Goal: Task Accomplishment & Management: Manage account settings

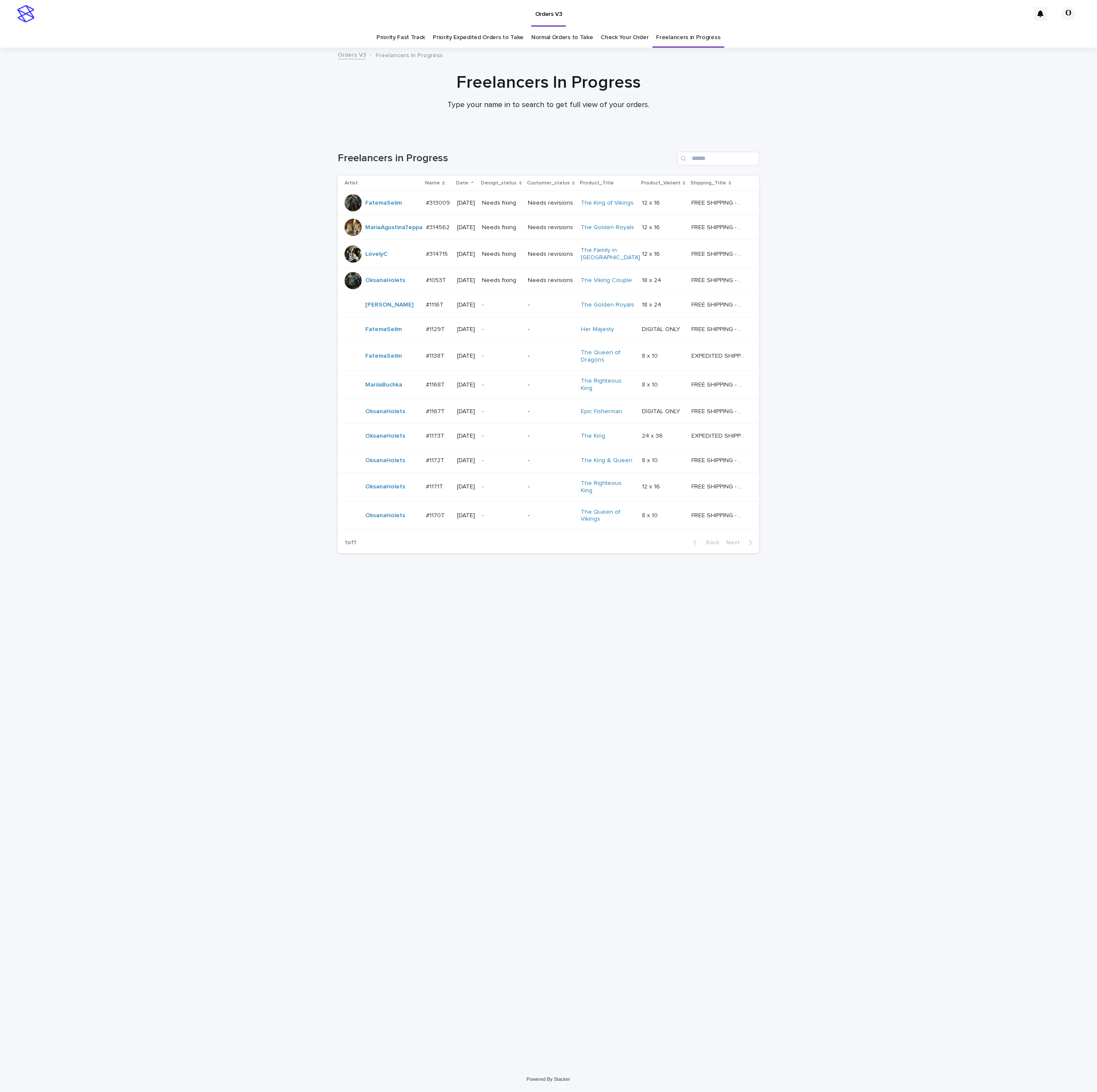
click at [434, 434] on p "#1173T" at bounding box center [436, 435] width 20 height 9
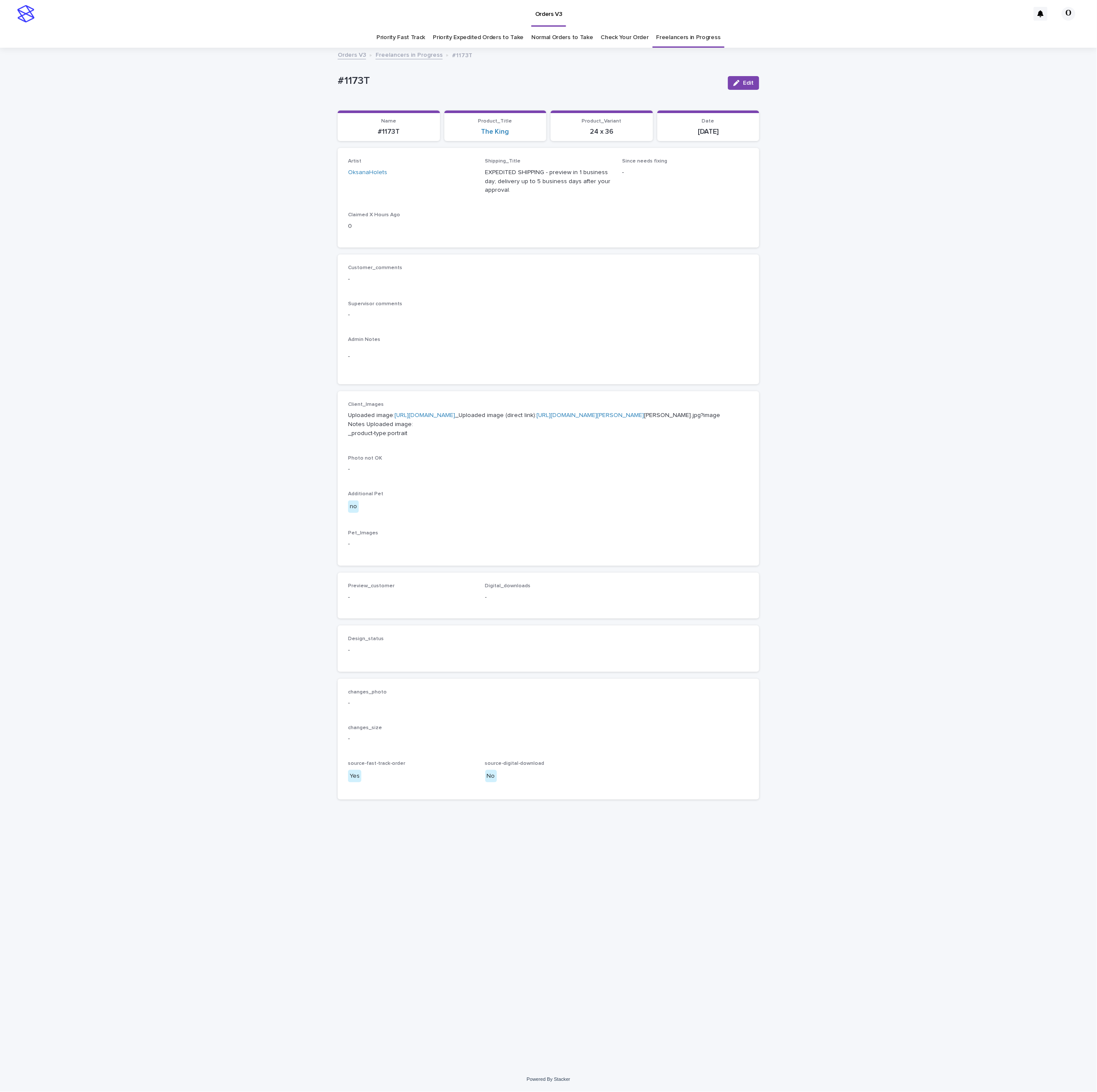
click at [427, 418] on link "[URL][DOMAIN_NAME]" at bounding box center [425, 416] width 61 height 6
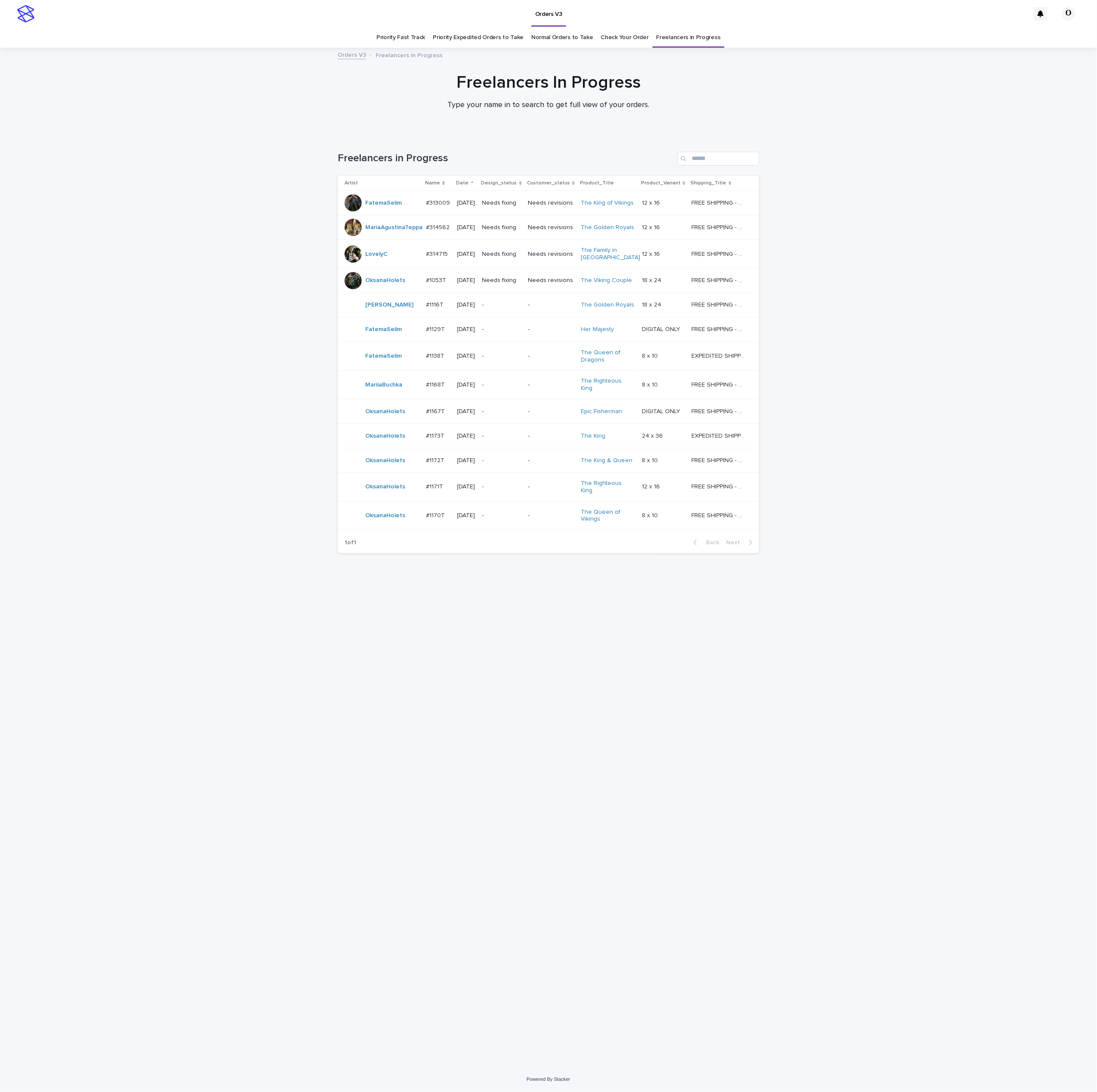
click at [434, 511] on p "#1170T" at bounding box center [436, 515] width 21 height 9
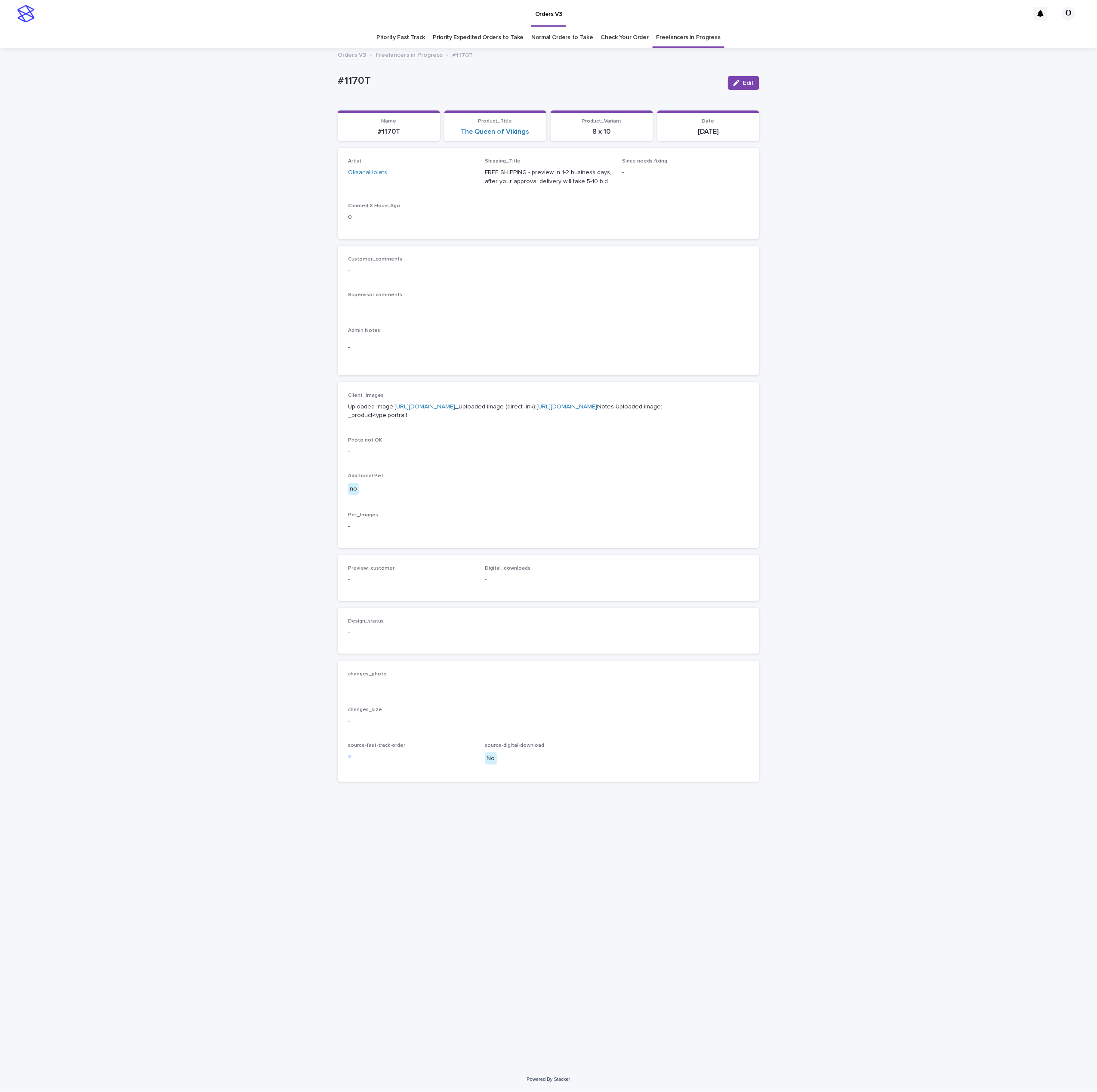
click at [398, 410] on link "[URL][DOMAIN_NAME]" at bounding box center [425, 407] width 61 height 6
click at [749, 82] on span "Edit" at bounding box center [748, 83] width 11 height 6
click icon
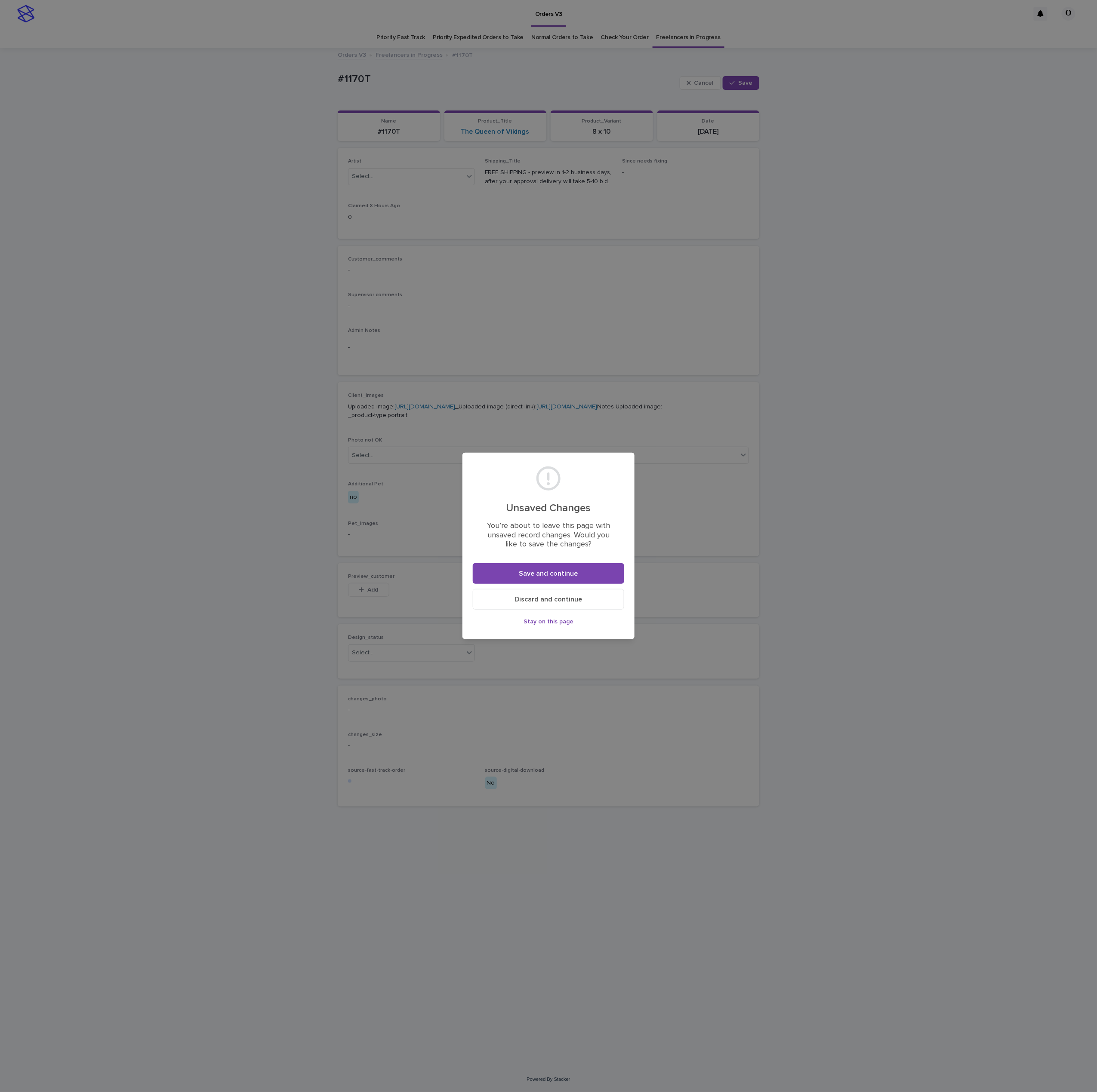
click at [559, 596] on span "Discard and continue" at bounding box center [549, 600] width 68 height 7
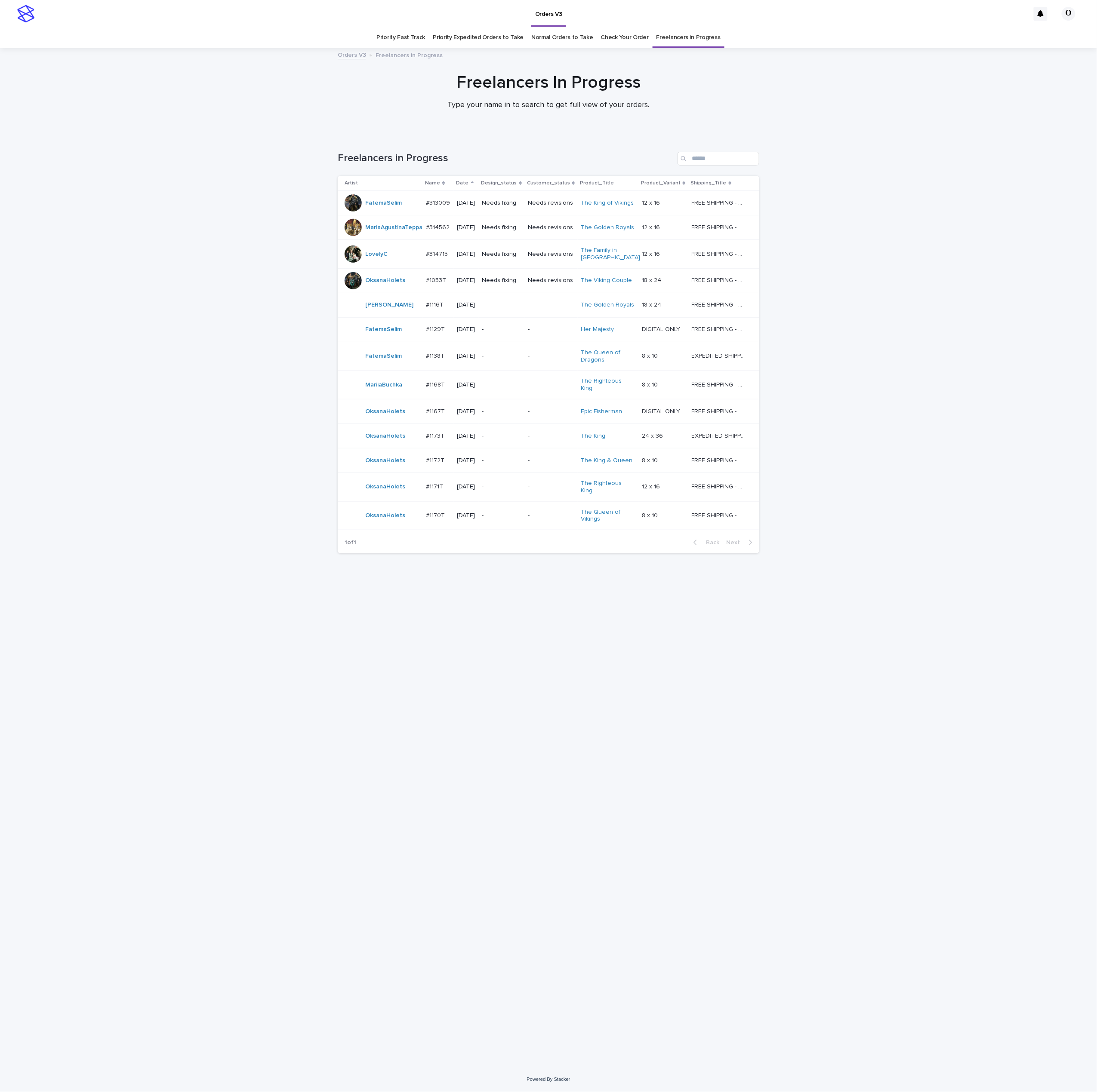
click at [438, 418] on div "#1167T #1167T" at bounding box center [438, 412] width 24 height 14
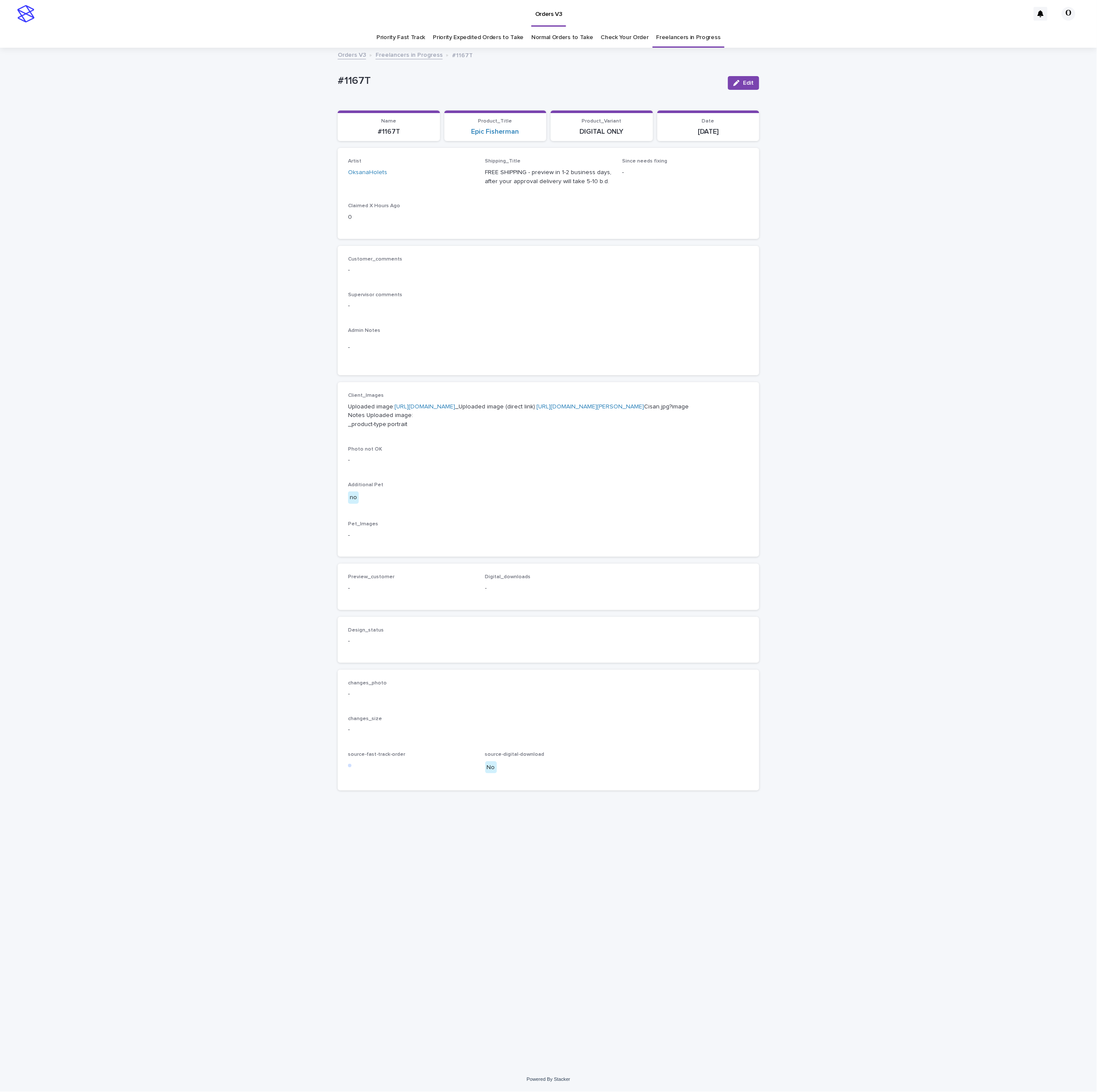
click at [425, 411] on p "Uploaded image: [URL][DOMAIN_NAME] _Uploaded image (direct link): [URL][DOMAIN_…" at bounding box center [548, 416] width 401 height 27
click at [425, 410] on link "[URL][DOMAIN_NAME]" at bounding box center [425, 407] width 61 height 6
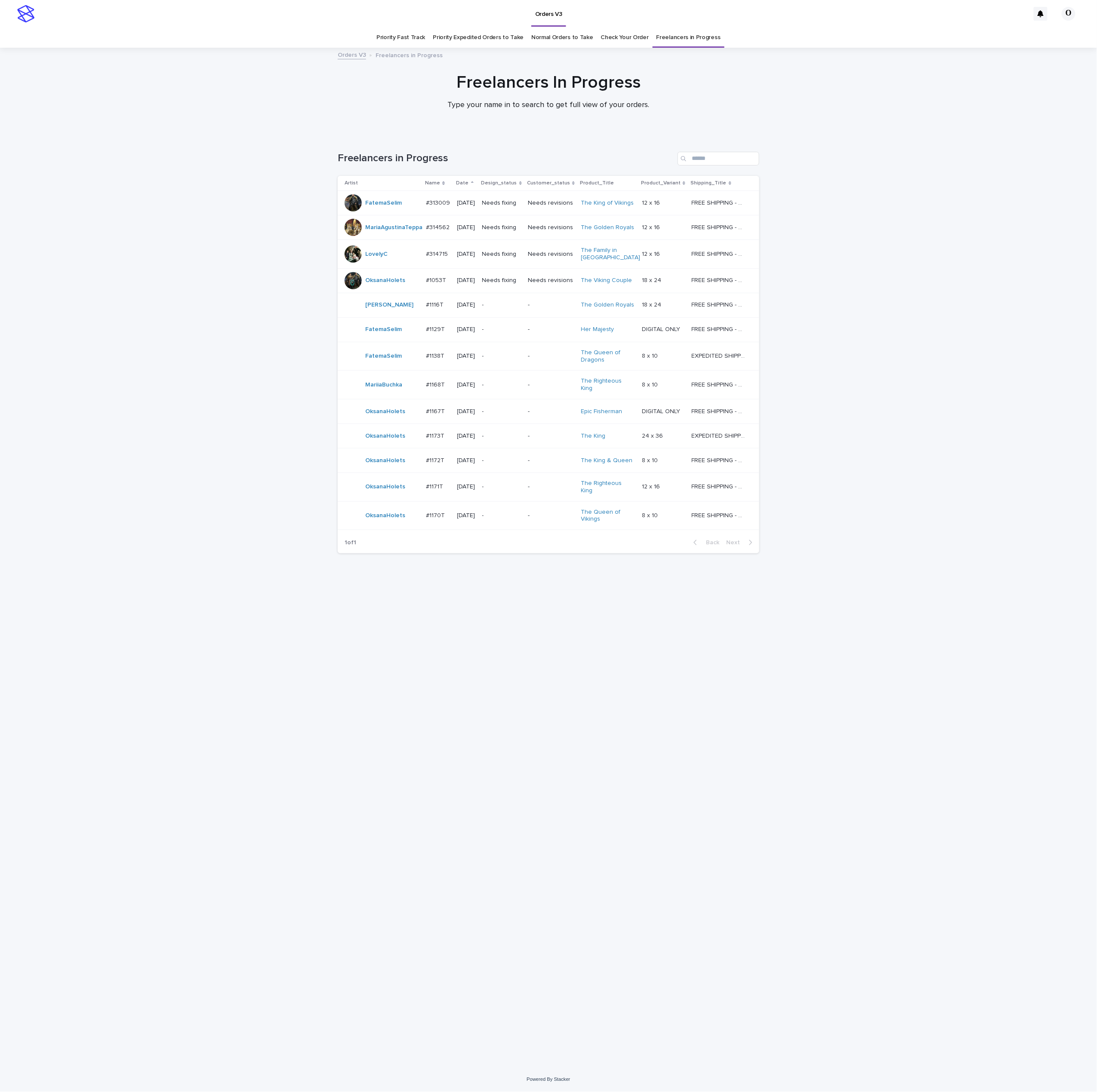
click at [430, 412] on p "#1167T" at bounding box center [436, 411] width 21 height 9
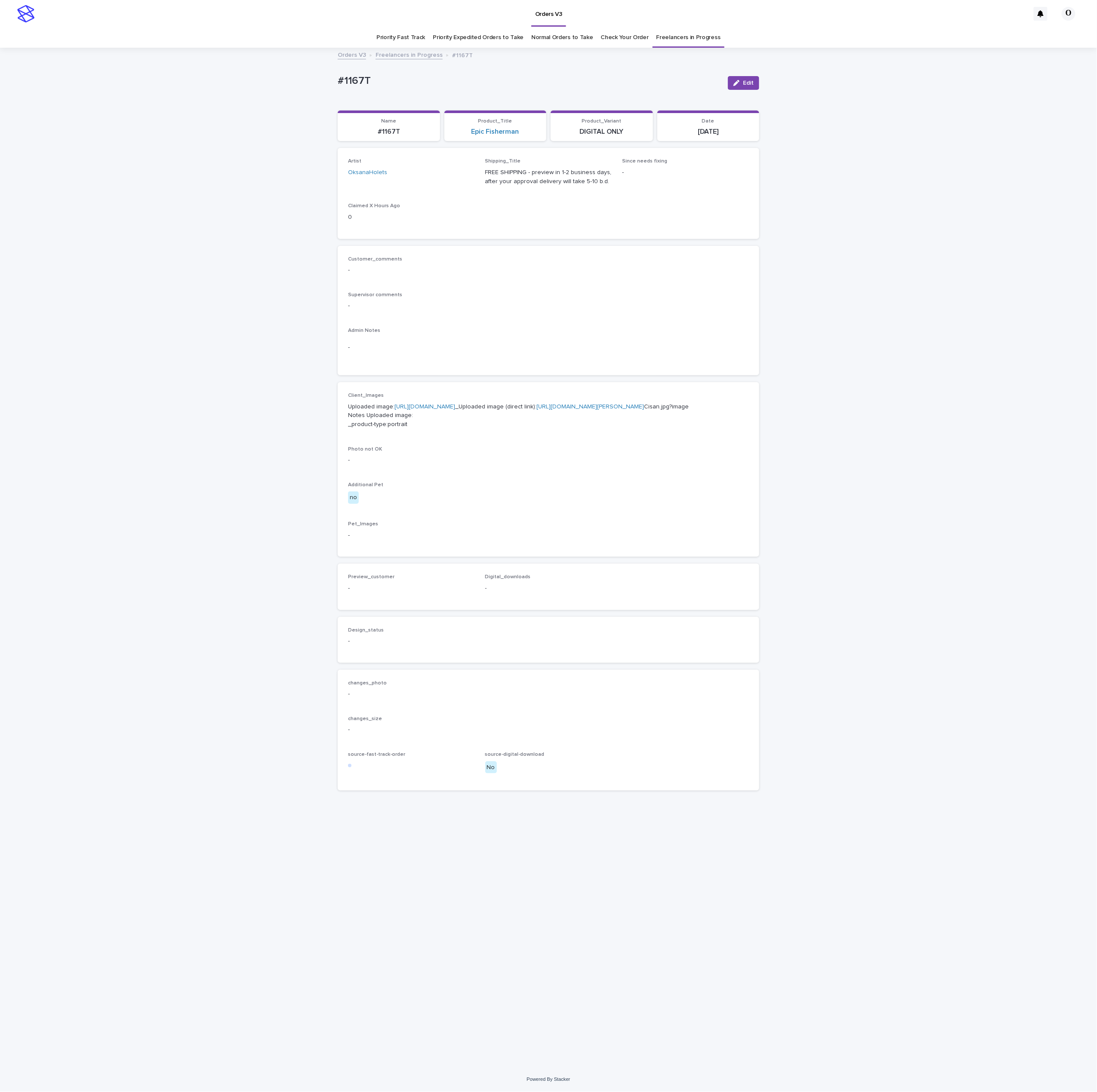
click at [422, 410] on link "[URL][DOMAIN_NAME]" at bounding box center [425, 407] width 61 height 6
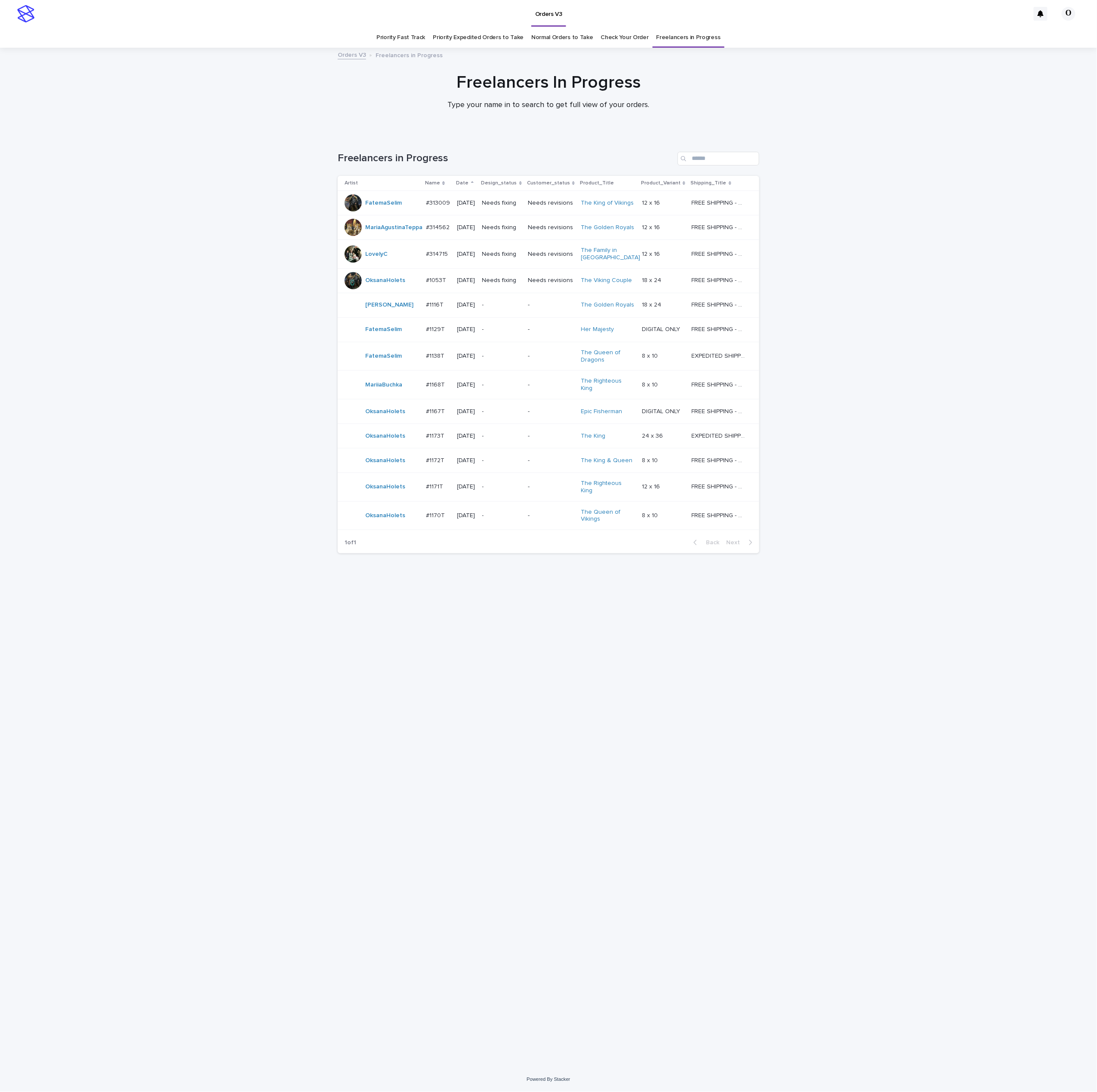
click at [432, 486] on p "#1171T" at bounding box center [435, 486] width 19 height 9
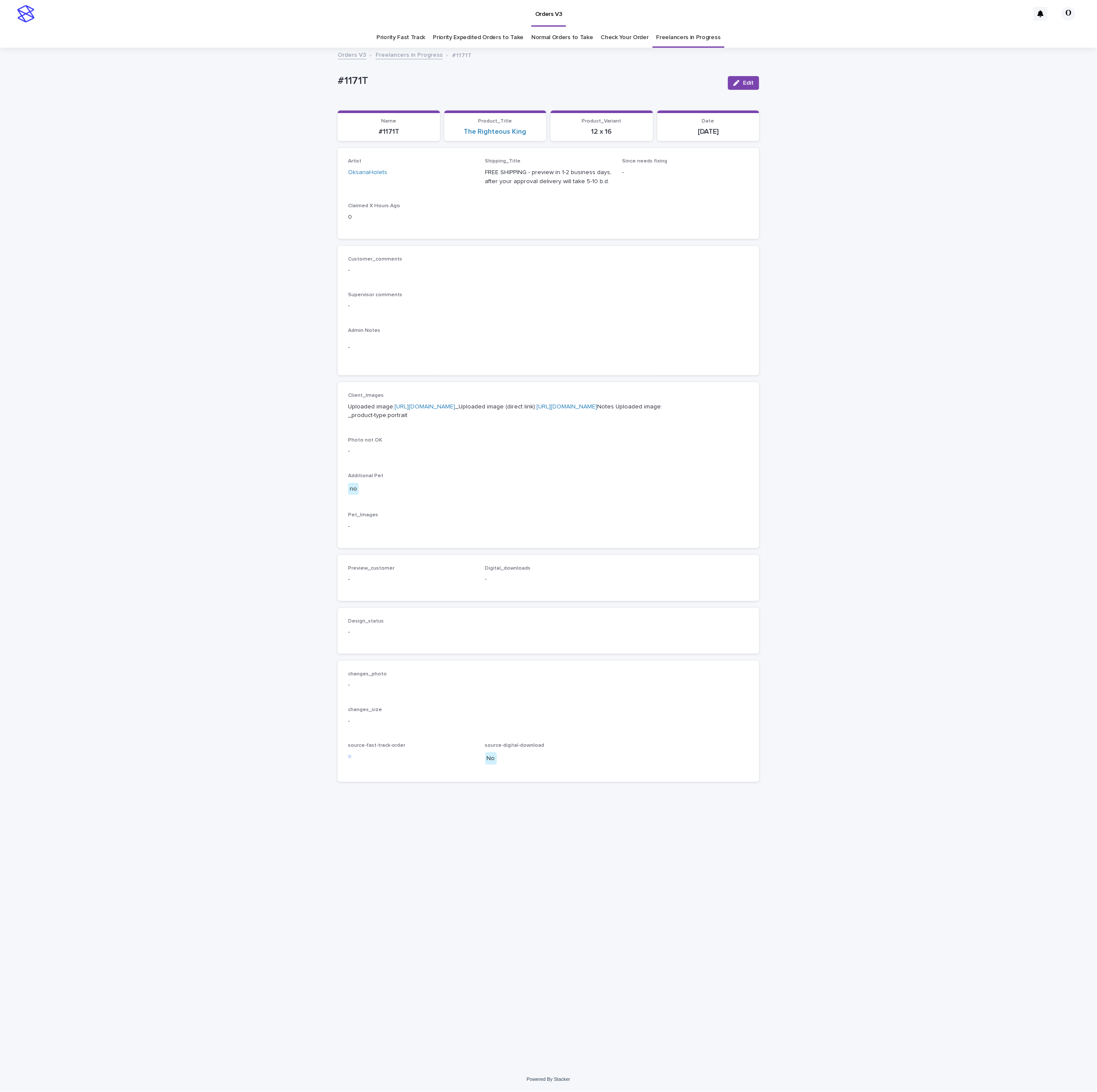
click at [413, 418] on p "Uploaded image: [URL][DOMAIN_NAME] _Uploaded image (direct link): [URL][DOMAIN_…" at bounding box center [548, 412] width 401 height 18
click at [413, 410] on link "[URL][DOMAIN_NAME]" at bounding box center [425, 407] width 61 height 6
click at [743, 83] on span "Edit" at bounding box center [748, 83] width 11 height 6
click at [457, 176] on icon at bounding box center [458, 176] width 9 height 9
type input "*"
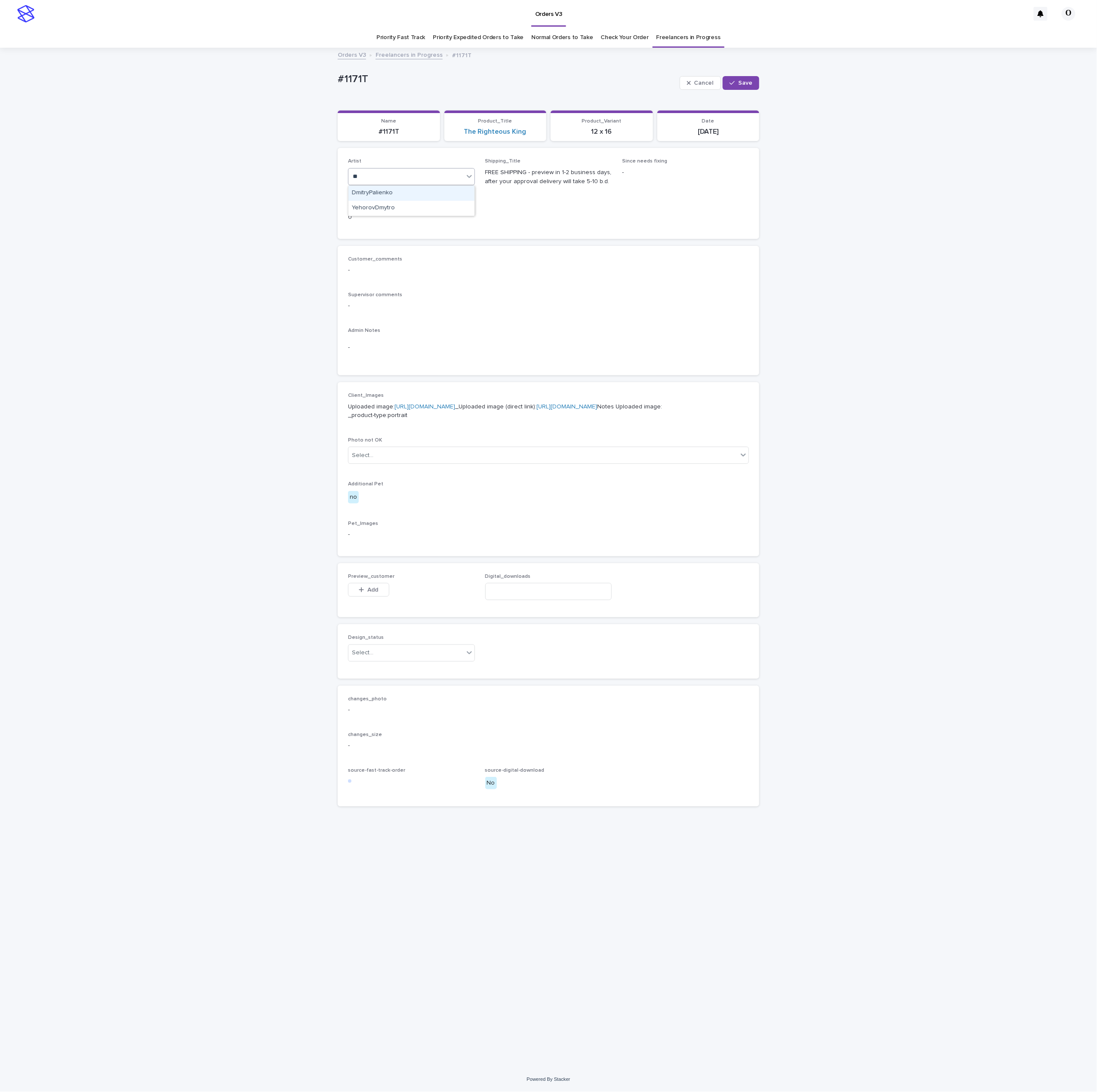
type input "***"
click at [421, 193] on div "YehorovDmytro" at bounding box center [411, 193] width 126 height 15
click at [740, 84] on button "Save" at bounding box center [741, 83] width 36 height 14
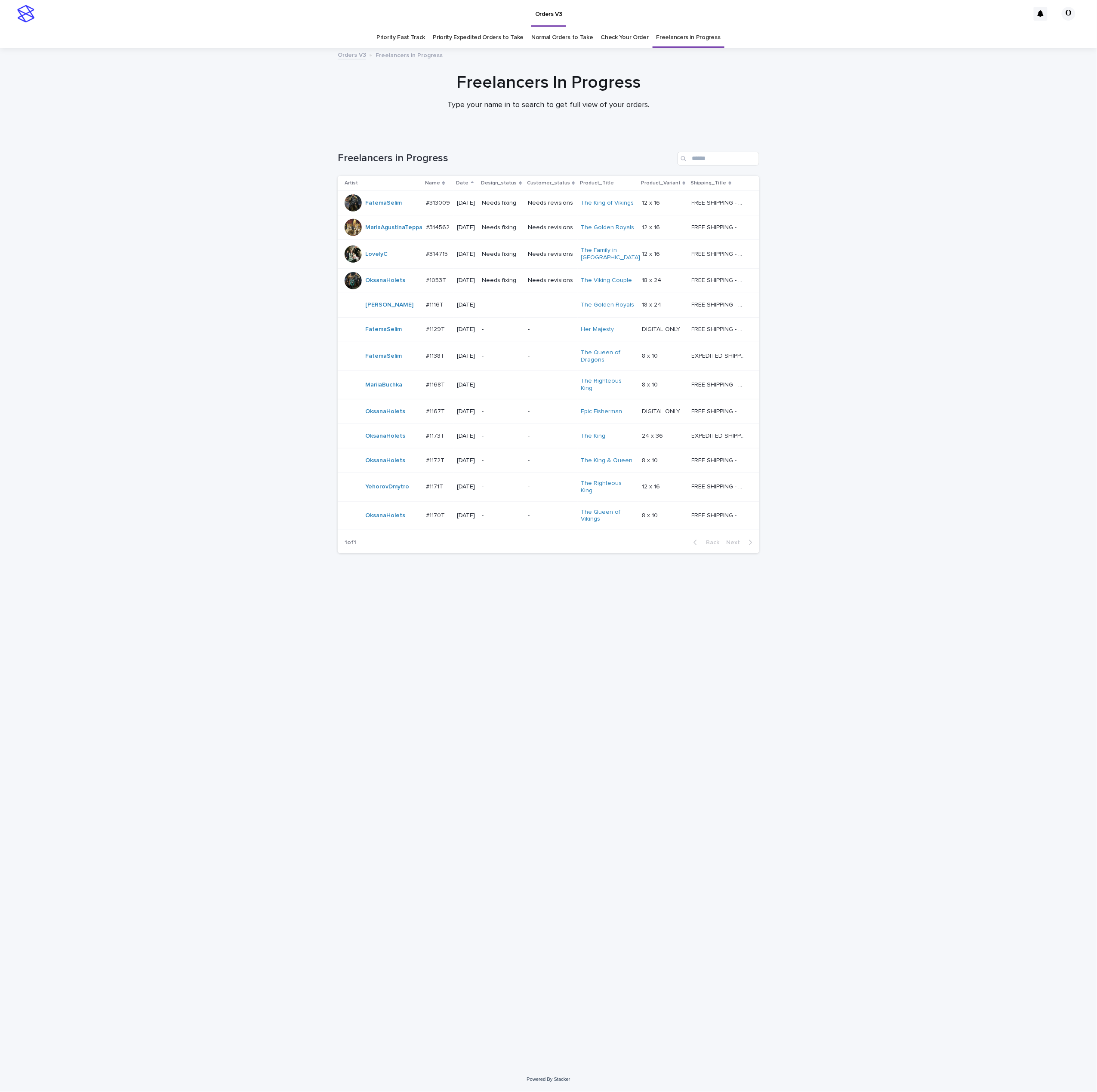
click at [433, 483] on p "#1171T" at bounding box center [435, 486] width 19 height 9
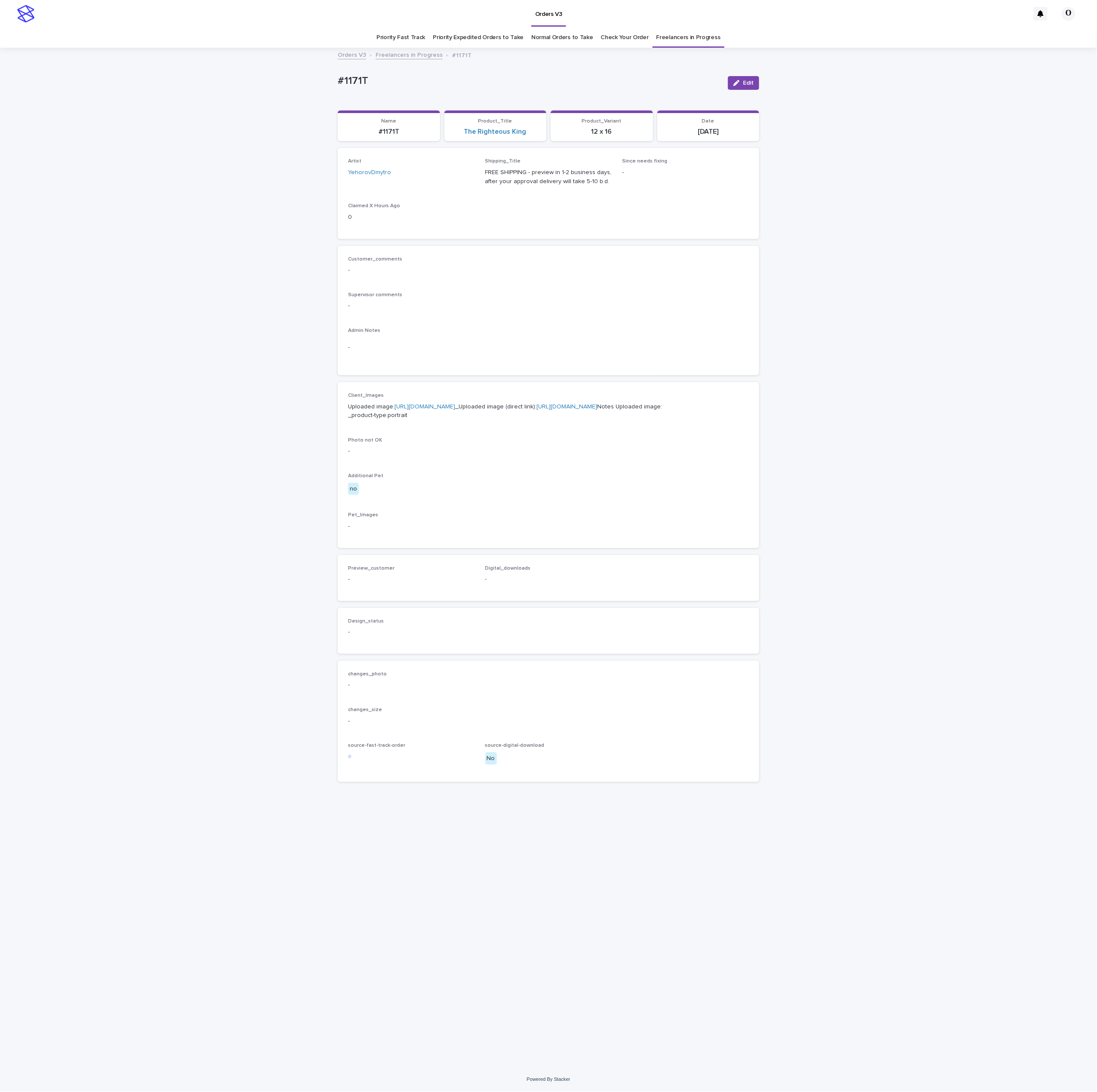
click at [425, 410] on link "[URL][DOMAIN_NAME]" at bounding box center [425, 407] width 61 height 6
click at [753, 87] on button "Edit" at bounding box center [743, 83] width 31 height 14
click at [464, 173] on div at bounding box center [469, 176] width 10 height 16
type input "*"
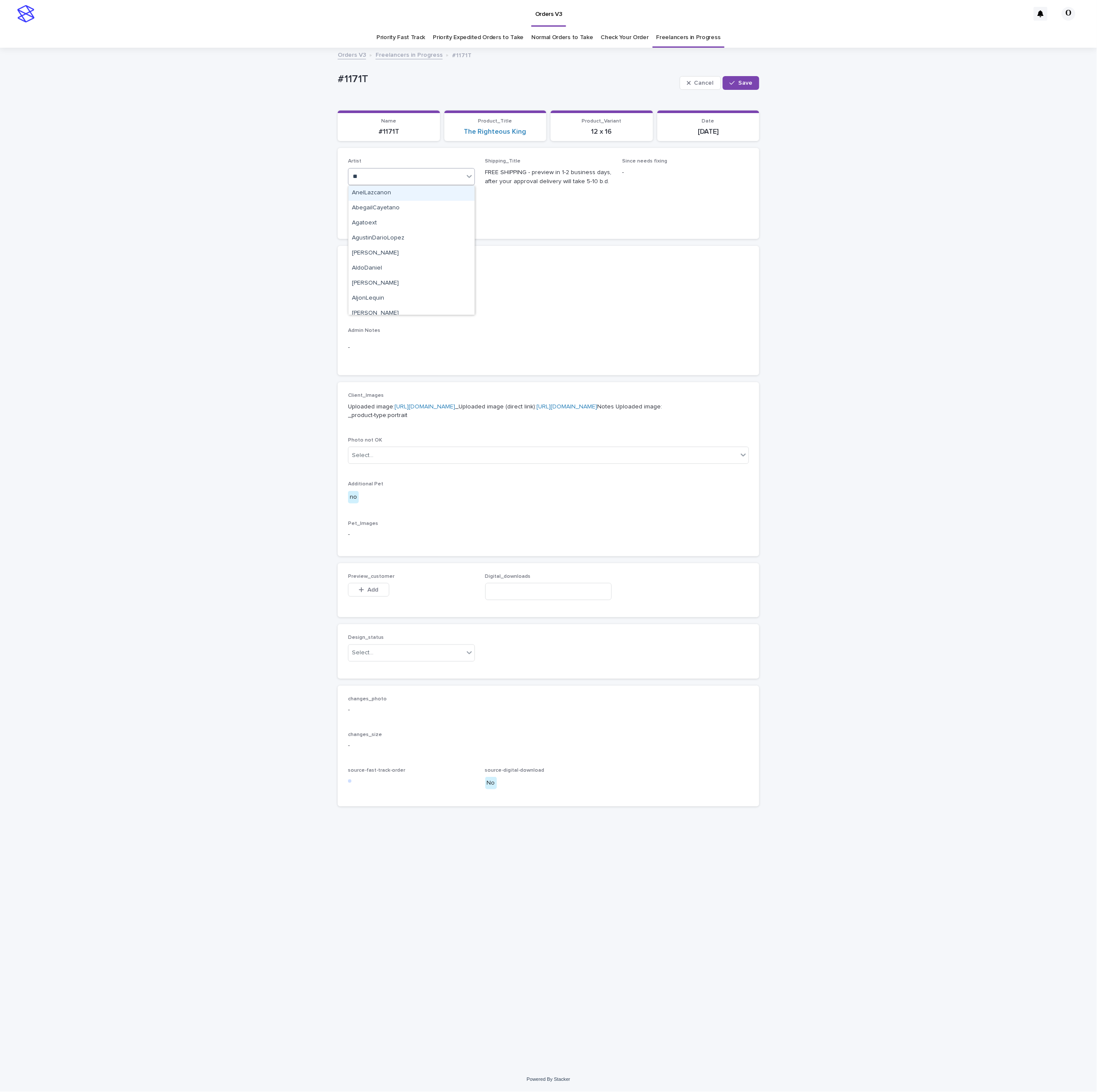
type input "***"
click at [423, 191] on div "OksanaHolets" at bounding box center [411, 193] width 126 height 15
click at [355, 460] on div "Select..." at bounding box center [363, 456] width 22 height 9
click at [377, 530] on div "Poor quality" at bounding box center [548, 526] width 400 height 15
click at [755, 77] on button "Save" at bounding box center [741, 83] width 36 height 14
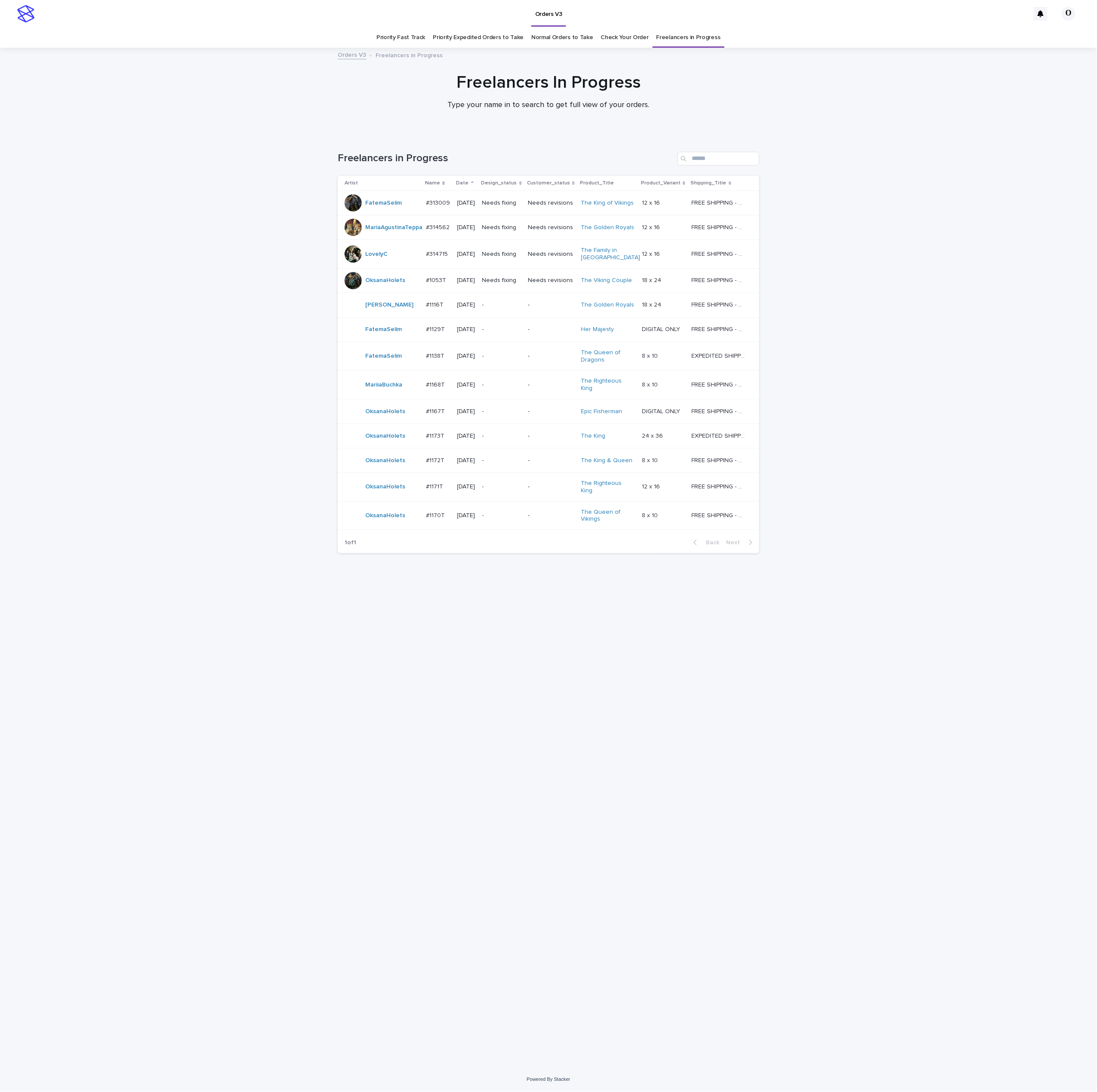
click at [620, 36] on link "Check Your Order" at bounding box center [625, 37] width 48 height 20
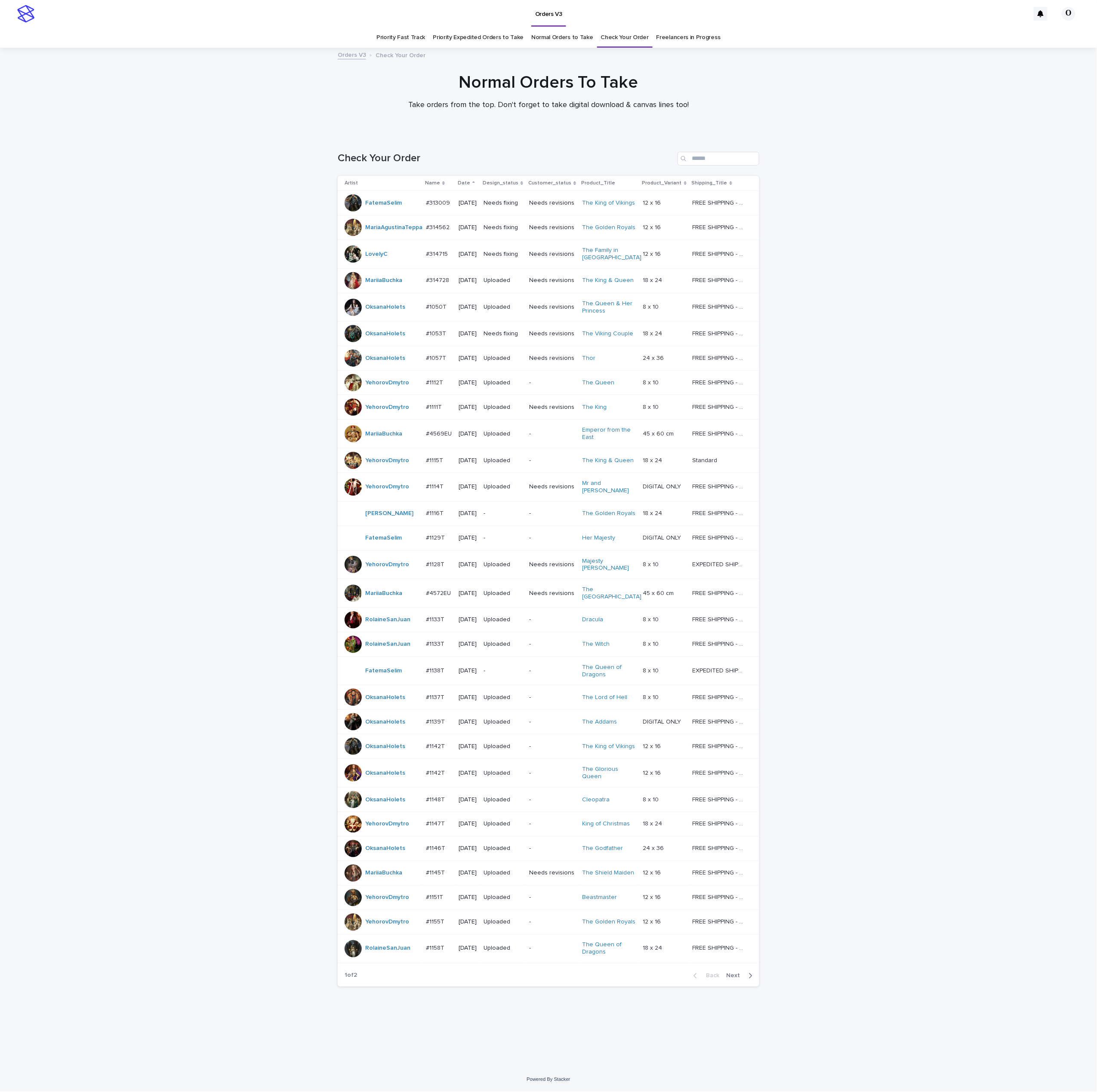
click at [736, 979] on span "Next" at bounding box center [735, 976] width 19 height 6
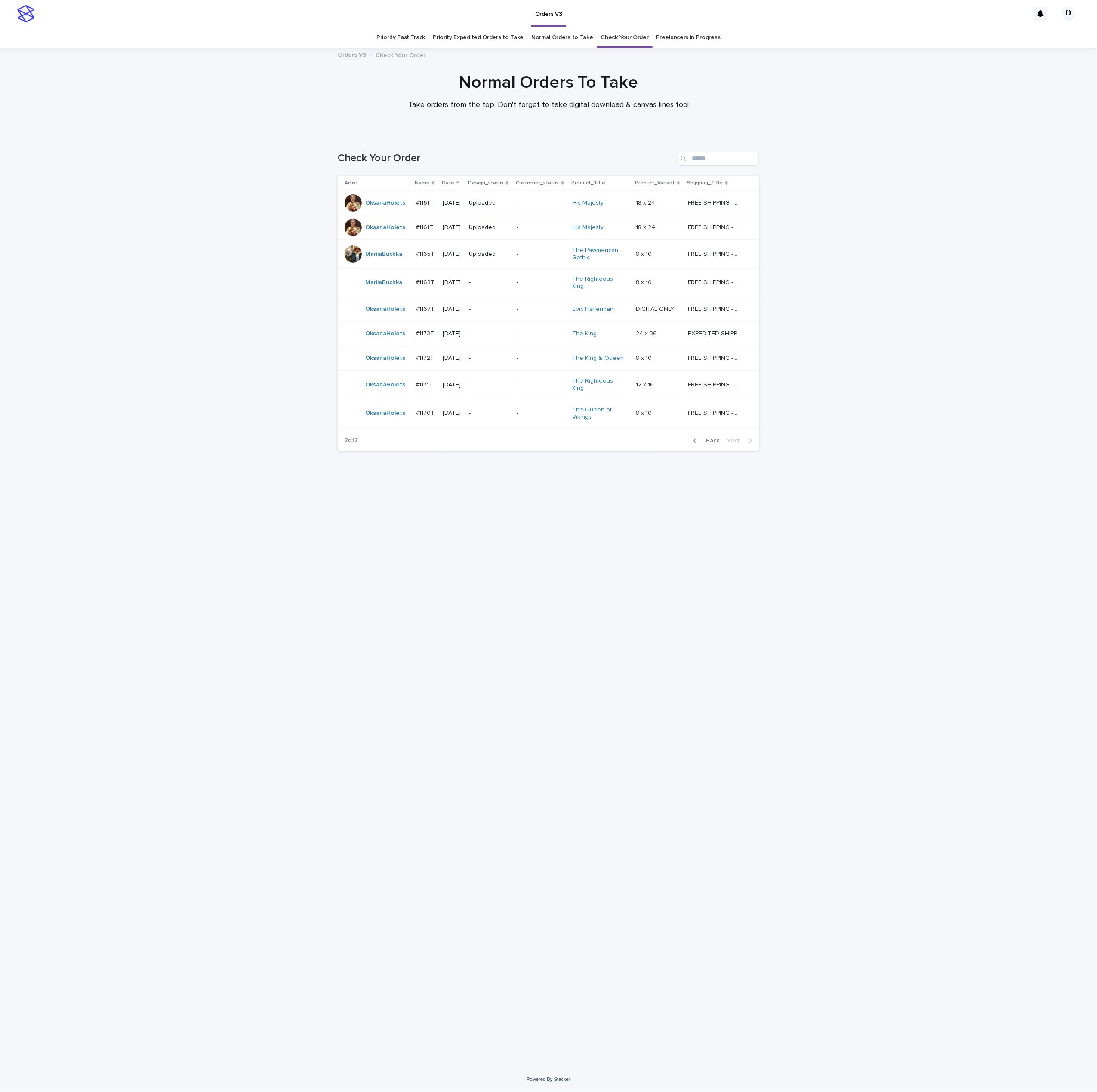
click at [422, 304] on p "#1167T" at bounding box center [426, 308] width 21 height 9
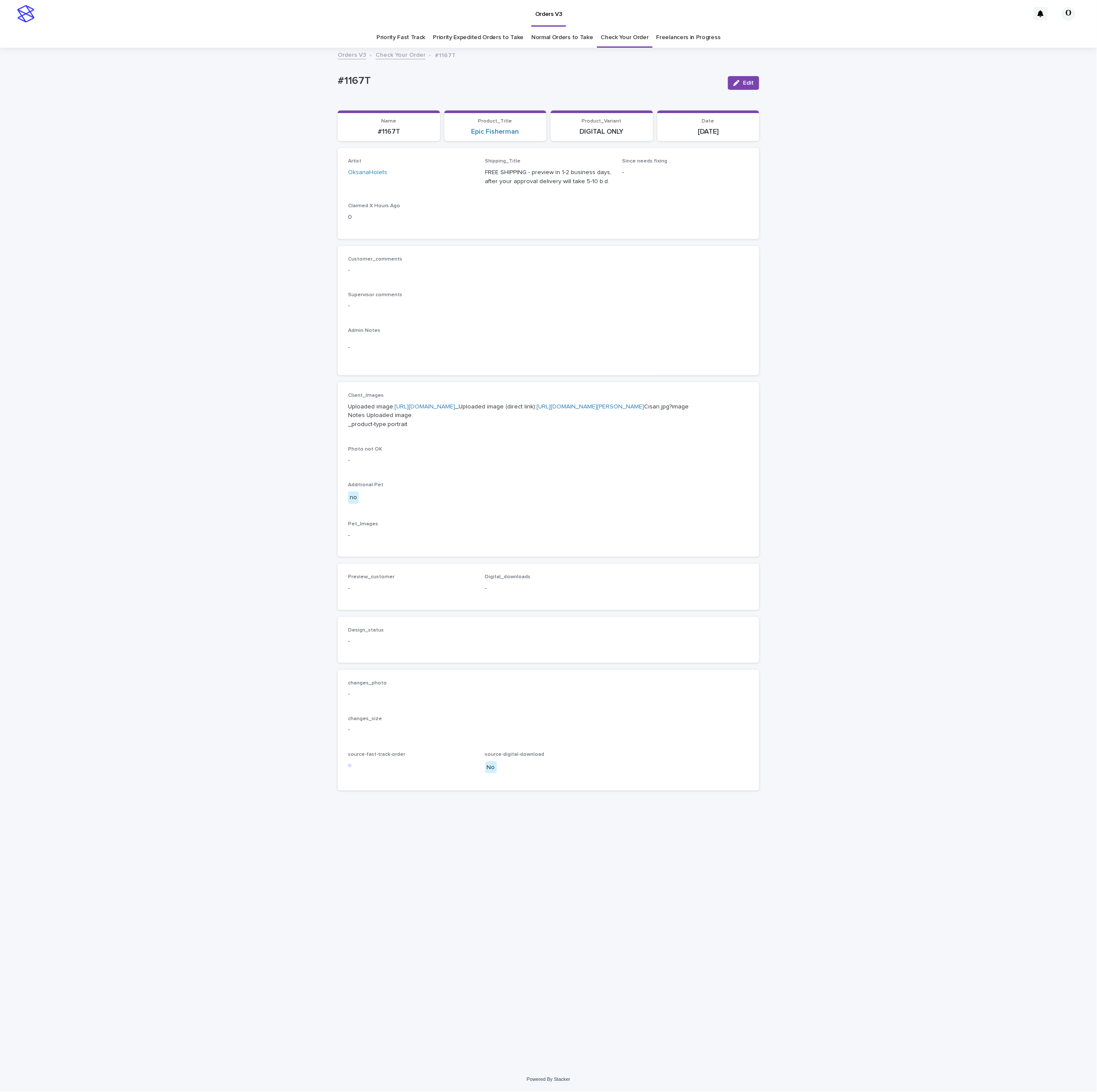
click at [776, 346] on div "Loading... Saving… Loading... Saving… #1167T Edit #1167T Edit Sorry, there was …" at bounding box center [548, 558] width 1097 height 1019
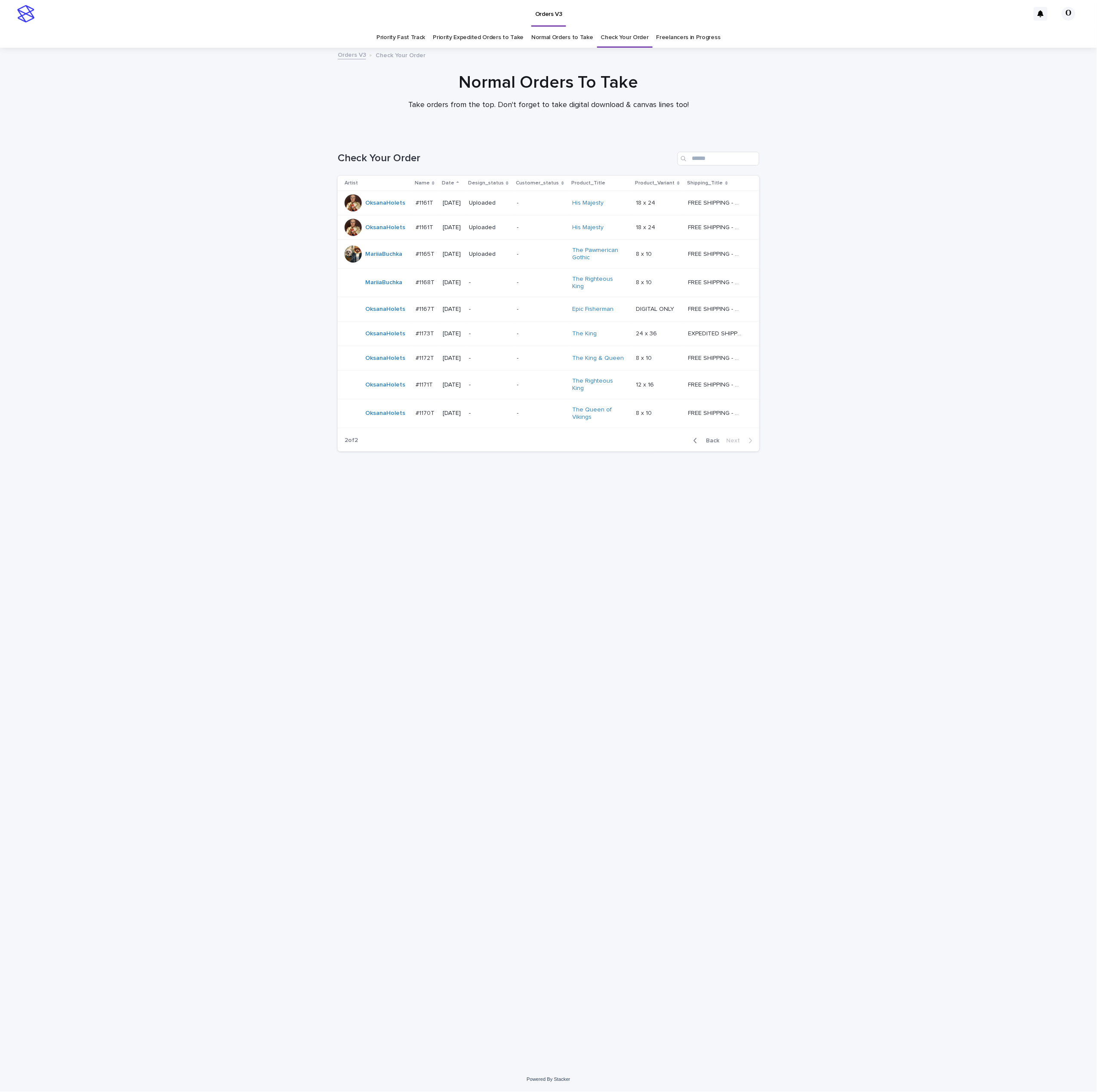
click at [423, 306] on p "#1167T" at bounding box center [426, 308] width 21 height 9
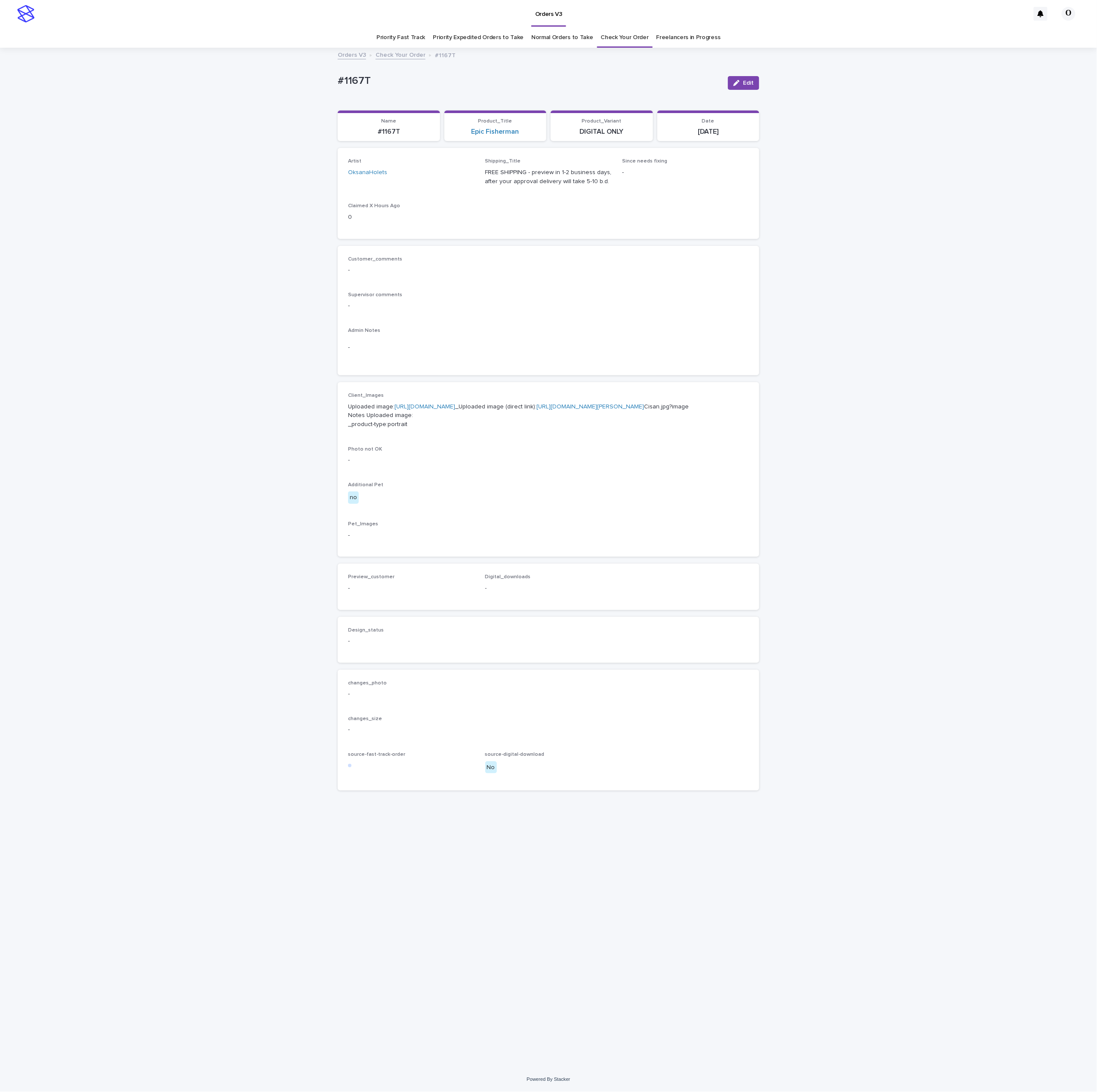
click at [407, 410] on link "[URL][DOMAIN_NAME]" at bounding box center [425, 407] width 61 height 6
click at [548, 264] on div "-" at bounding box center [548, 269] width 401 height 11
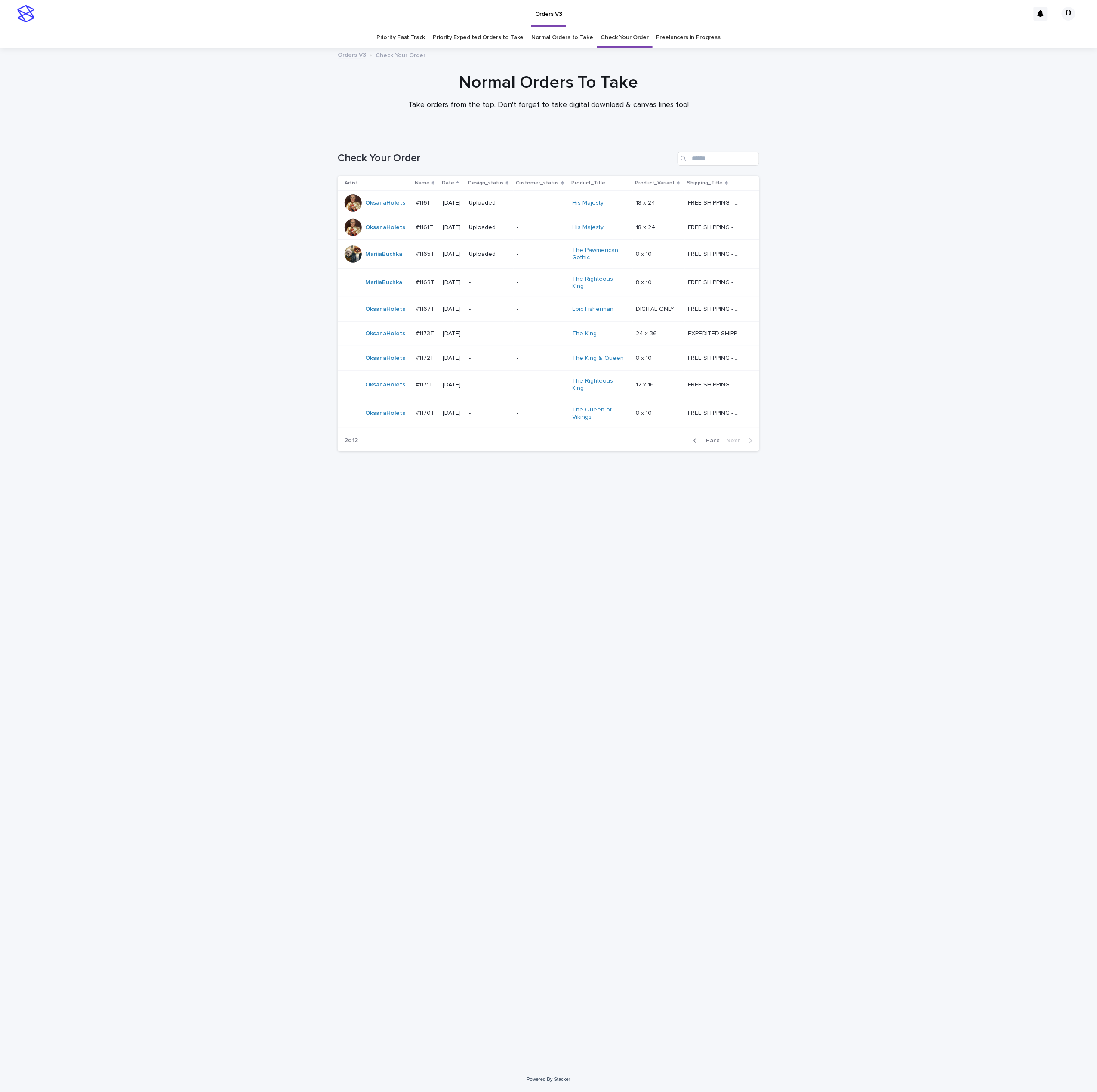
click at [427, 380] on p "#1171T" at bounding box center [425, 384] width 19 height 9
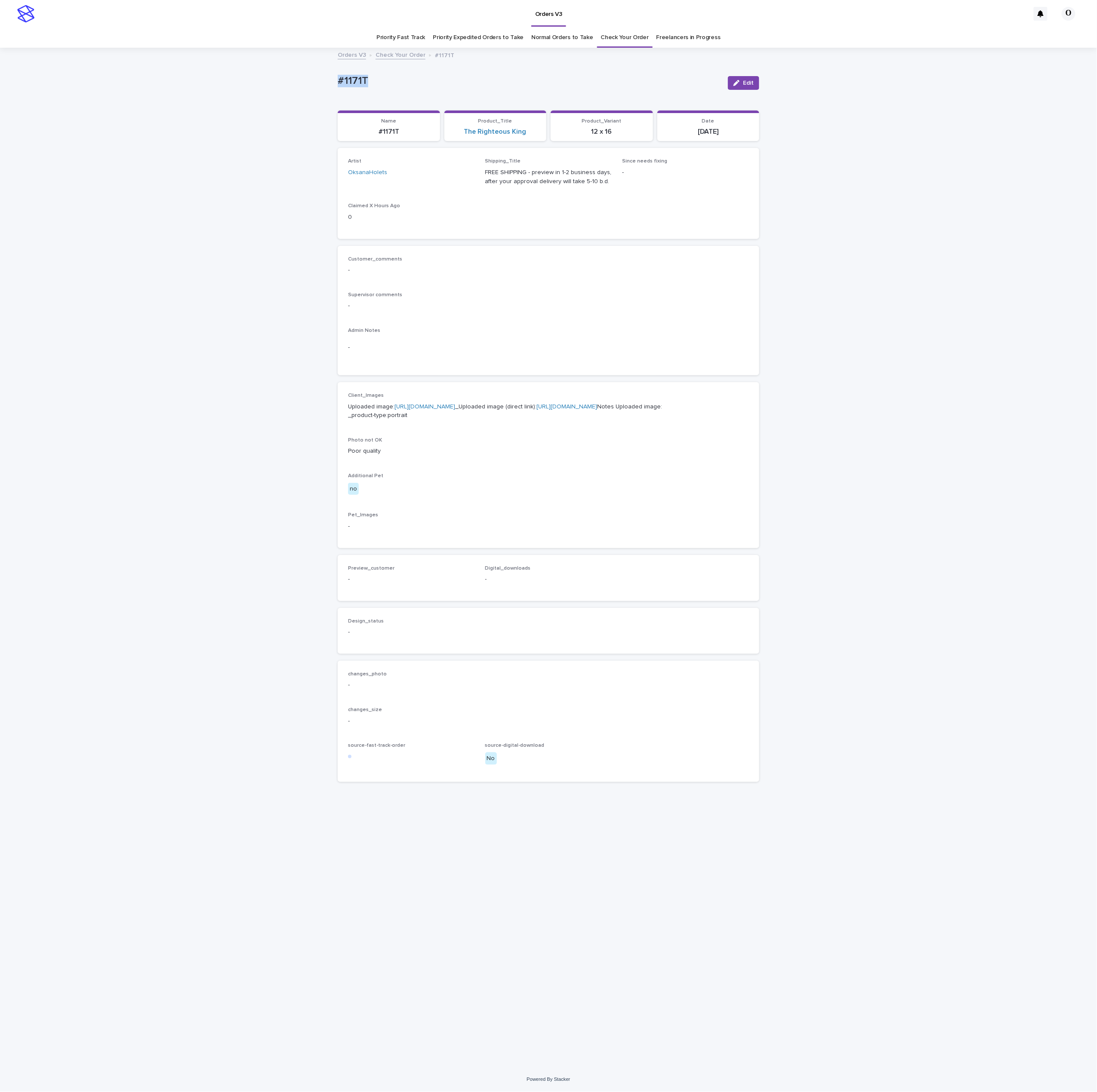
drag, startPoint x: 401, startPoint y: 83, endPoint x: 352, endPoint y: 87, distance: 49.2
click at [312, 77] on div "Loading... Saving… Loading... Saving… #1171T Edit #1171T Edit Sorry, there was …" at bounding box center [548, 558] width 1097 height 1019
copy p "#1171T"
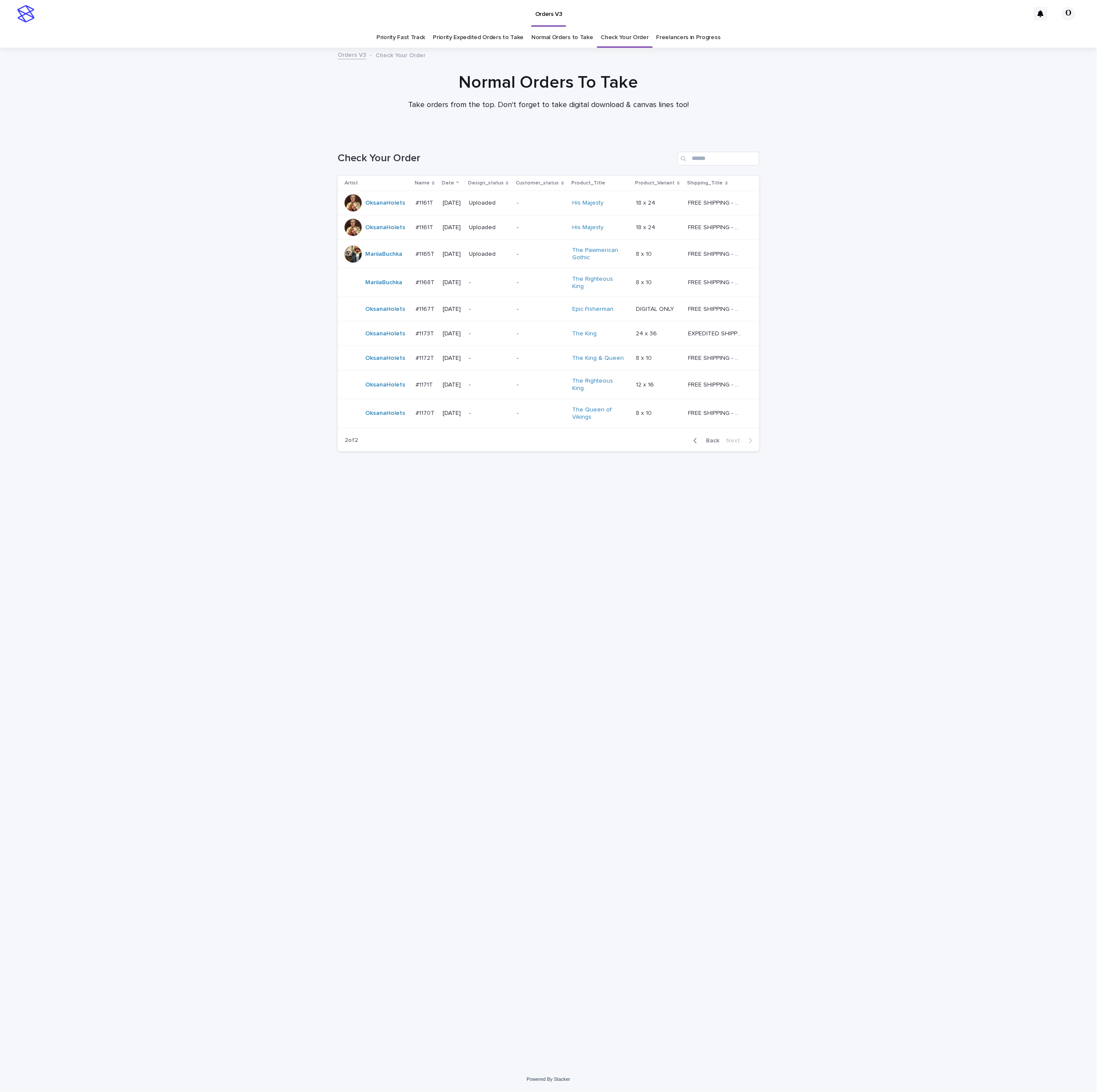
click at [421, 304] on p "#1167T" at bounding box center [426, 308] width 21 height 9
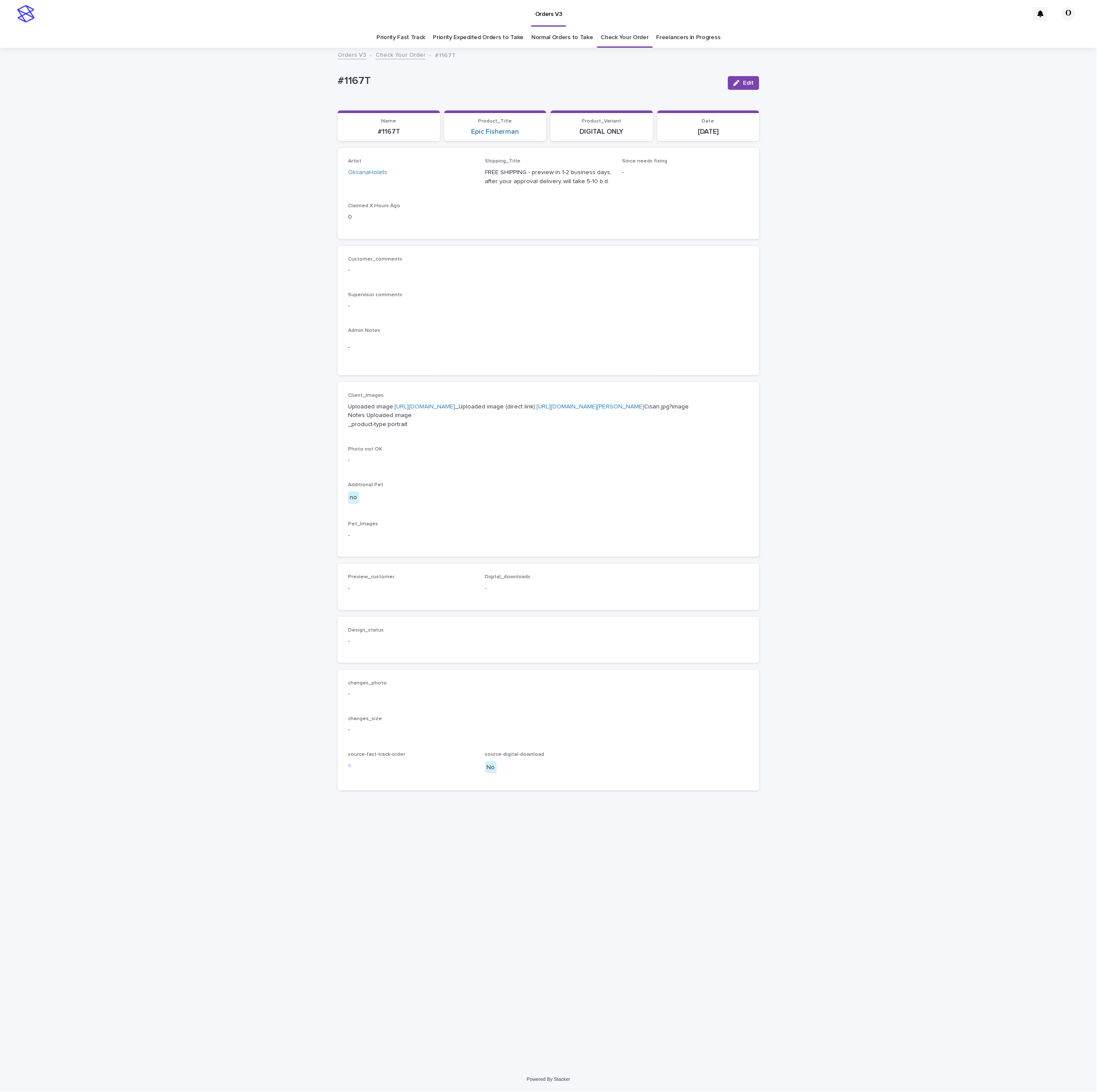
click at [562, 220] on div "Artist OksanaHolets Shipping_Title FREE SHIPPING - preview in 1-2 business days…" at bounding box center [548, 193] width 401 height 70
click at [195, 179] on div "Loading... Saving… Loading... Saving… #1167T Edit #1167T Edit Sorry, there was …" at bounding box center [548, 558] width 1097 height 1019
drag, startPoint x: 335, startPoint y: 76, endPoint x: 341, endPoint y: 79, distance: 6.7
click at [311, 74] on div "Loading... Saving… Loading... Saving… #1167T Edit #1167T Edit Sorry, there was …" at bounding box center [548, 558] width 1097 height 1019
copy p "#1167T"
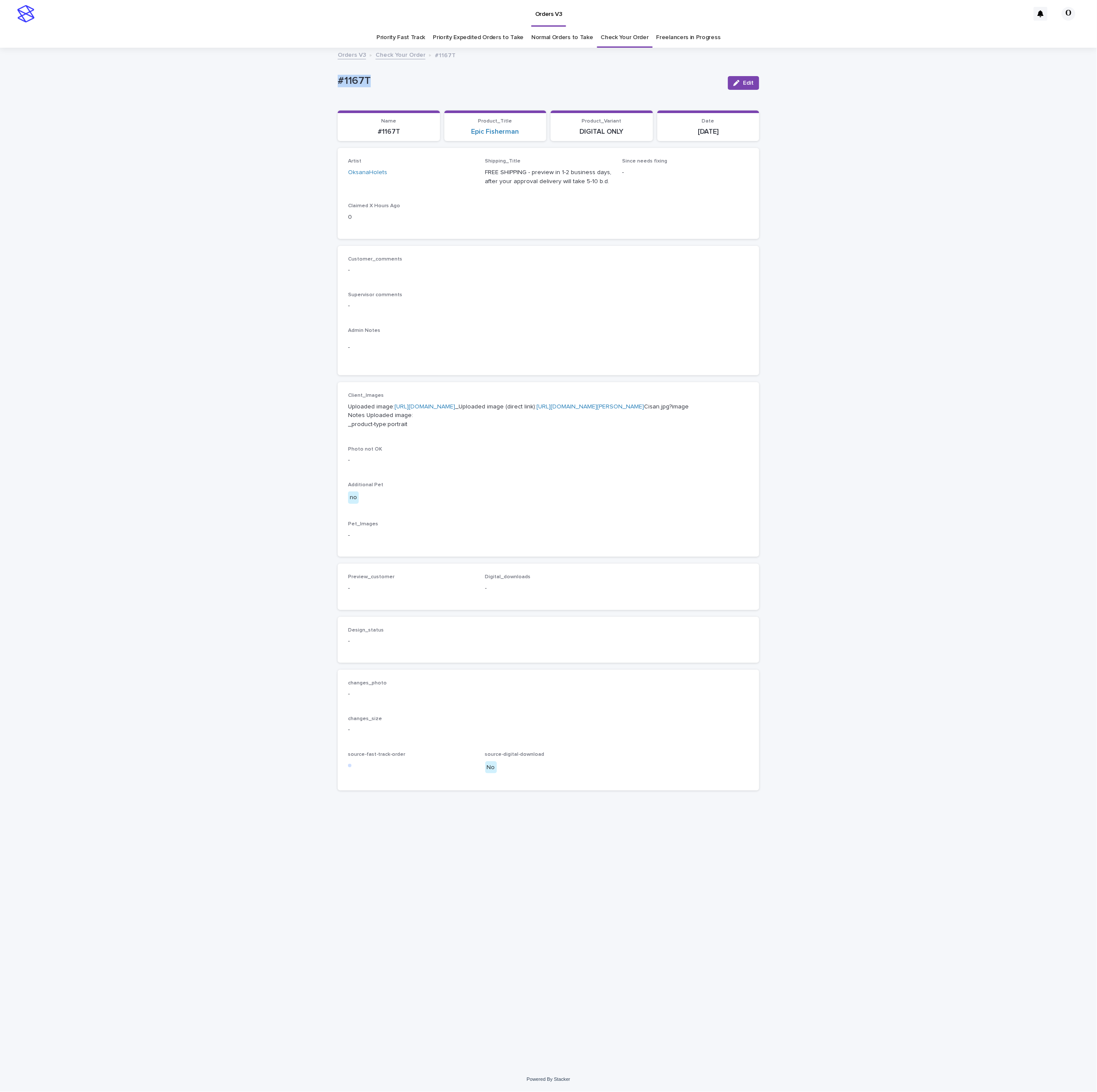
copy p "#1167T"
click at [438, 257] on p "Customer_comments" at bounding box center [548, 259] width 401 height 6
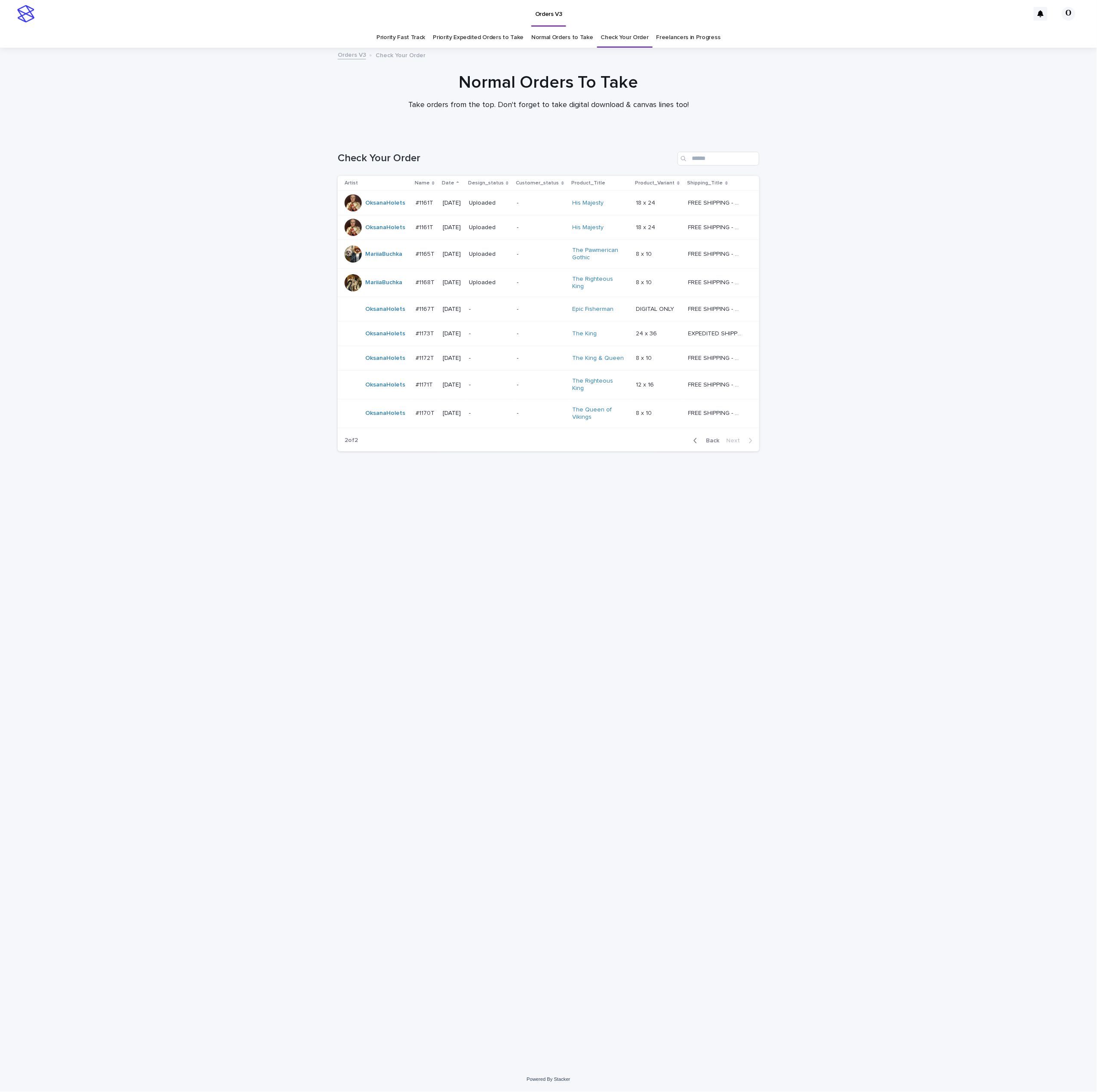
click at [424, 378] on div "#1171T #1171T" at bounding box center [426, 385] width 20 height 14
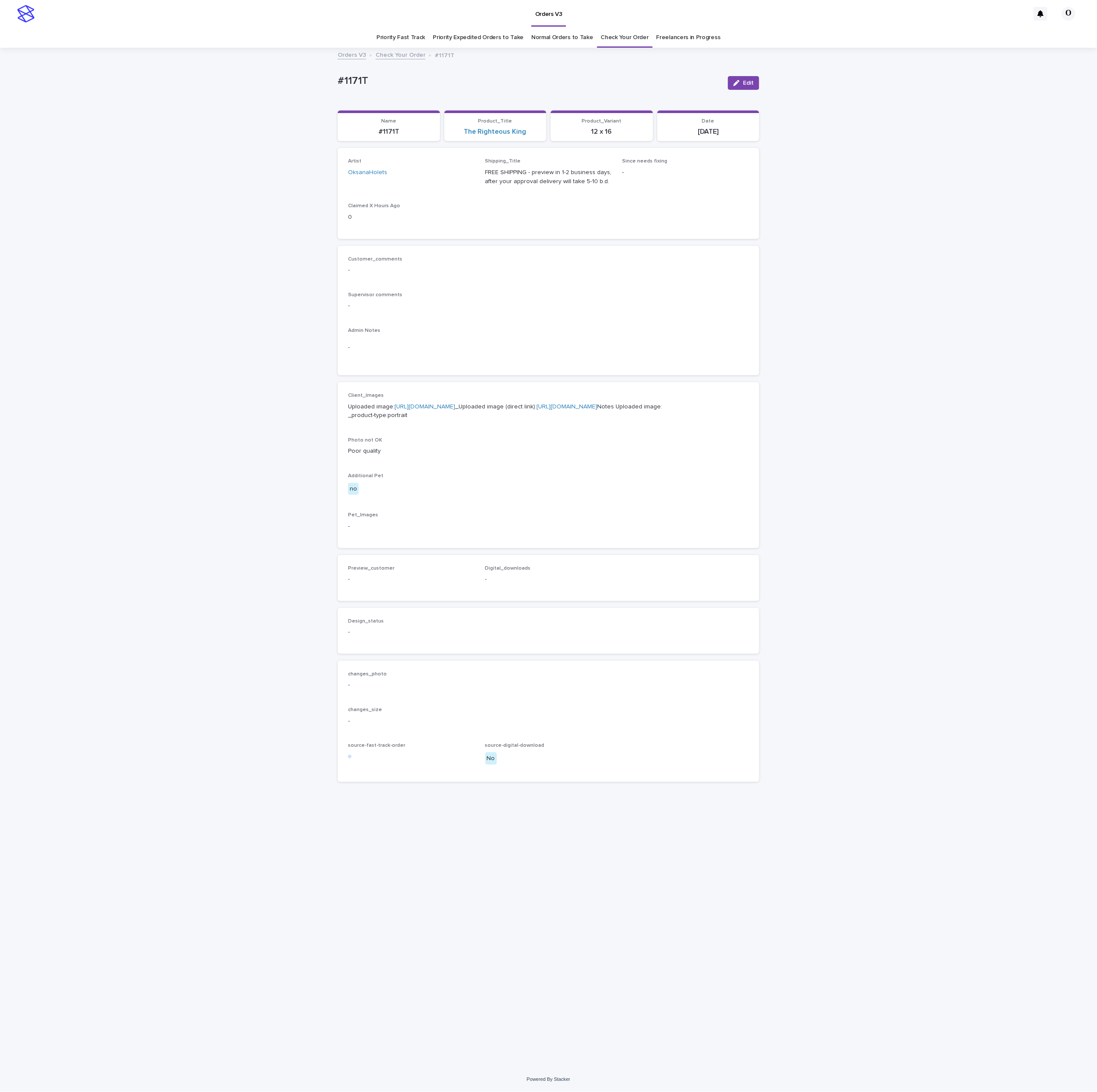
click at [410, 410] on link "[URL][DOMAIN_NAME]" at bounding box center [425, 407] width 61 height 6
drag, startPoint x: 416, startPoint y: 83, endPoint x: 310, endPoint y: 80, distance: 106.0
click at [310, 80] on div "Loading... Saving… Loading... Saving… #1171T Edit #1171T Edit Sorry, there was …" at bounding box center [548, 558] width 1097 height 1019
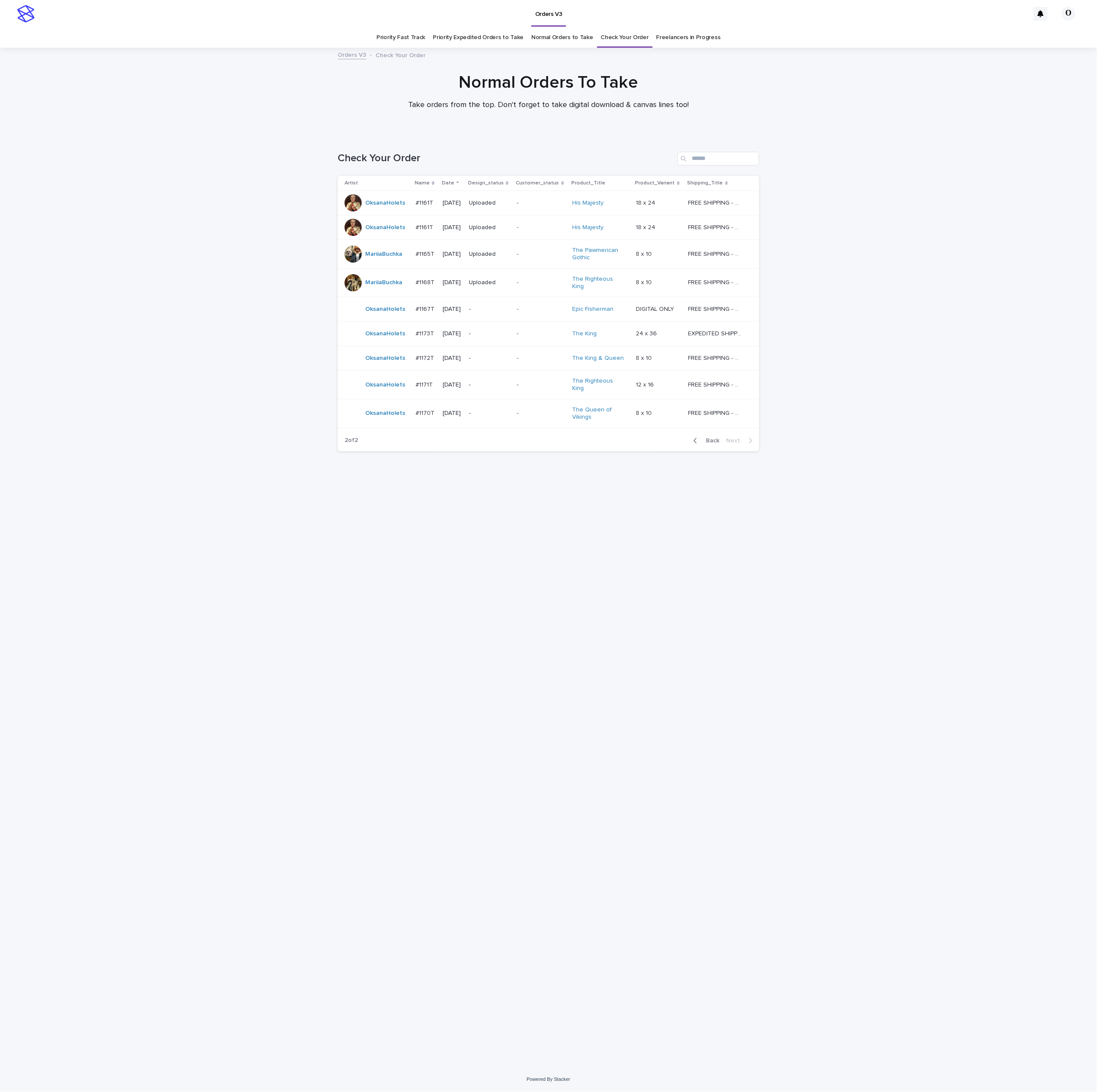
click at [424, 309] on p "#1167T" at bounding box center [426, 308] width 21 height 9
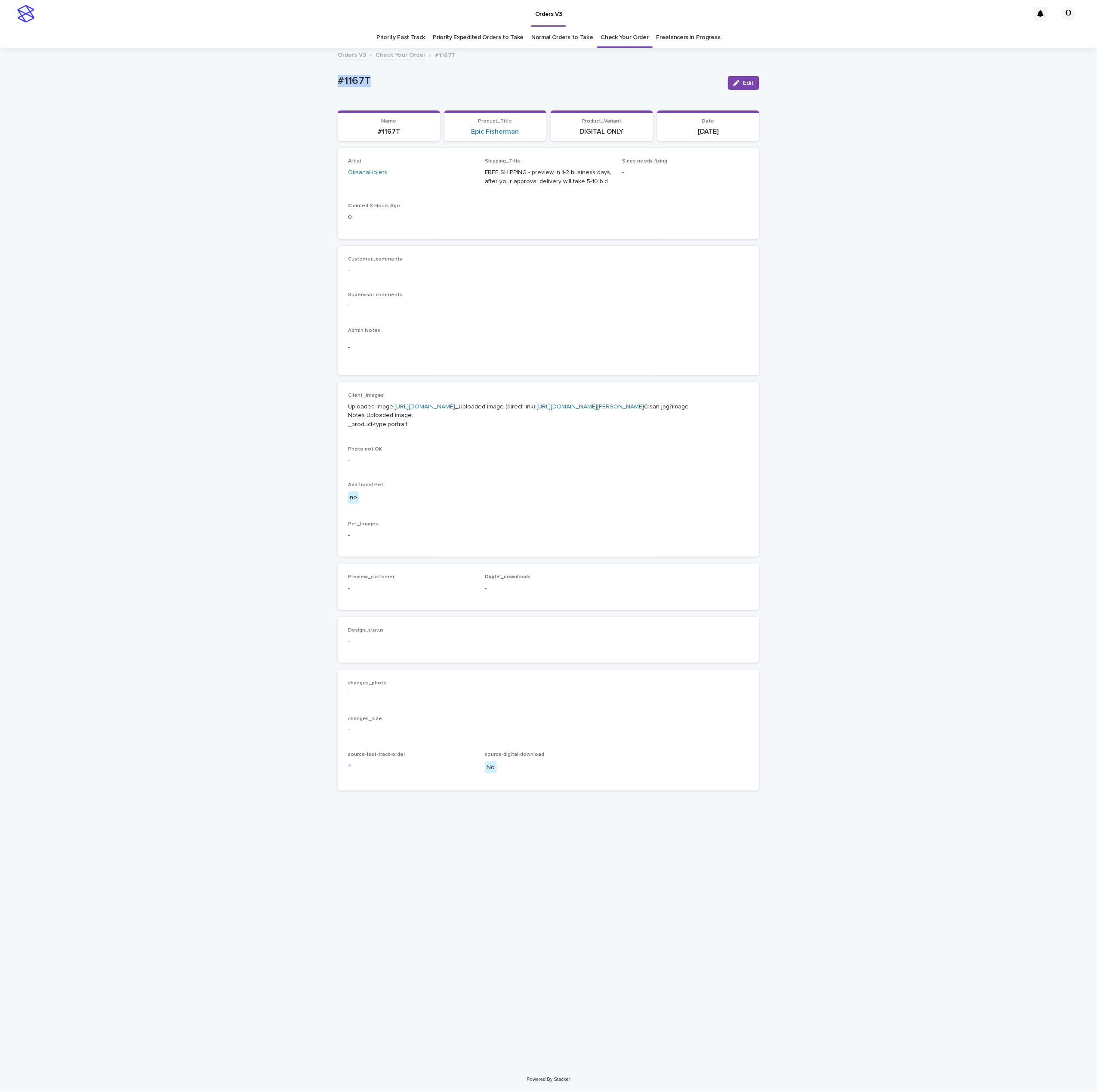
drag, startPoint x: 371, startPoint y: 79, endPoint x: 325, endPoint y: 80, distance: 46.0
click at [324, 80] on div "Loading... Saving… Loading... Saving… #1167T Edit #1167T Edit Sorry, there was …" at bounding box center [548, 558] width 1097 height 1019
drag, startPoint x: 344, startPoint y: 82, endPoint x: 351, endPoint y: 82, distance: 7.0
copy p "#1167T"
click at [749, 77] on button "Edit" at bounding box center [743, 83] width 31 height 14
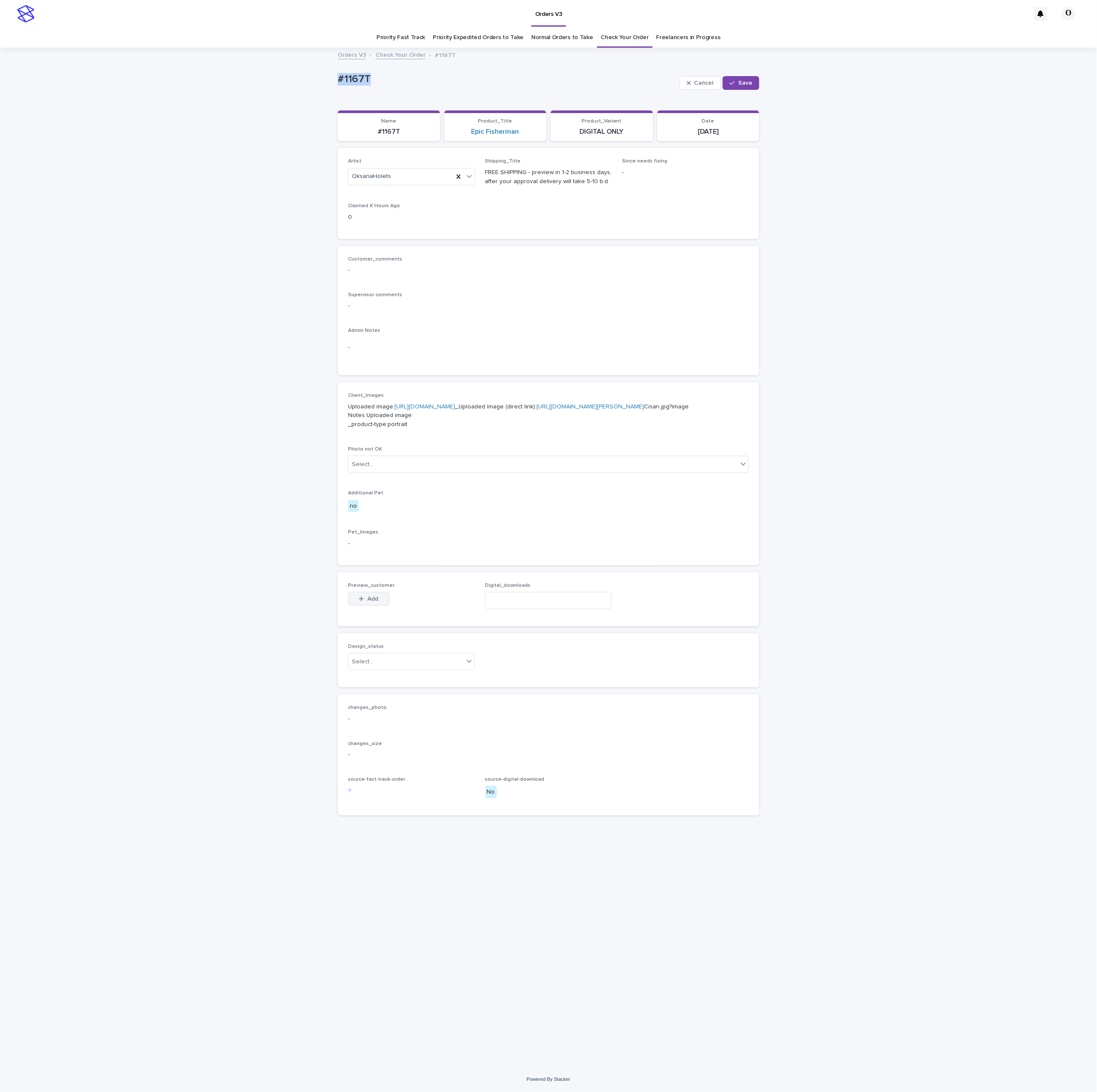
click at [368, 602] on span "Add" at bounding box center [373, 599] width 11 height 6
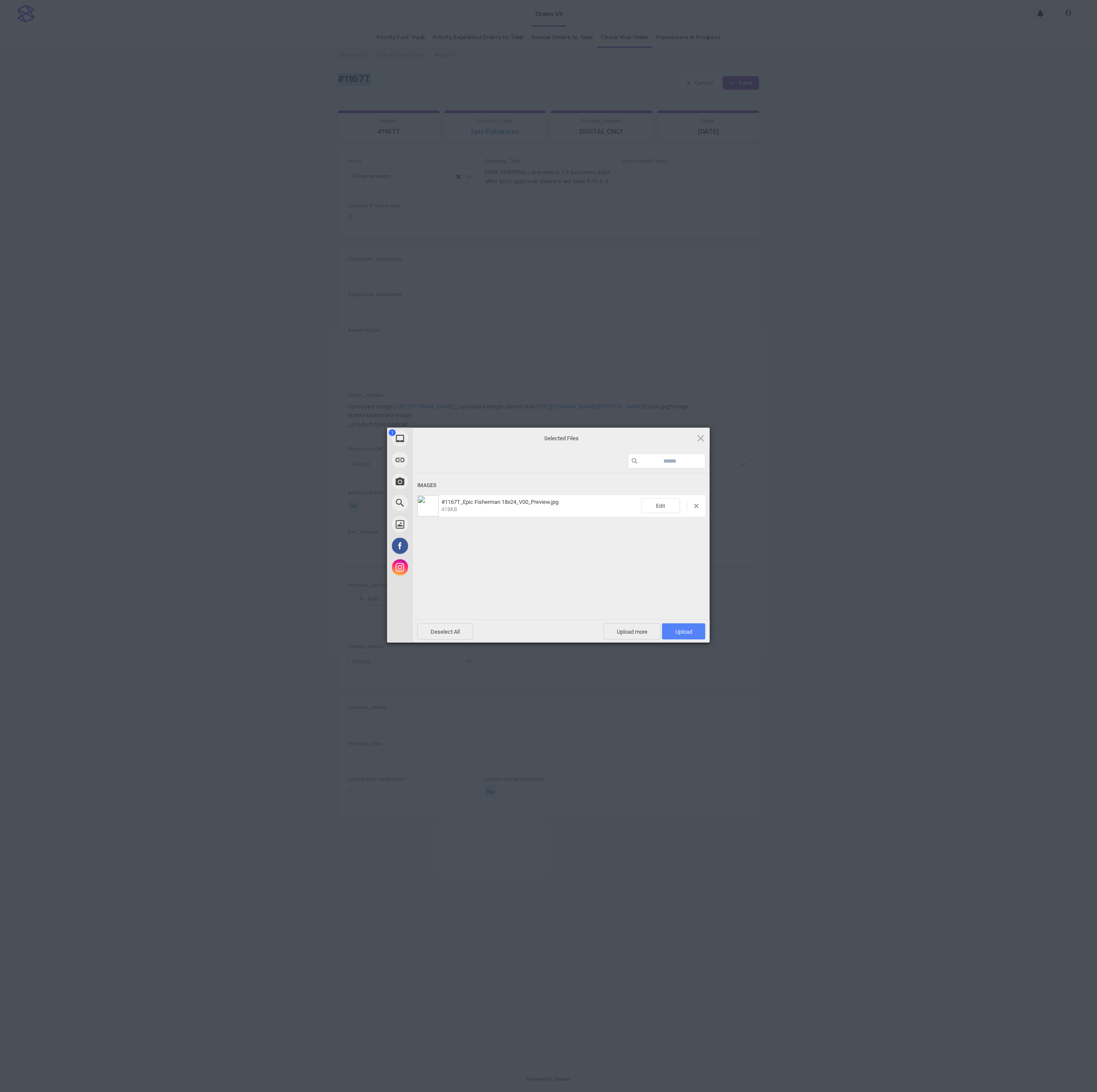
click at [691, 633] on span "Upload 1" at bounding box center [683, 631] width 17 height 7
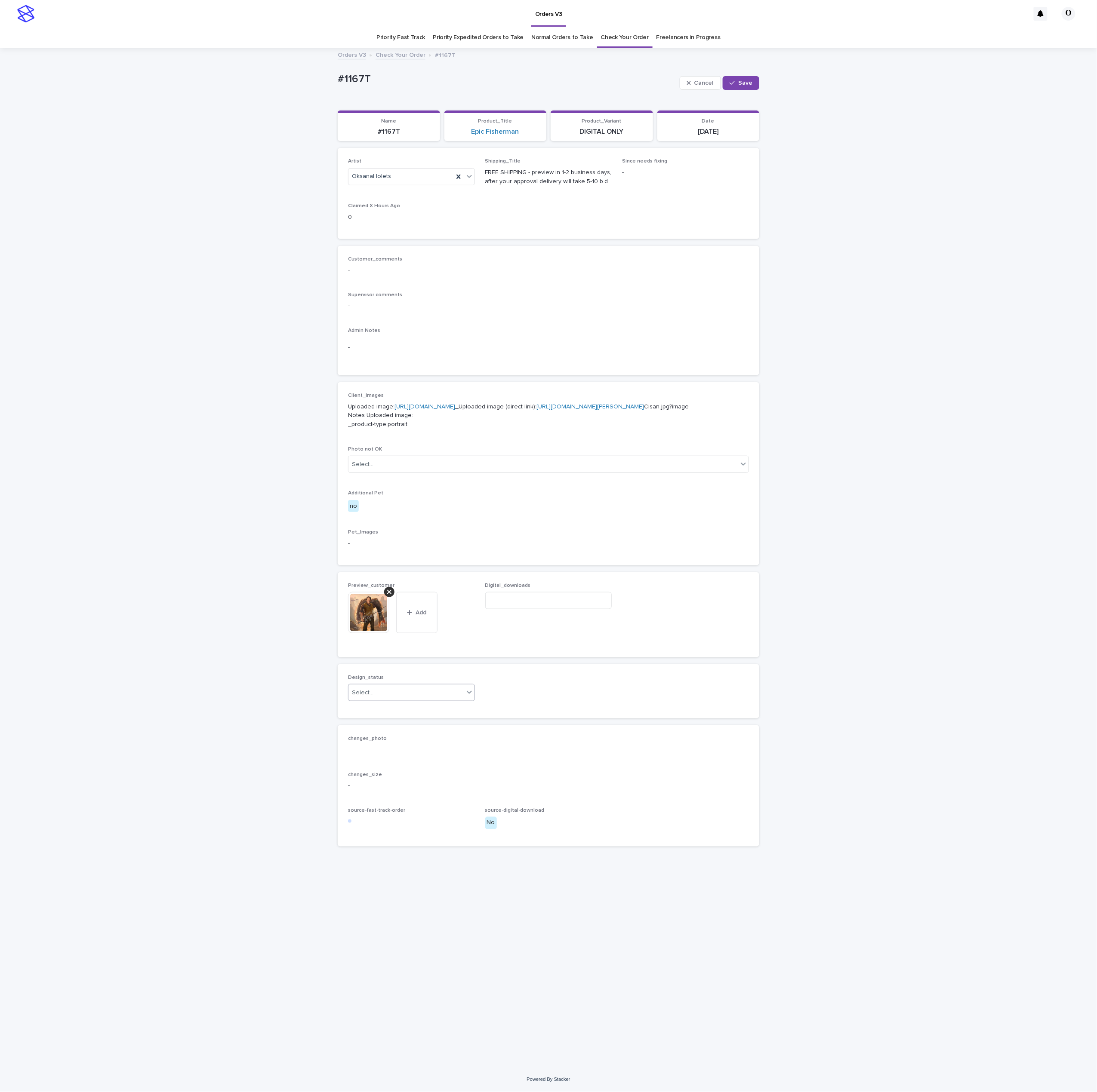
click at [415, 700] on div "Select..." at bounding box center [406, 693] width 115 height 14
click at [379, 747] on div "Uploaded" at bounding box center [411, 746] width 126 height 15
drag, startPoint x: 747, startPoint y: 82, endPoint x: 309, endPoint y: 89, distance: 438.1
click at [740, 84] on span "Save" at bounding box center [745, 83] width 14 height 6
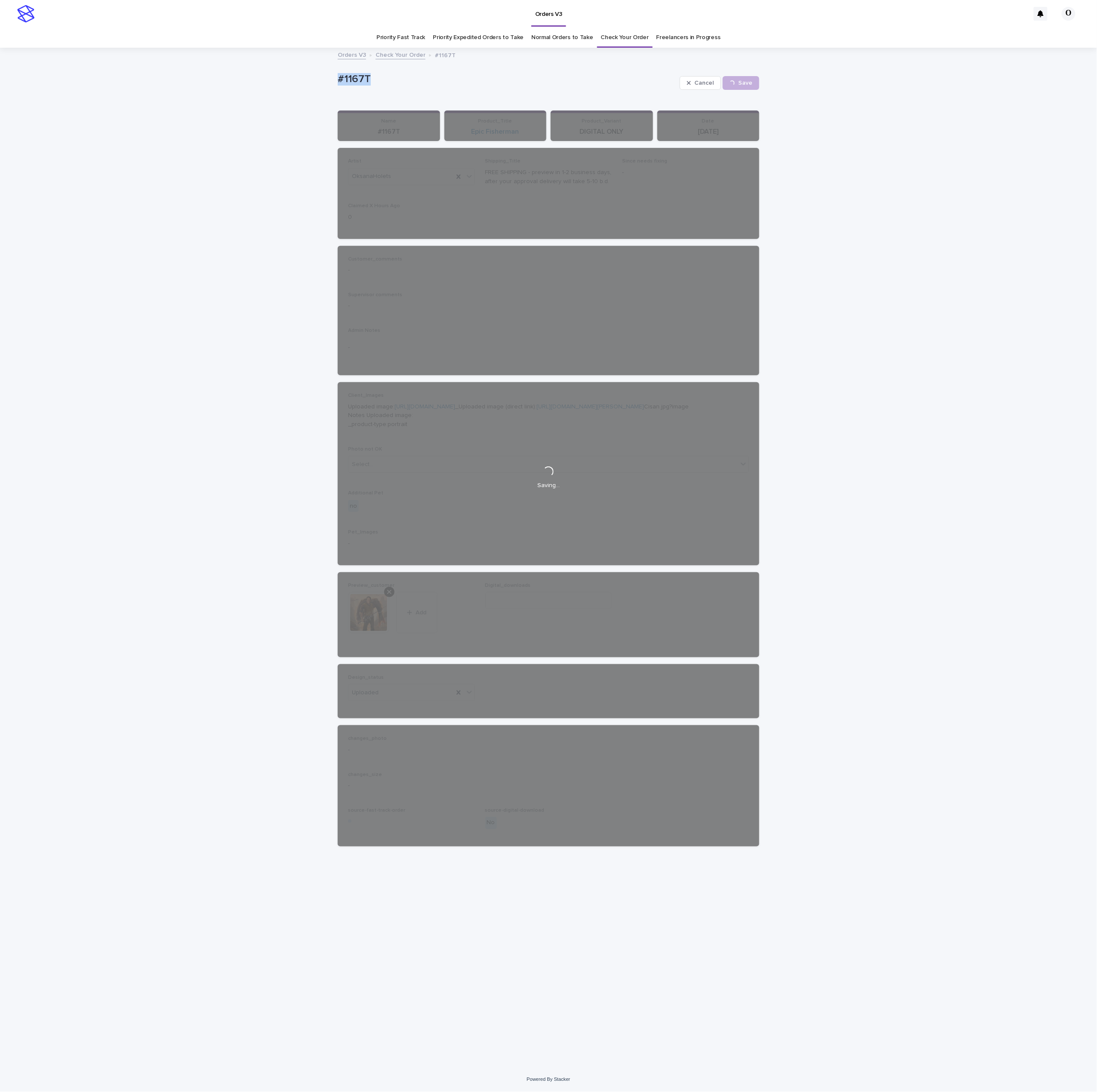
drag, startPoint x: 387, startPoint y: 79, endPoint x: 350, endPoint y: 75, distance: 37.2
click at [322, 75] on div "Loading... Saving… Loading... Saving… #1167T Cancel Save #1167T Cancel Loading.…" at bounding box center [548, 558] width 1097 height 1019
drag, startPoint x: 355, startPoint y: 75, endPoint x: 361, endPoint y: 77, distance: 6.3
copy p "#1167T"
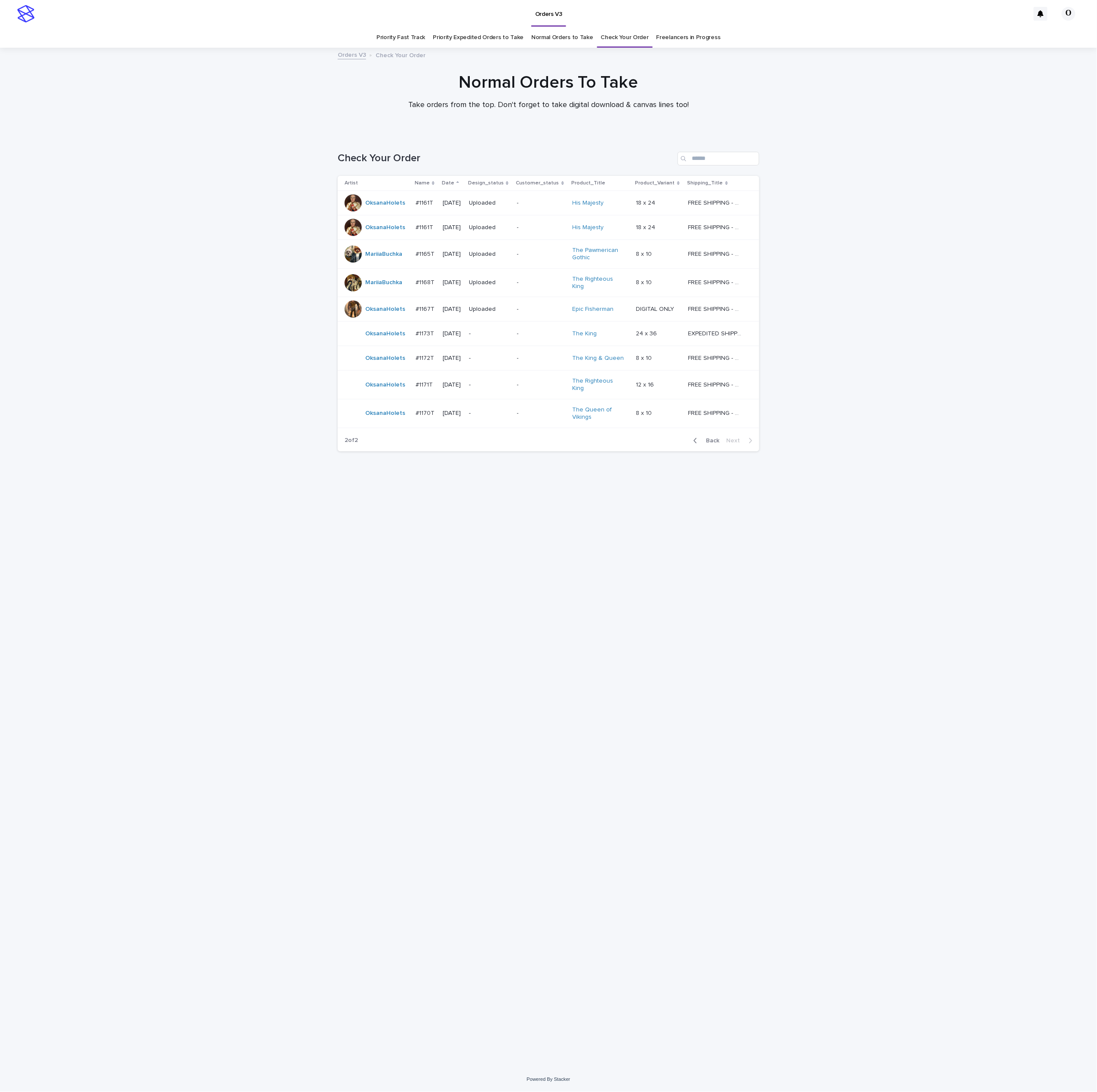
click at [412, 328] on td "#1173T #1173T" at bounding box center [426, 334] width 27 height 24
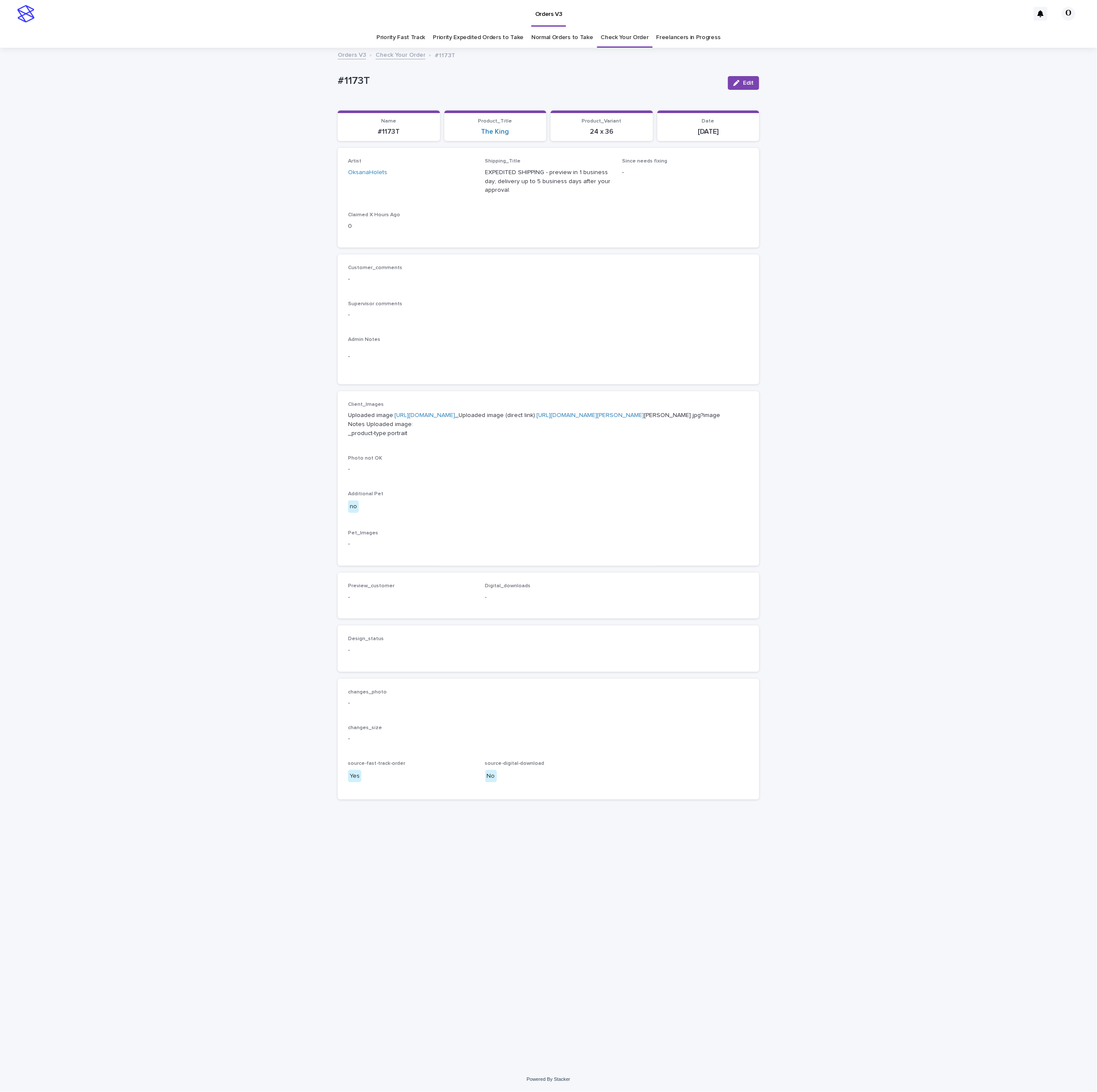
click at [430, 418] on link "[URL][DOMAIN_NAME]" at bounding box center [425, 416] width 61 height 6
click at [182, 426] on div "Loading... Saving… Loading... Saving… #1173T Edit #1173T Edit Sorry, there was …" at bounding box center [548, 558] width 1097 height 1019
click at [209, 182] on div "Loading... Saving… Loading... Saving… #1173T Edit #1173T Edit Sorry, there was …" at bounding box center [548, 558] width 1097 height 1019
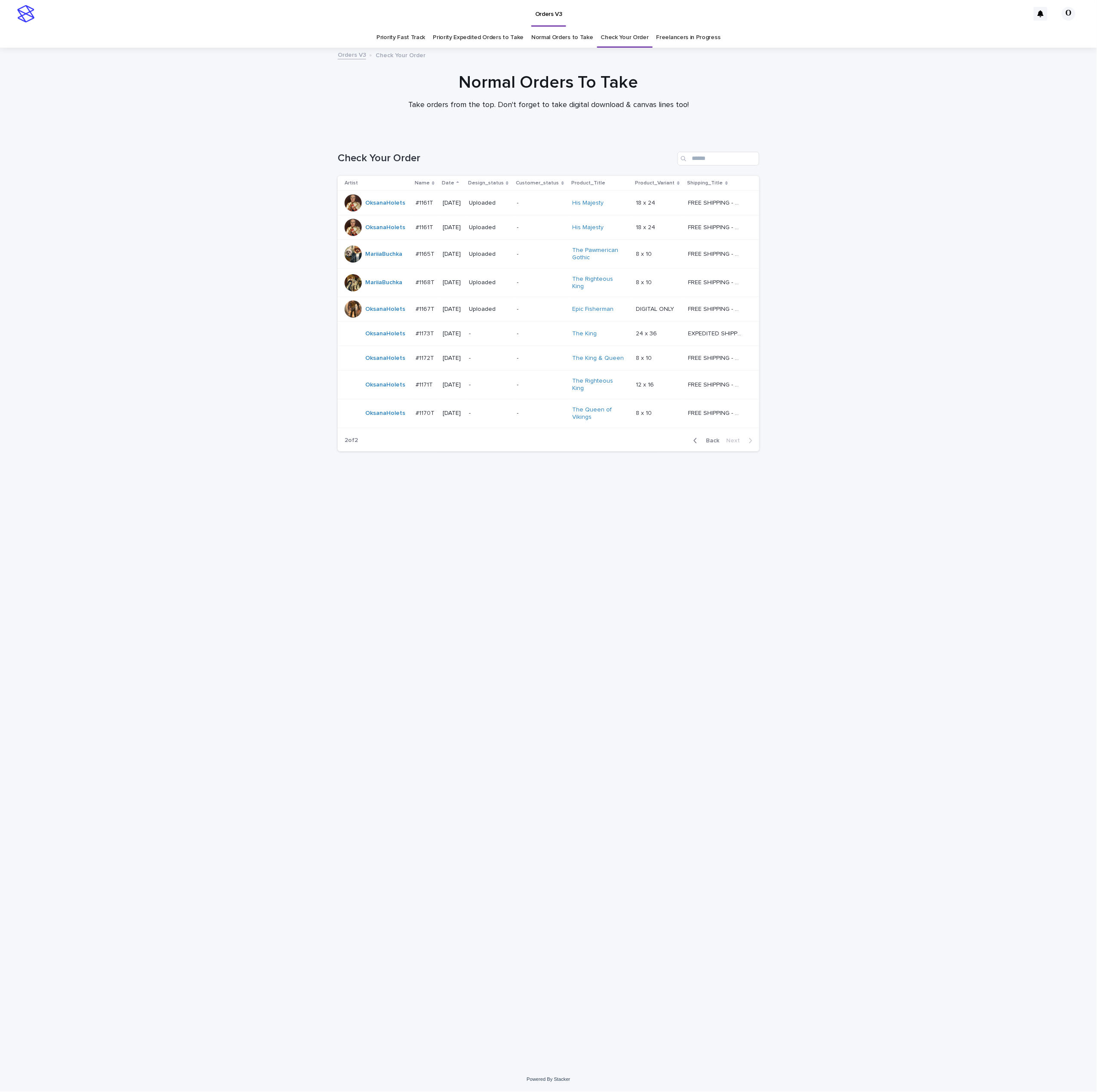
click at [561, 466] on div "Loading... Saving… Loading... Saving… Check Your Order Artist Name Date Design_…" at bounding box center [548, 590] width 430 height 912
click at [422, 329] on p "#1173T" at bounding box center [426, 333] width 20 height 9
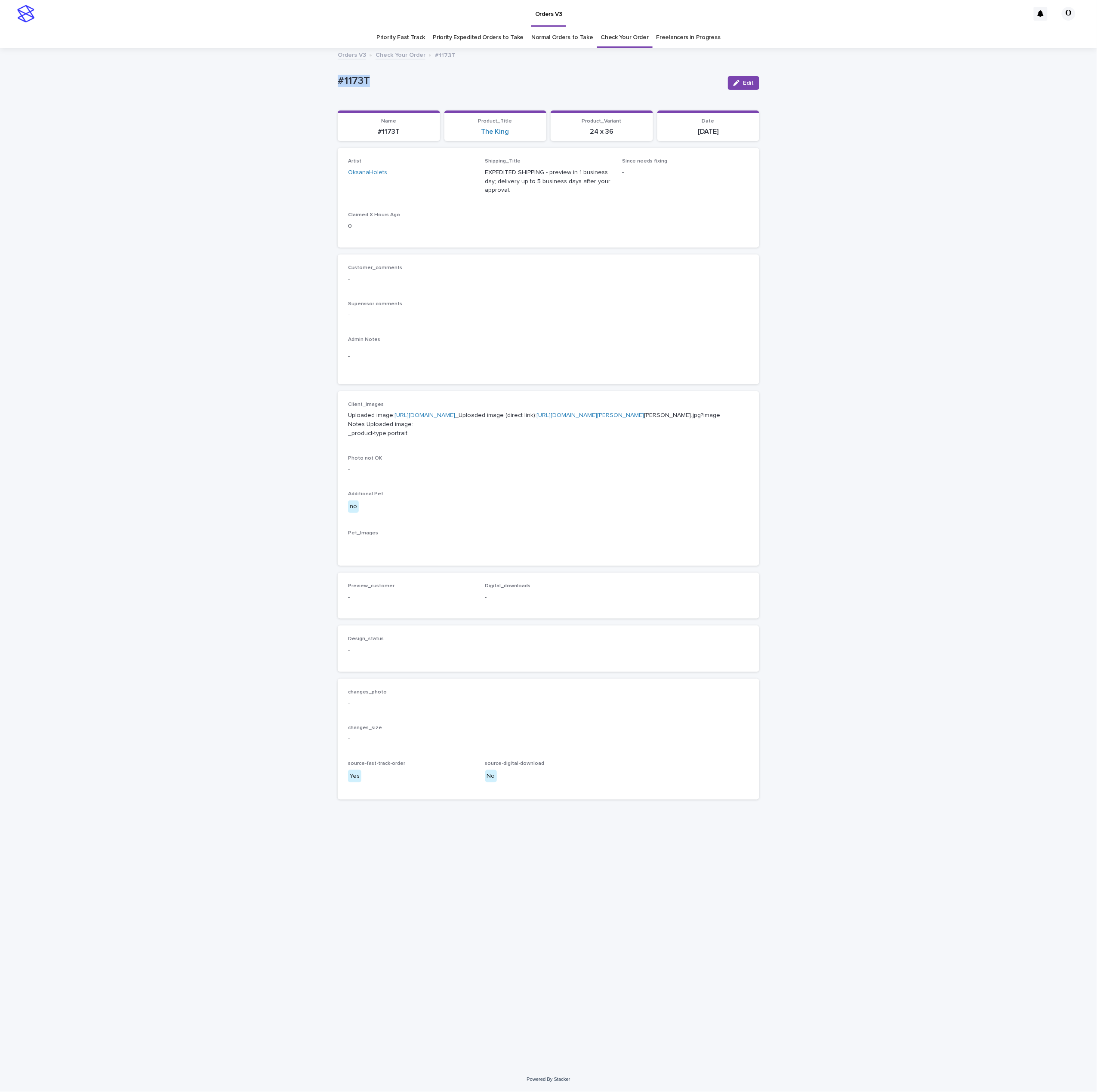
drag, startPoint x: 346, startPoint y: 80, endPoint x: 366, endPoint y: 82, distance: 20.1
click at [336, 79] on div "Loading... Saving… Loading... Saving… #1173T Edit #1173T Edit Sorry, there was …" at bounding box center [548, 547] width 430 height 997
copy p "#1173T"
click at [552, 520] on div "Client_Images Uploaded image: [URL][DOMAIN_NAME] _Uploaded image (direct link):…" at bounding box center [548, 478] width 401 height 154
click at [559, 297] on div "Customer_comments - Supervisor comments - Admin Notes -" at bounding box center [548, 320] width 401 height 109
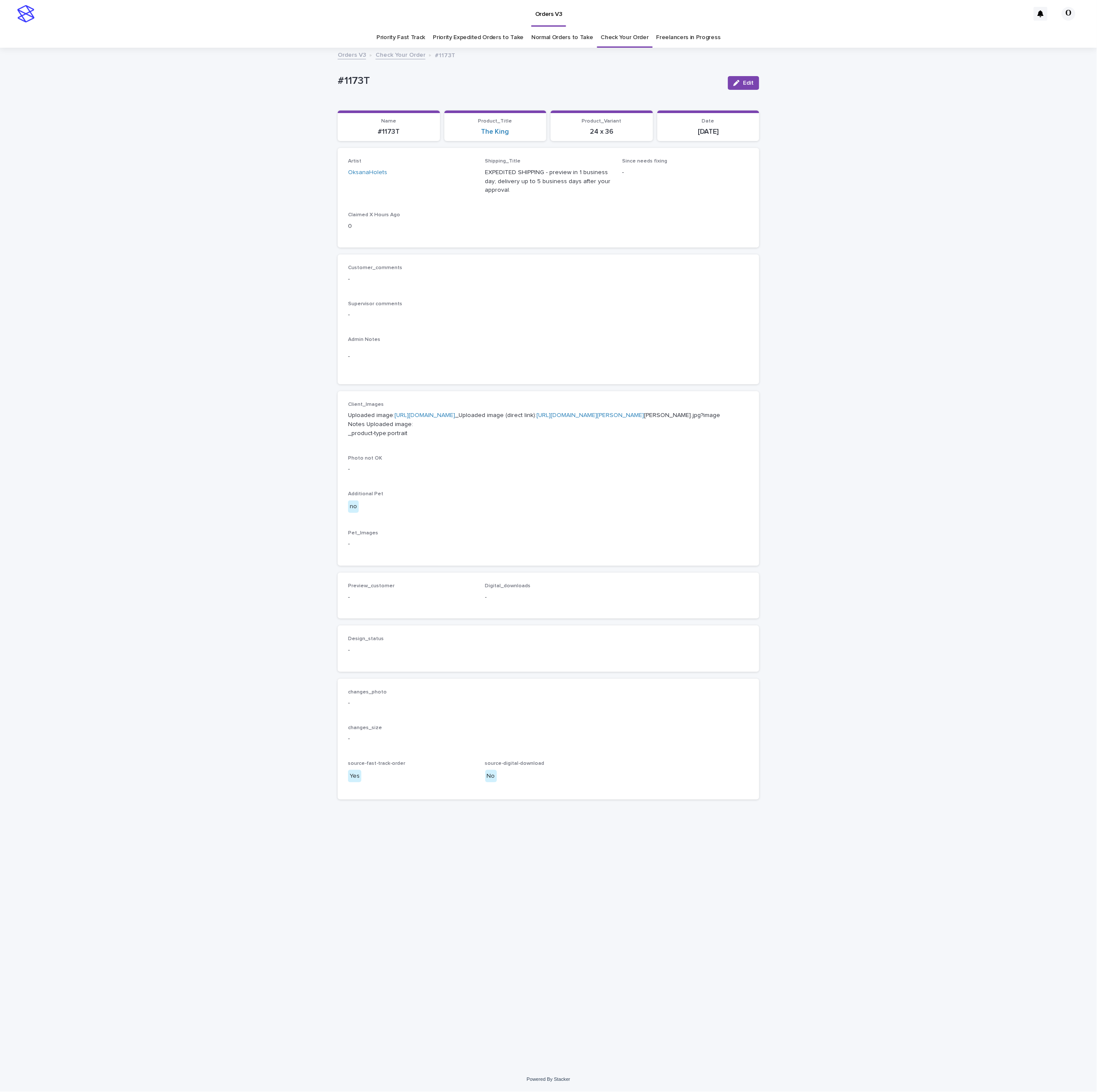
click at [455, 418] on link "[URL][DOMAIN_NAME]" at bounding box center [425, 416] width 61 height 6
click at [754, 84] on button "Edit" at bounding box center [743, 83] width 31 height 14
click at [372, 611] on span "Add" at bounding box center [373, 608] width 11 height 6
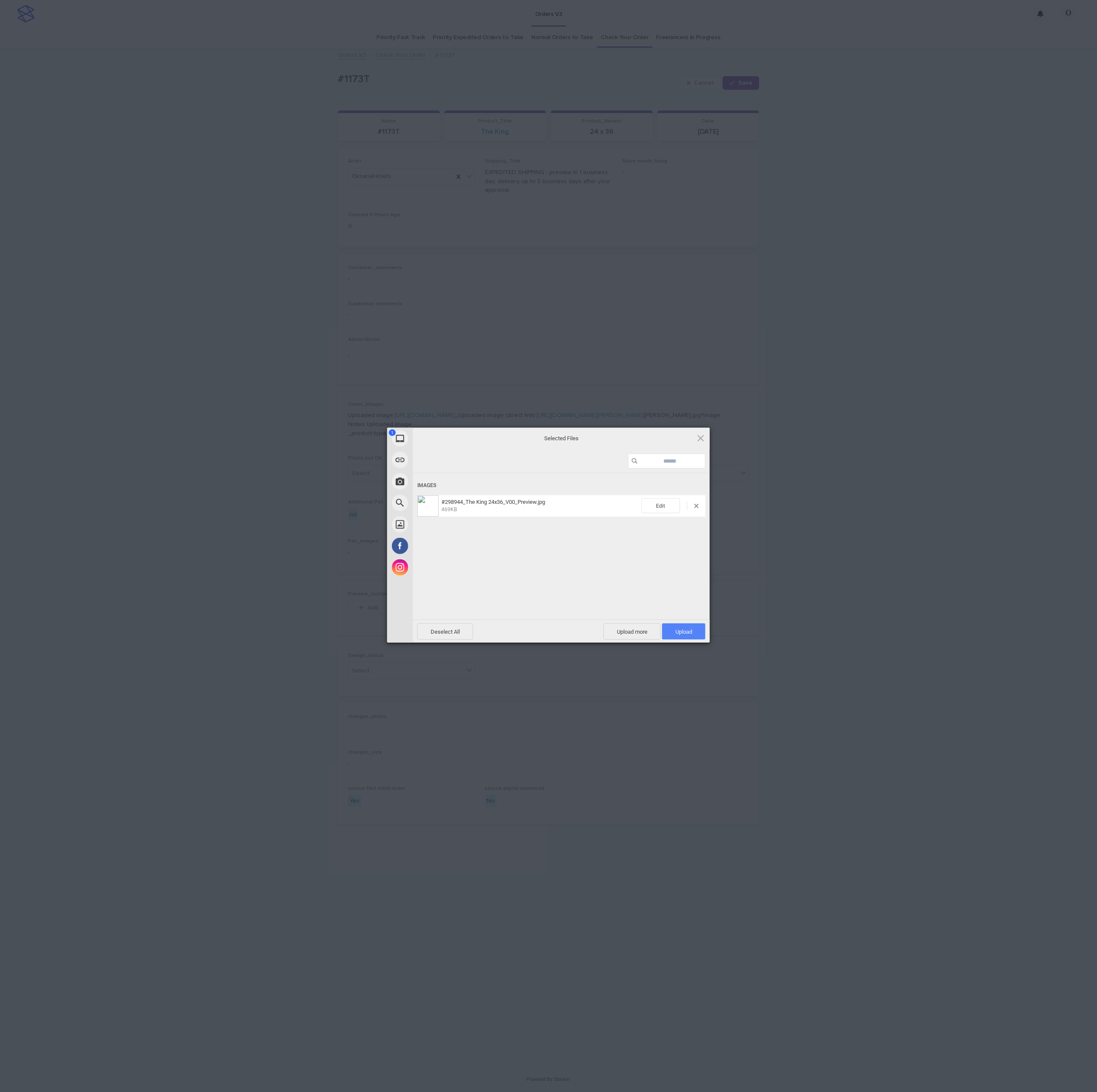
click at [691, 633] on span "Upload 1" at bounding box center [683, 631] width 17 height 7
drag, startPoint x: 939, startPoint y: 496, endPoint x: 917, endPoint y: 522, distance: 34.1
click at [938, 498] on div "My Device Link (URL) Take Photo Web Search Unsplash Facebook Instagram Uploaded…" at bounding box center [548, 546] width 1097 height 1092
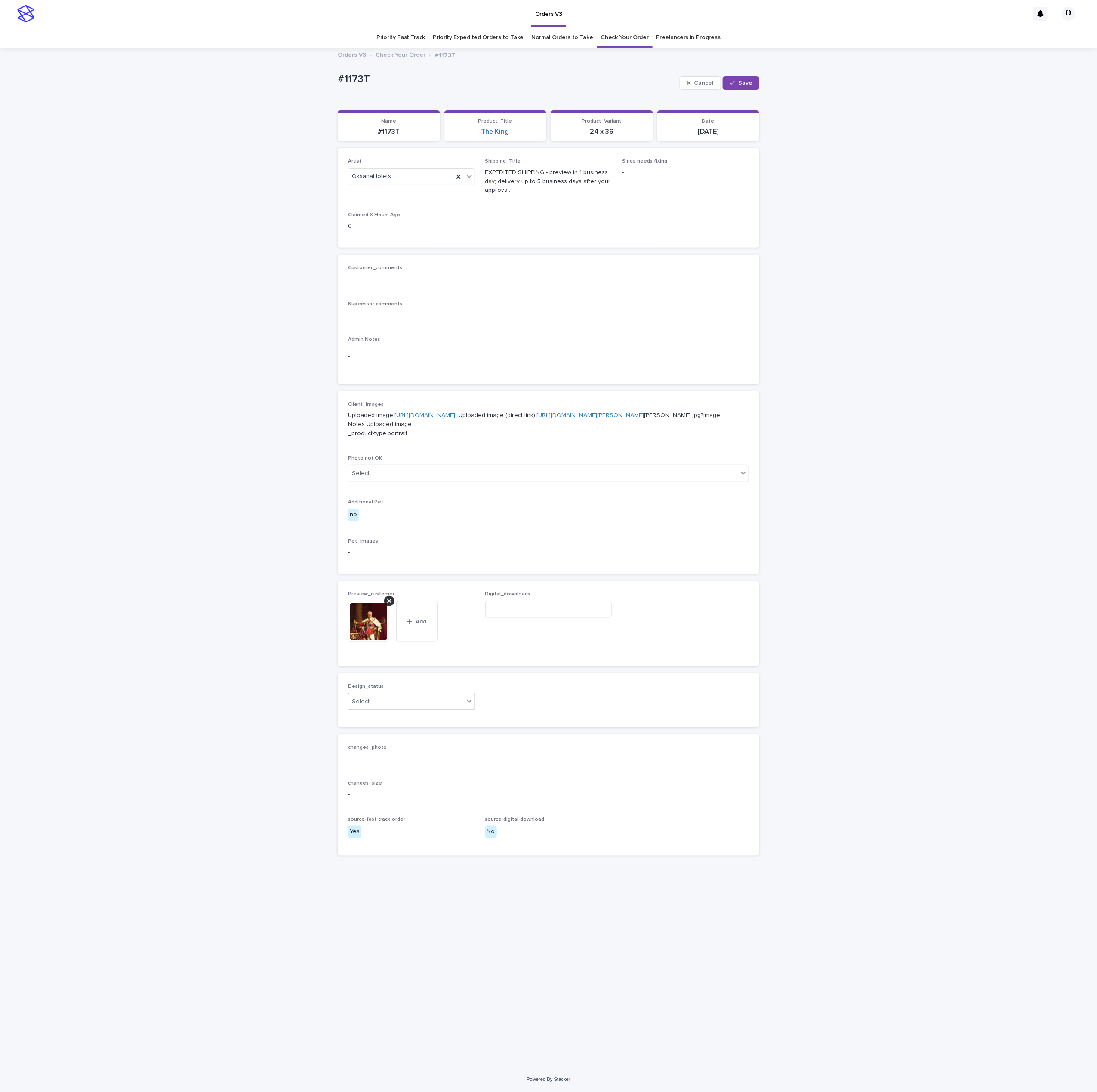
click at [398, 709] on div "Select..." at bounding box center [406, 702] width 115 height 14
click at [376, 753] on div "Uploaded" at bounding box center [411, 754] width 126 height 15
click at [747, 80] on span "Save" at bounding box center [745, 83] width 14 height 6
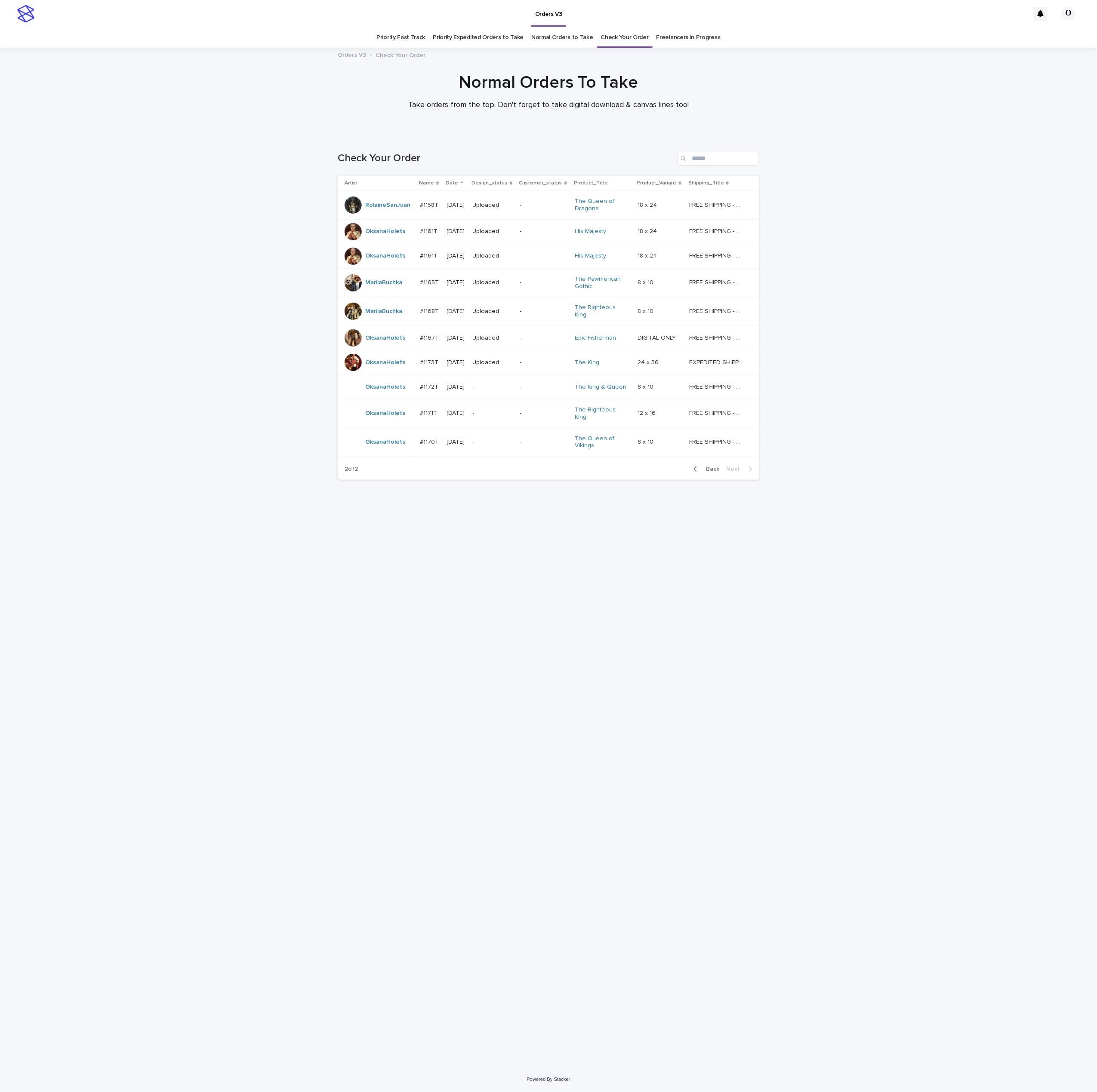
click at [423, 382] on p "#1172T" at bounding box center [430, 386] width 20 height 9
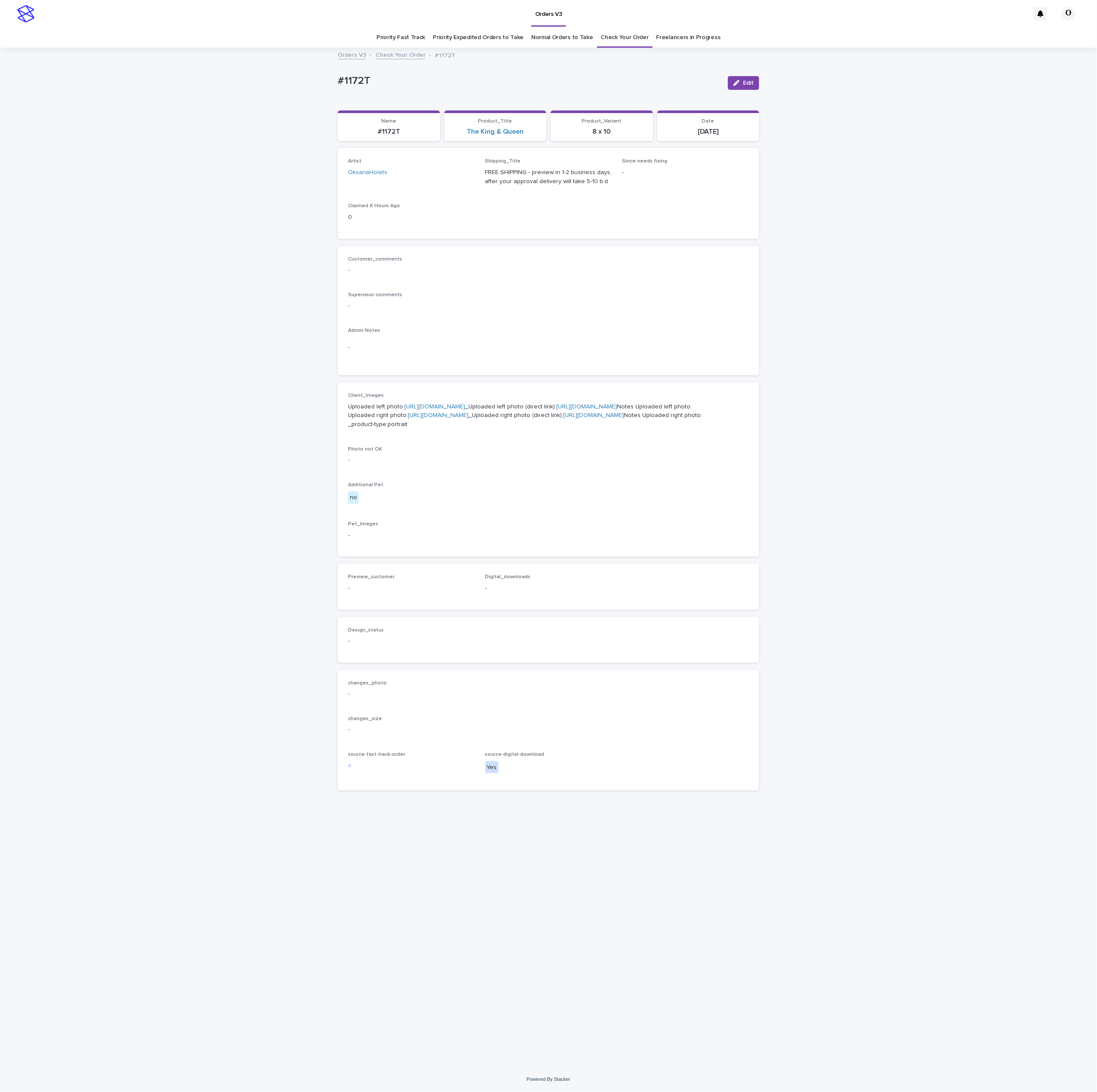
click at [408, 410] on link "[URL][DOMAIN_NAME]" at bounding box center [434, 407] width 61 height 6
click at [412, 429] on p "Uploaded left photo: [URL][DOMAIN_NAME] _Uploaded left photo (direct link): [UR…" at bounding box center [548, 416] width 401 height 27
click at [420, 418] on link "[URL][DOMAIN_NAME]" at bounding box center [438, 416] width 61 height 6
click at [417, 279] on div "Customer_comments -" at bounding box center [548, 269] width 401 height 25
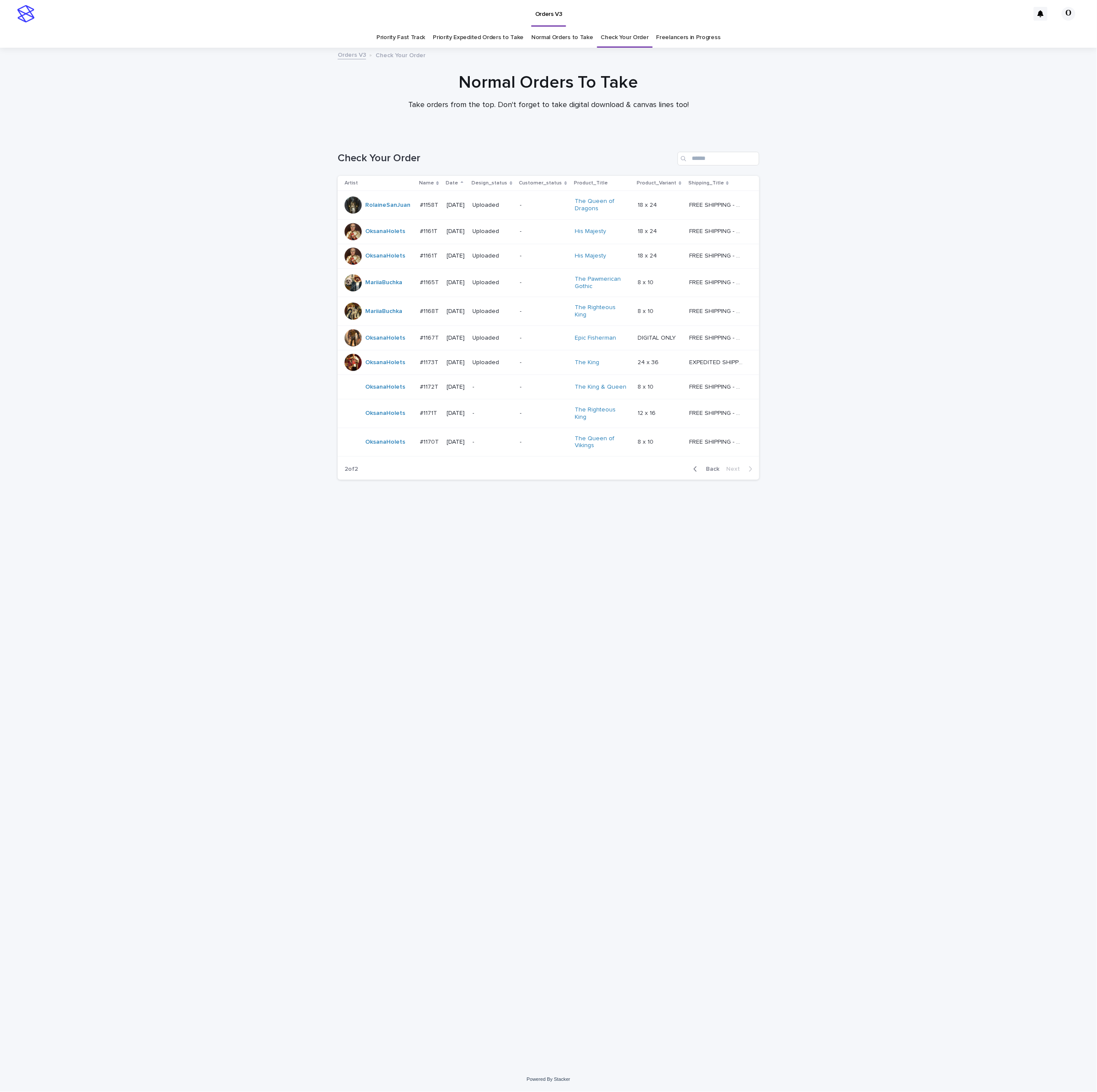
click at [425, 360] on p "#1173T" at bounding box center [430, 362] width 20 height 9
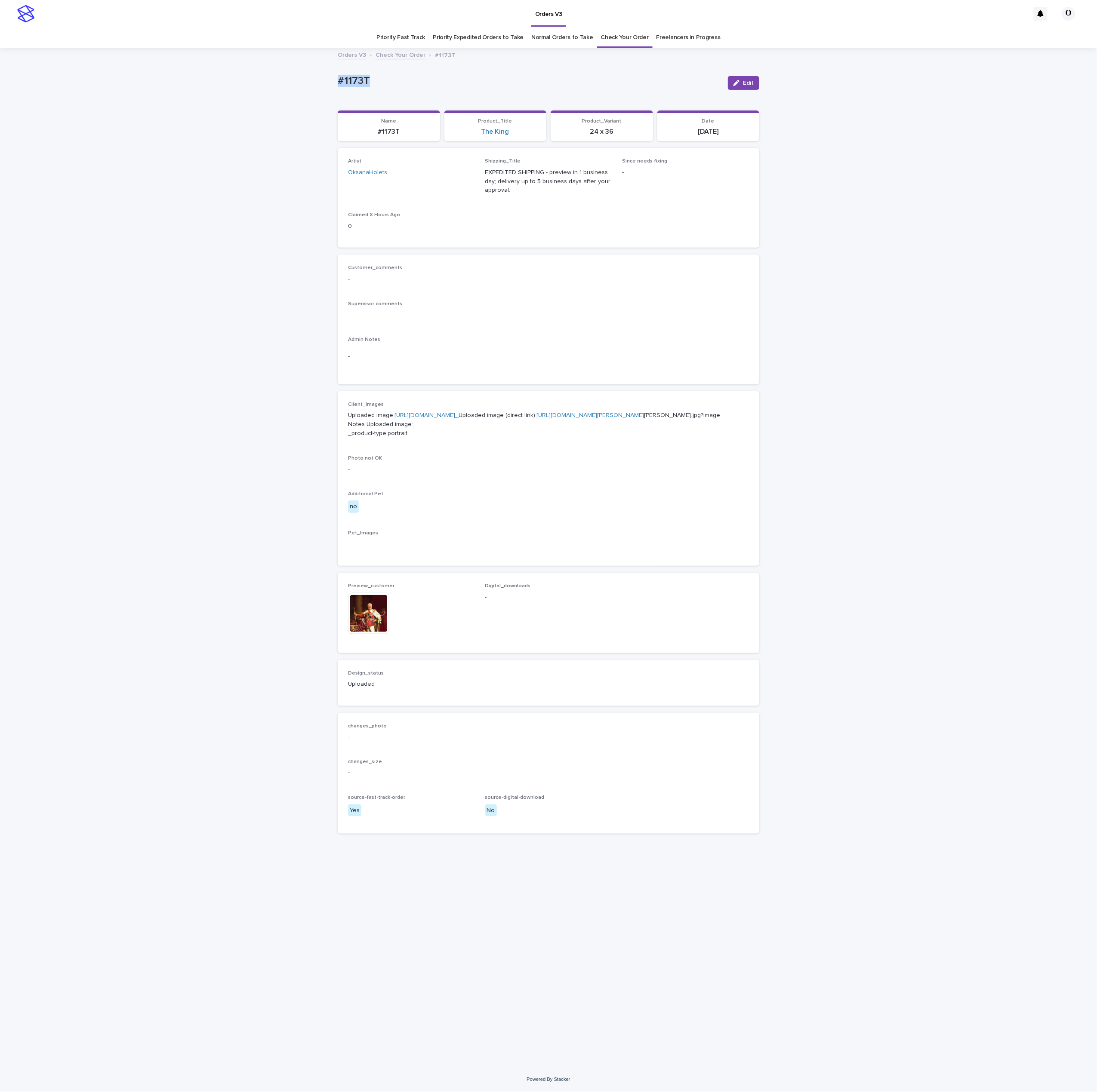
drag, startPoint x: 398, startPoint y: 85, endPoint x: 327, endPoint y: 73, distance: 72.0
click at [327, 73] on div "Loading... Saving… Loading... Saving… #1173T Edit #1173T Edit Sorry, there was …" at bounding box center [548, 558] width 1097 height 1019
copy p "#1173T"
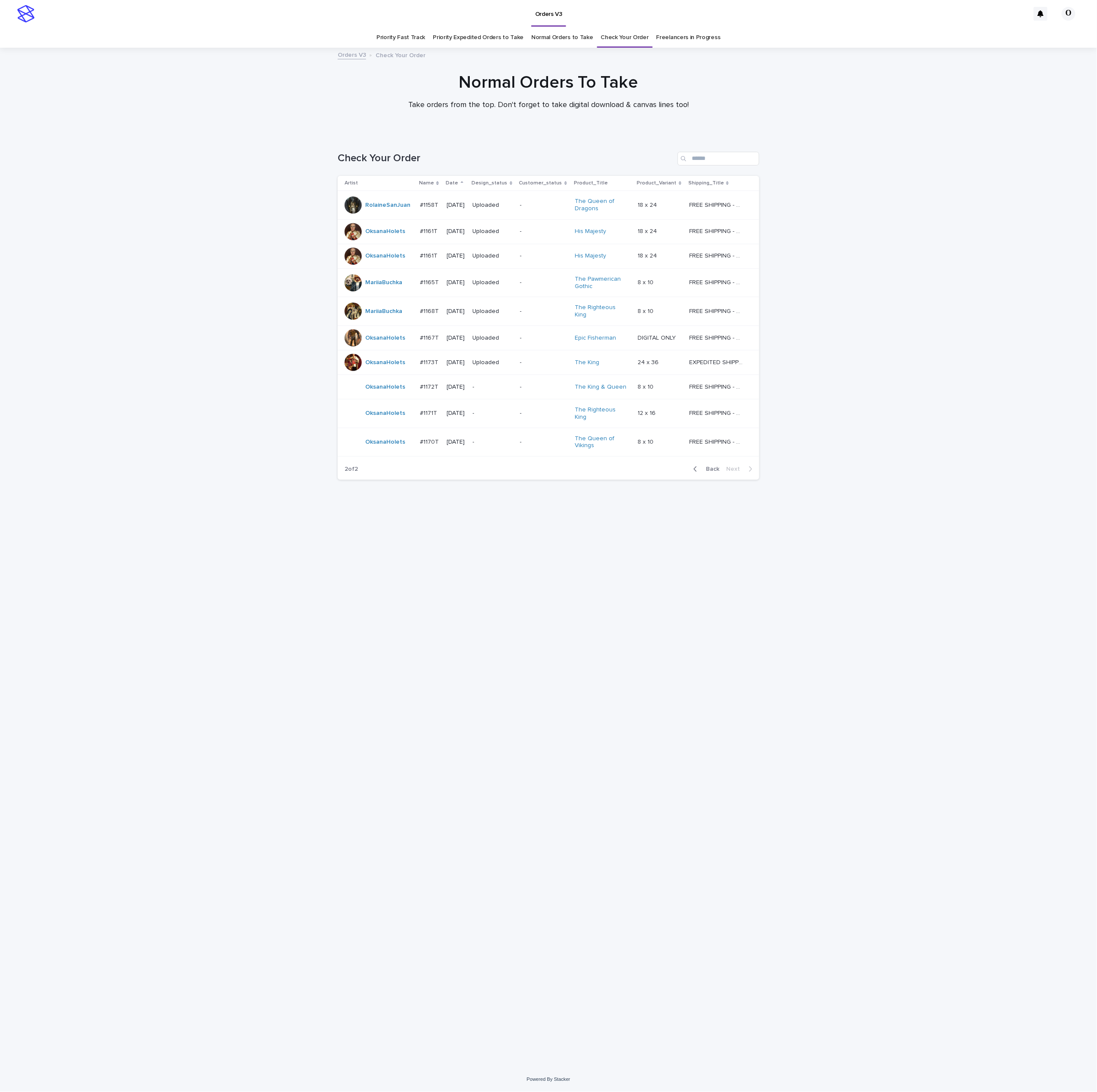
click at [431, 382] on p "#1172T" at bounding box center [430, 386] width 20 height 9
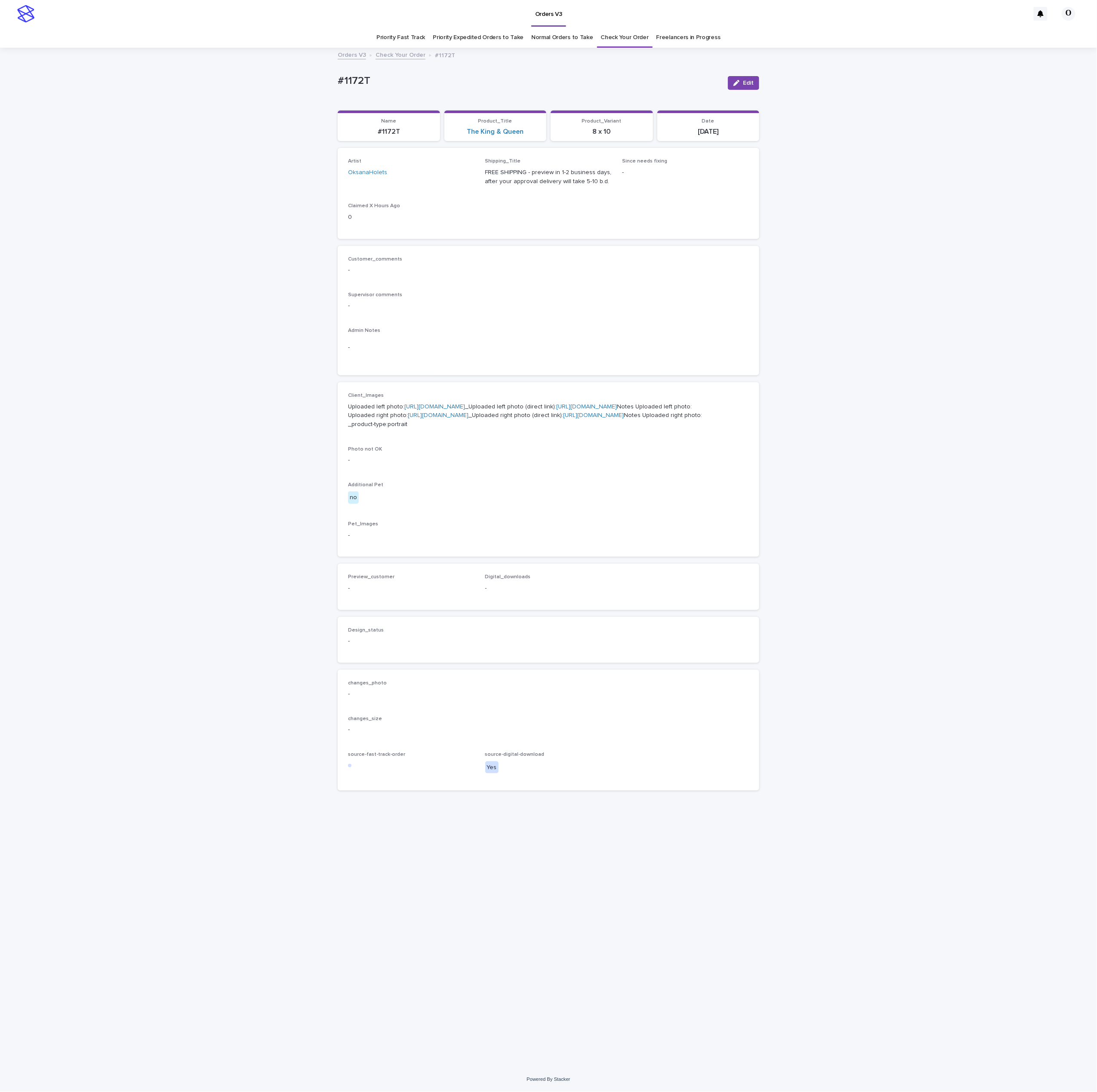
click at [442, 410] on link "[URL][DOMAIN_NAME]" at bounding box center [434, 407] width 61 height 6
click at [596, 292] on p "Supervisor comments" at bounding box center [548, 295] width 401 height 6
click at [677, 278] on div "Customer_comments -" at bounding box center [548, 269] width 401 height 25
click at [620, 41] on link "Check Your Order" at bounding box center [625, 37] width 48 height 20
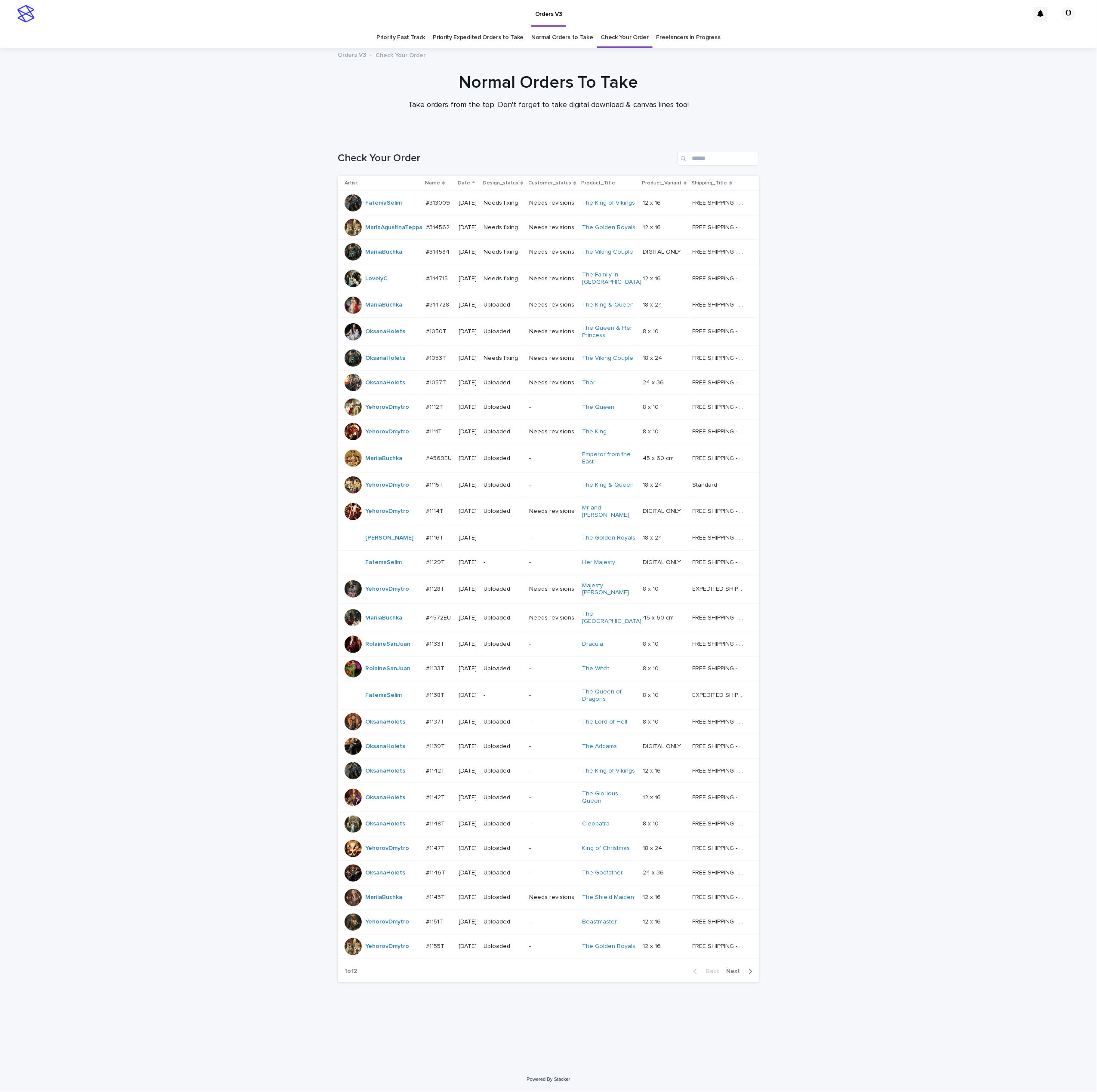
click at [736, 982] on div "Back Next" at bounding box center [723, 972] width 73 height 22
click at [735, 976] on button "Next" at bounding box center [741, 971] width 36 height 8
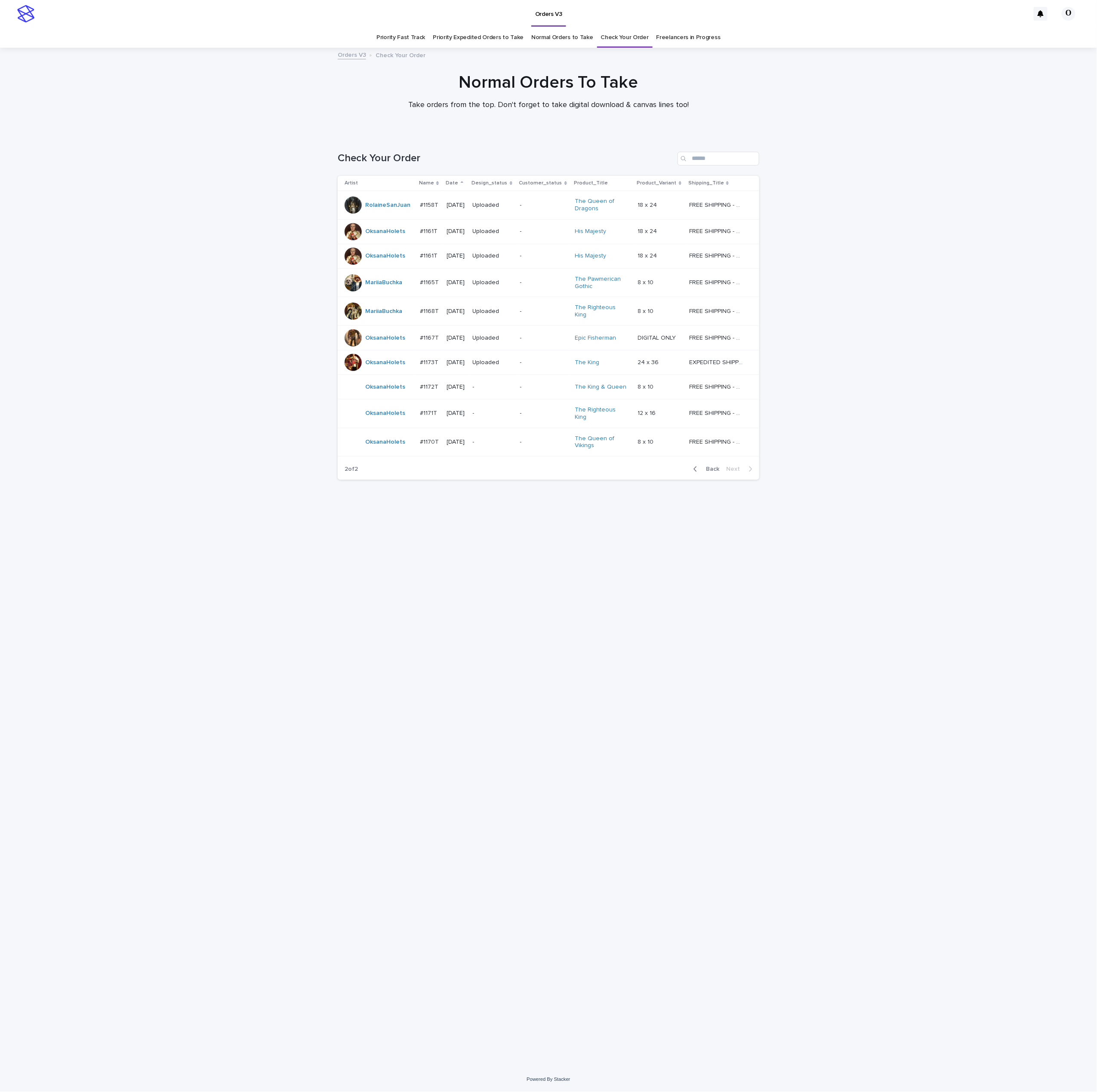
click at [433, 408] on p "#1171T" at bounding box center [429, 413] width 19 height 9
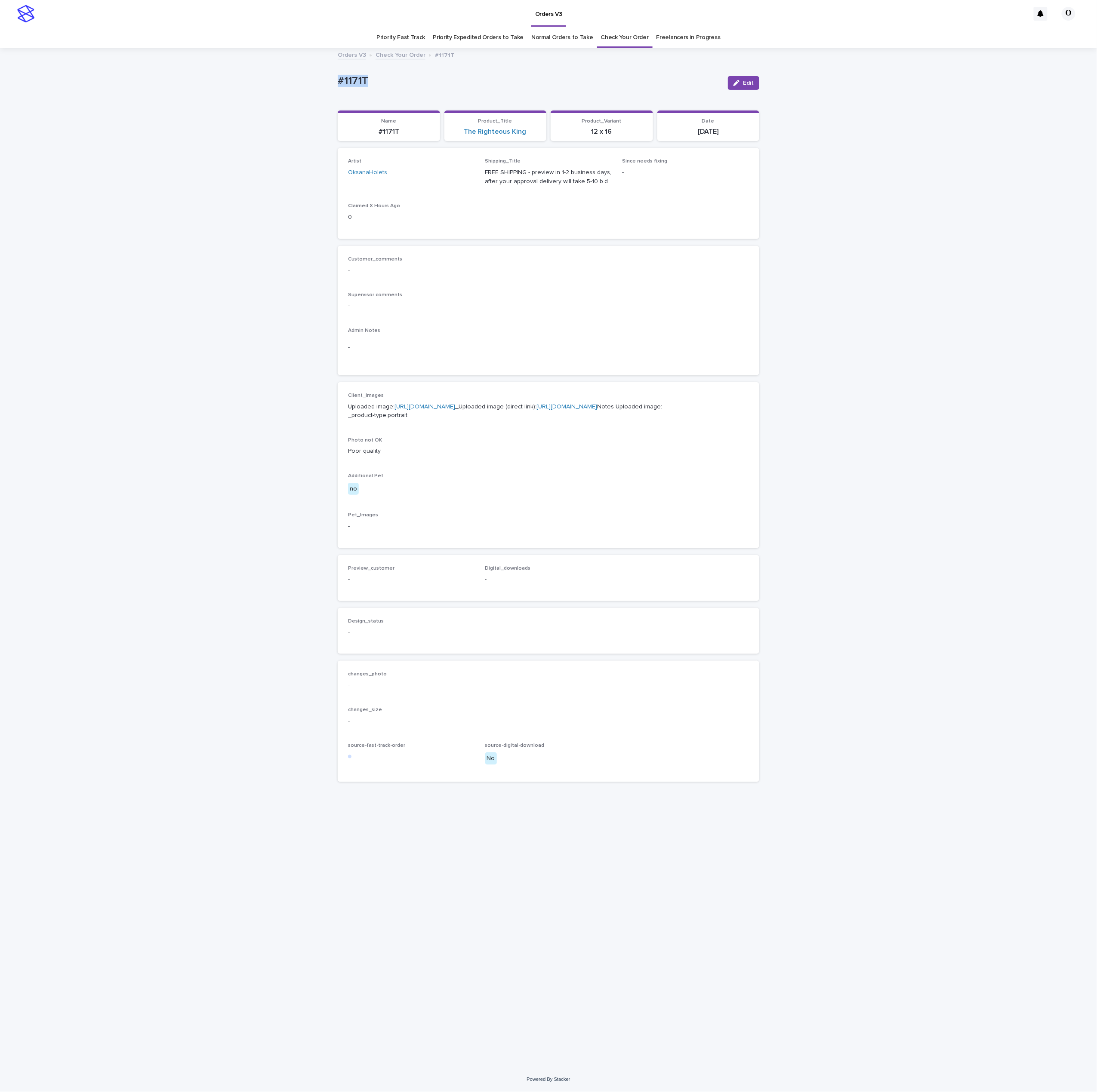
drag, startPoint x: 422, startPoint y: 82, endPoint x: 354, endPoint y: 80, distance: 68.0
click at [322, 89] on div "Loading... Saving… Loading... Saving… #1171T Edit #1171T Edit Sorry, there was …" at bounding box center [548, 558] width 1097 height 1019
copy p "#1171T"
drag, startPoint x: 358, startPoint y: 80, endPoint x: 32, endPoint y: 16, distance: 332.2
click at [101, 98] on div "Loading... Saving… Loading... Saving… #1171T Edit #1171T Edit Sorry, there was …" at bounding box center [548, 558] width 1097 height 1019
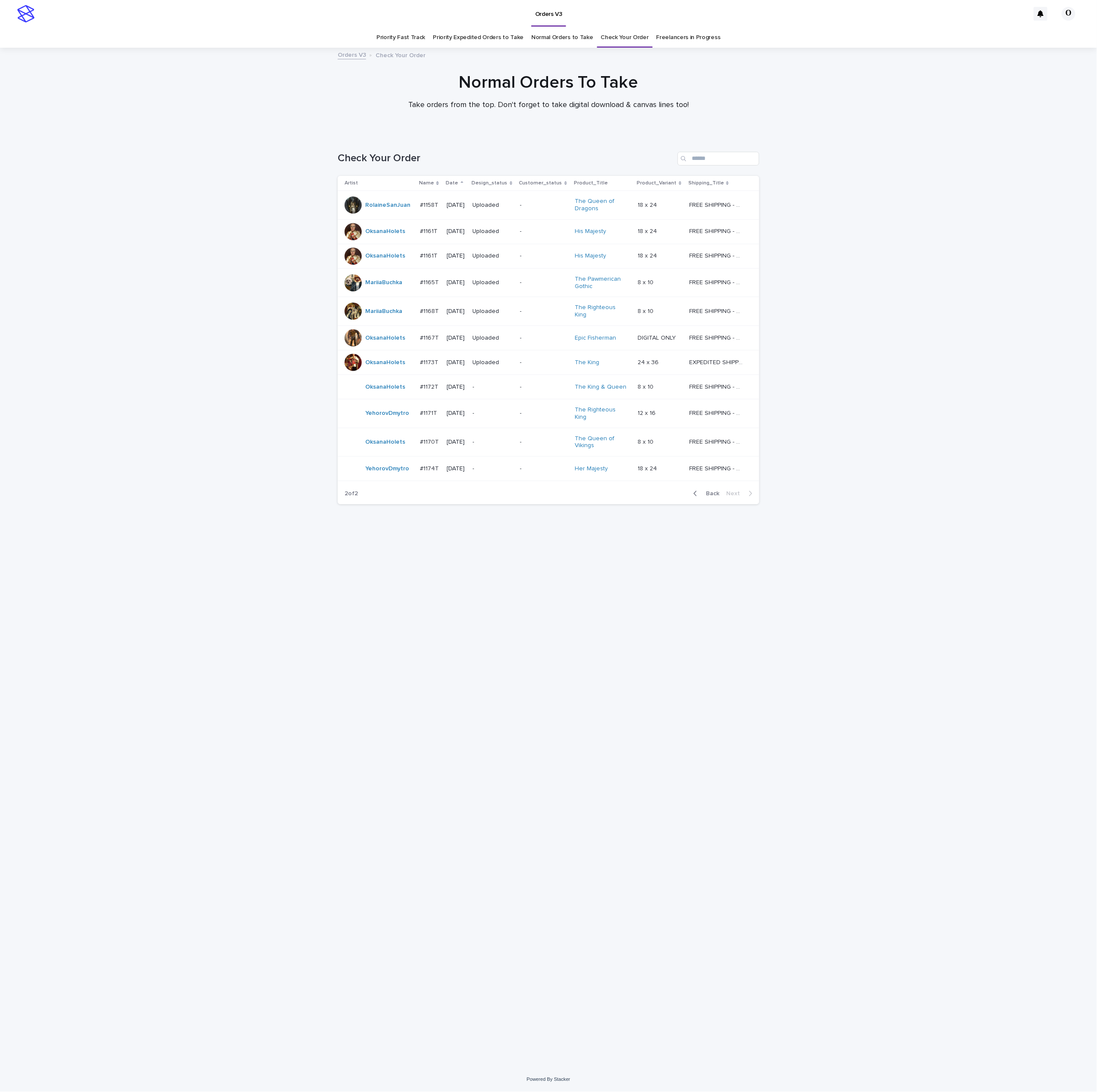
click at [425, 389] on div "#1172T #1172T" at bounding box center [429, 387] width 20 height 14
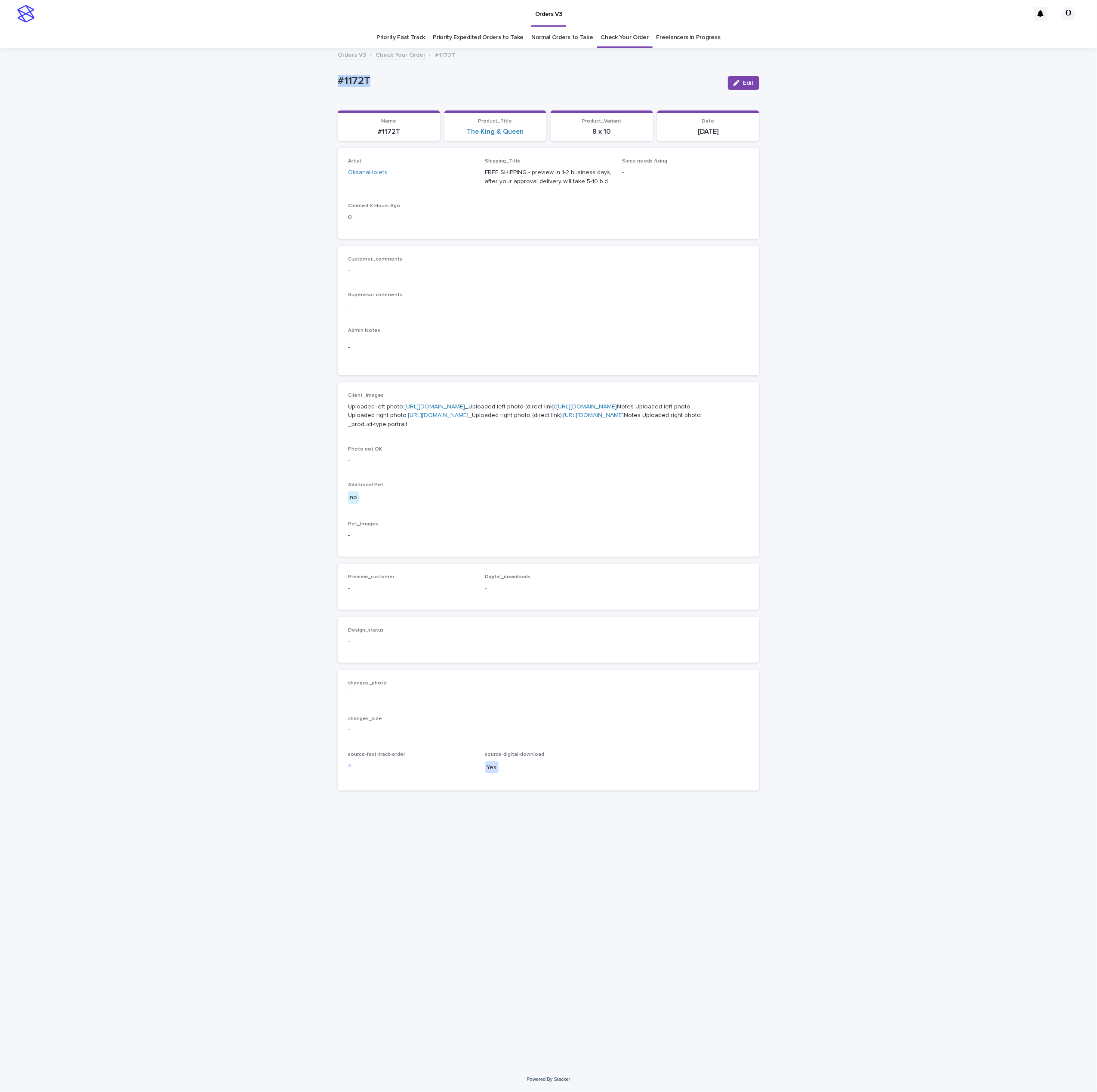
drag, startPoint x: 293, startPoint y: 84, endPoint x: 352, endPoint y: 81, distance: 59.1
click at [300, 84] on div "Loading... Saving… Loading... Saving… #1172T Edit #1172T Edit Sorry, there was …" at bounding box center [548, 558] width 1097 height 1019
copy p "#1172T"
click at [394, 71] on div "#1172T Edit" at bounding box center [548, 83] width 421 height 34
drag, startPoint x: 384, startPoint y: 76, endPoint x: 317, endPoint y: 76, distance: 67.0
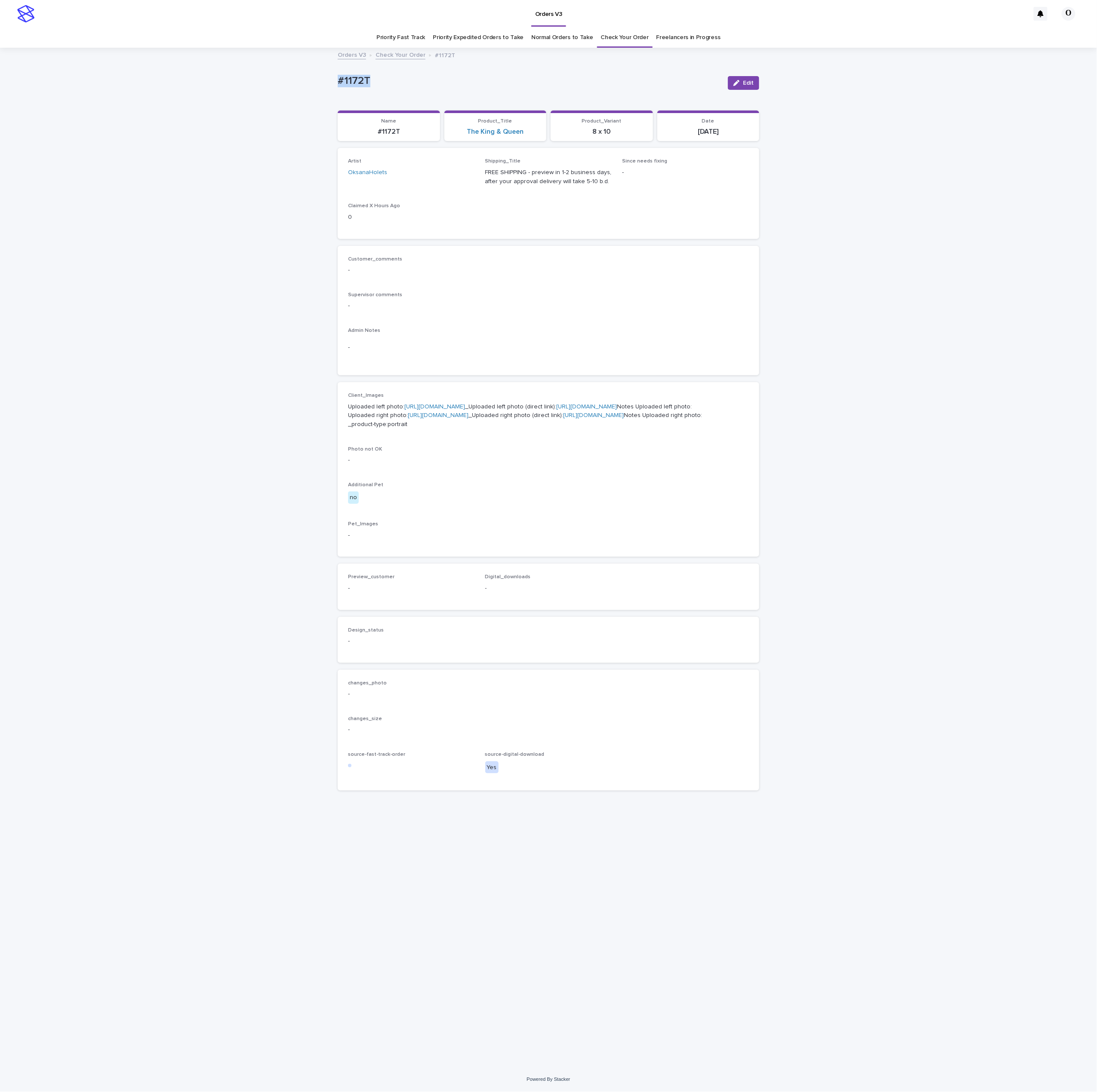
click at [313, 76] on div "Loading... Saving… Loading... Saving… #1172T Edit #1172T Edit Sorry, there was …" at bounding box center [548, 558] width 1097 height 1019
copy p "#1172T"
click at [642, 913] on div "Loading... Saving… Loading... Saving… #1172T Edit #1172T Edit Sorry, there was …" at bounding box center [548, 547] width 430 height 997
drag, startPoint x: 628, startPoint y: 1065, endPoint x: 377, endPoint y: 1062, distance: 251.0
click at [458, 1076] on div "Orders V3 О Priority Fast Track Priority Expedited Orders to Take Normal Orders…" at bounding box center [548, 546] width 1097 height 1092
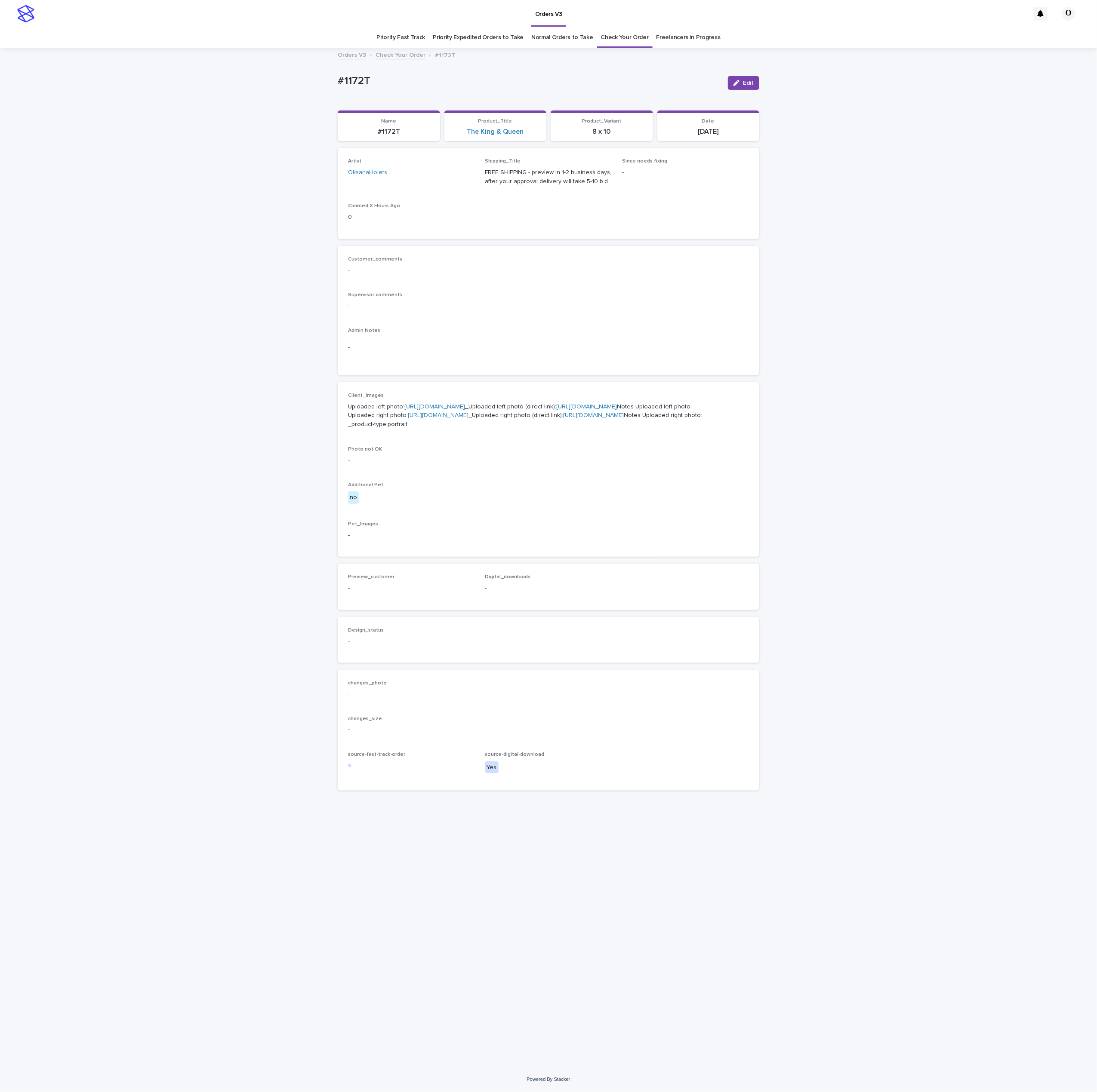
click at [473, 333] on p "Admin Notes" at bounding box center [548, 331] width 401 height 6
click at [229, 144] on div "Loading... Saving… Loading... Saving… #1172T Edit #1172T Edit Sorry, there was …" at bounding box center [548, 558] width 1097 height 1019
click at [749, 86] on button "Edit" at bounding box center [743, 83] width 31 height 14
click at [369, 602] on span "Add" at bounding box center [373, 599] width 11 height 6
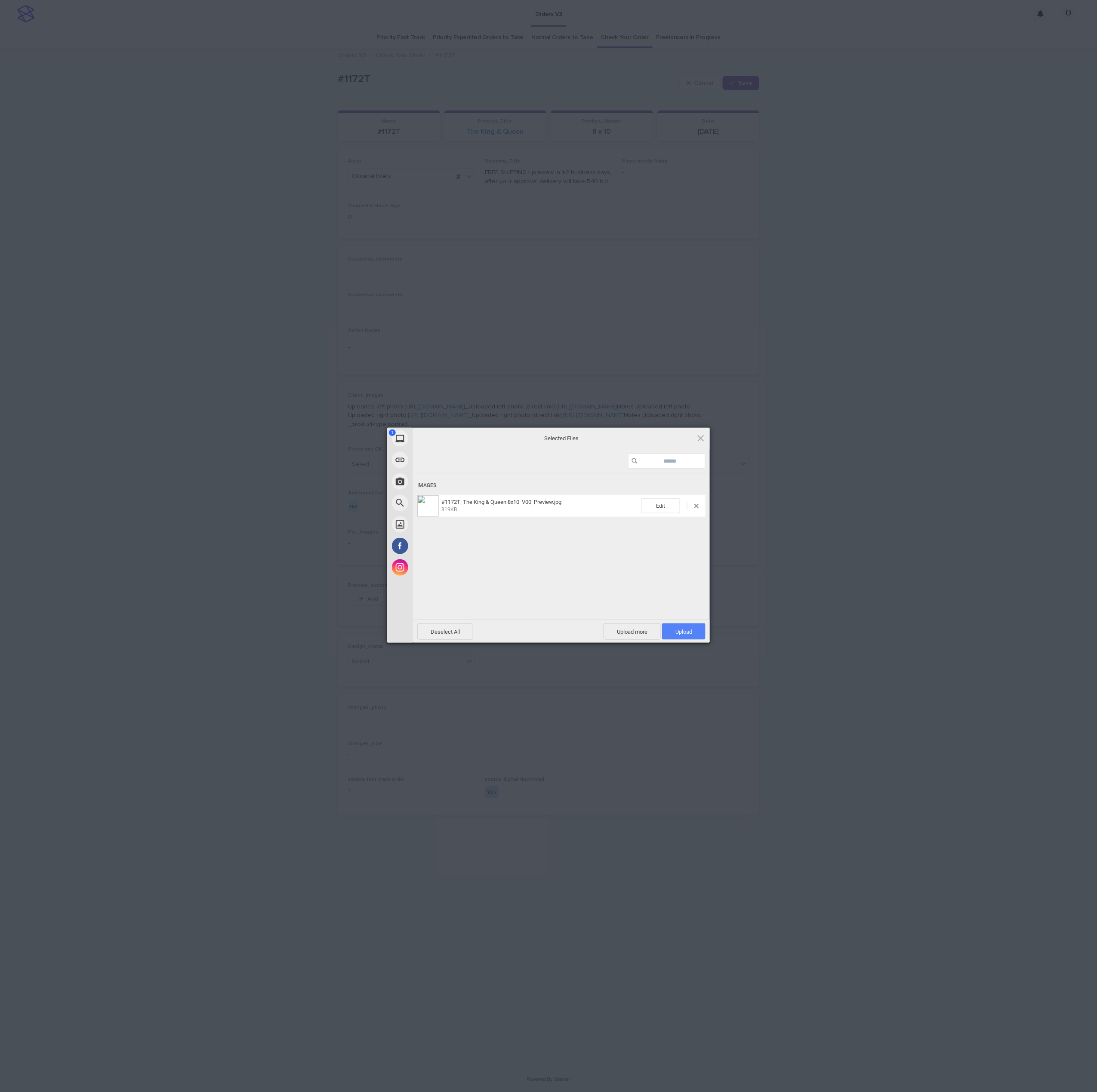
click at [691, 625] on span "Upload 1" at bounding box center [684, 631] width 43 height 16
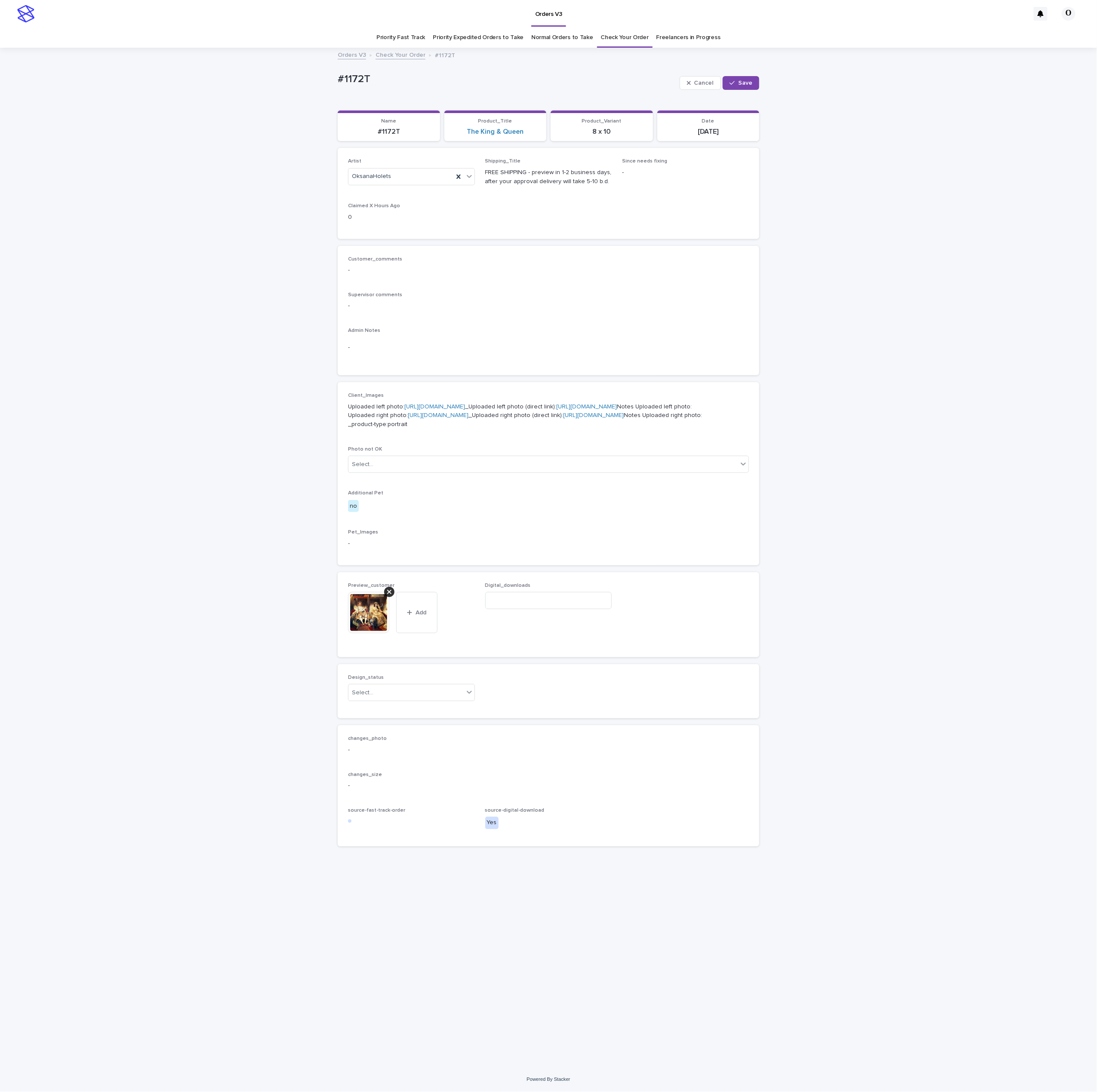
click at [793, 588] on div "Loading... Saving… Loading... Saving… #1172T Cancel Save #1172T Cancel Save Sor…" at bounding box center [548, 558] width 1097 height 1019
drag, startPoint x: 404, startPoint y: 777, endPoint x: 401, endPoint y: 786, distance: 9.5
click at [404, 700] on div "Select..." at bounding box center [406, 693] width 115 height 14
click at [387, 799] on div "Uploaded" at bounding box center [411, 799] width 126 height 15
click at [743, 78] on button "Save" at bounding box center [741, 83] width 36 height 14
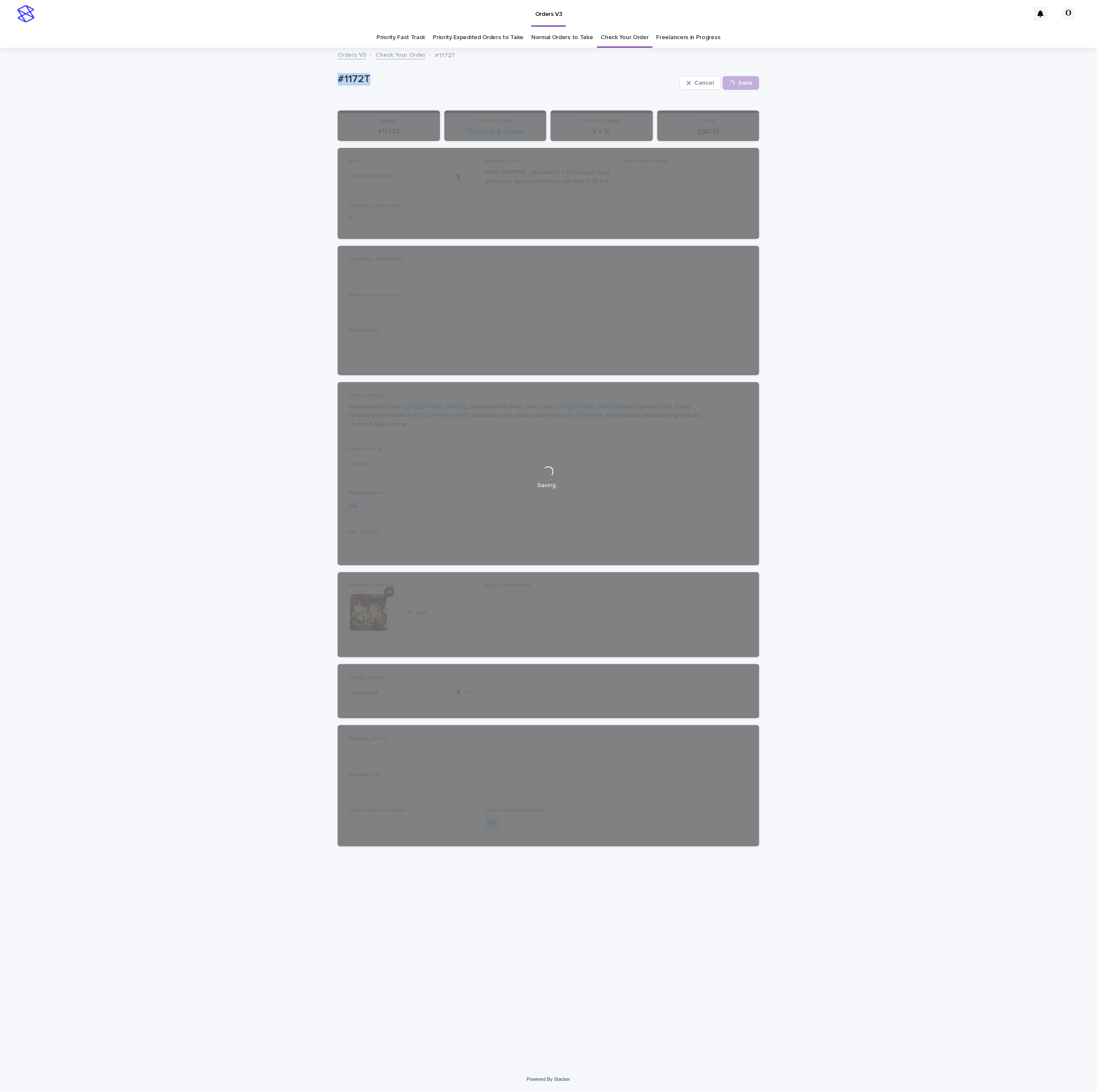
click at [296, 72] on div "Loading... Saving… Loading... Saving… #1172T Cancel Save #1172T Cancel Loading.…" at bounding box center [548, 558] width 1097 height 1019
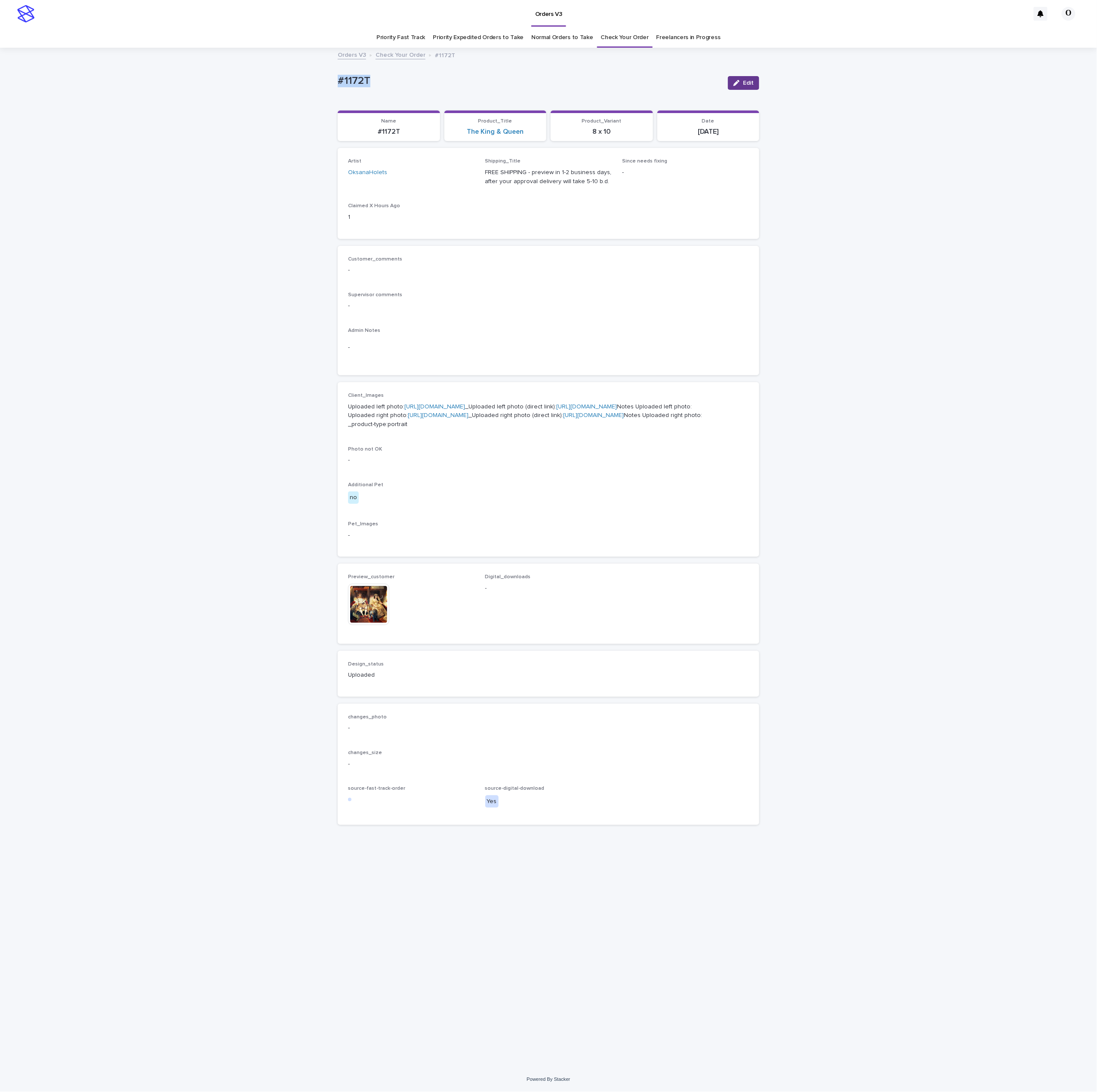
click at [735, 87] on button "Edit" at bounding box center [743, 83] width 31 height 14
click at [515, 609] on input at bounding box center [548, 601] width 127 height 17
paste input "**********"
type input "**********"
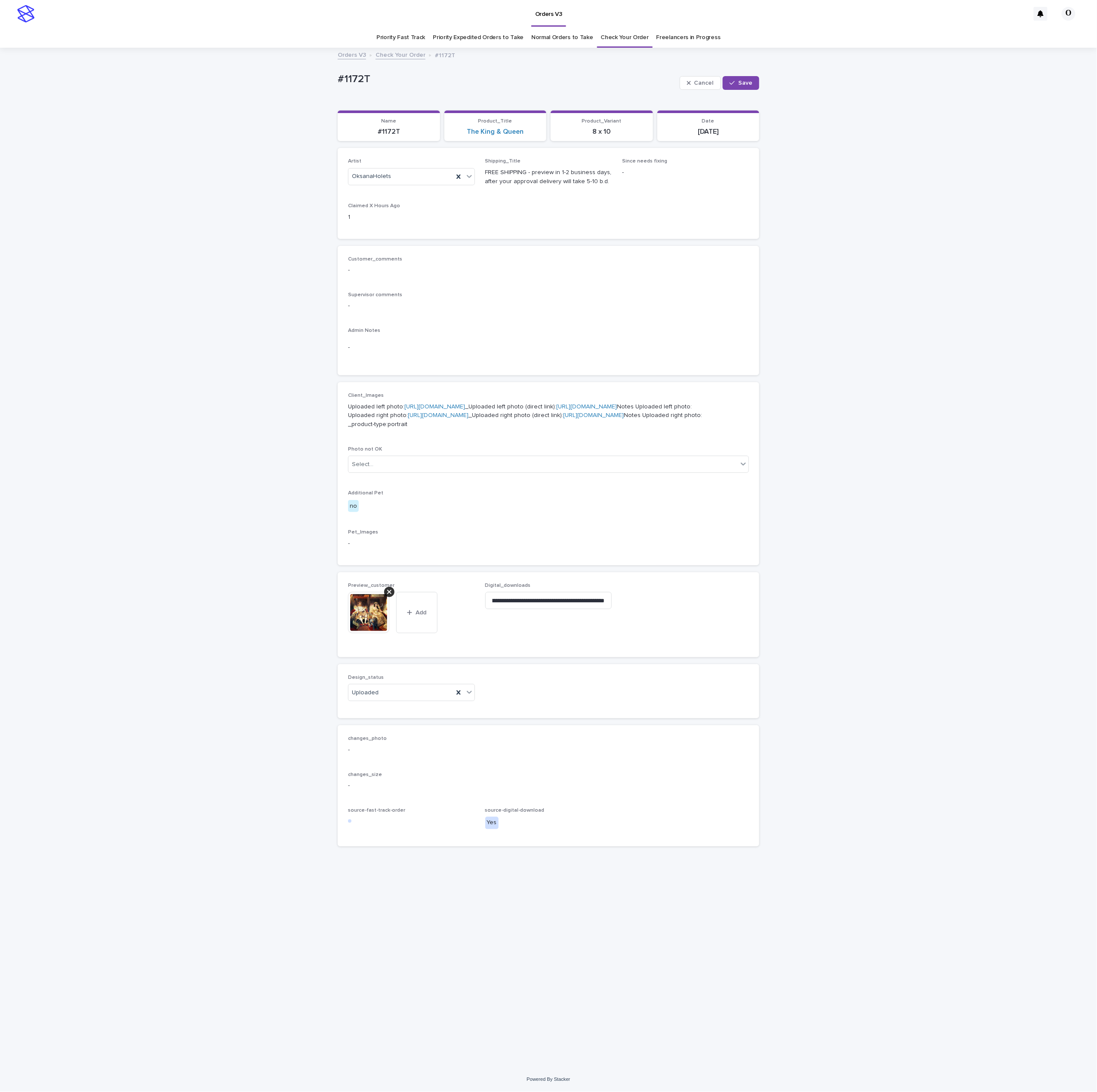
scroll to position [0, 0]
click at [748, 90] on div "Cancel Save" at bounding box center [719, 83] width 79 height 34
click at [748, 82] on span "Save" at bounding box center [745, 83] width 14 height 6
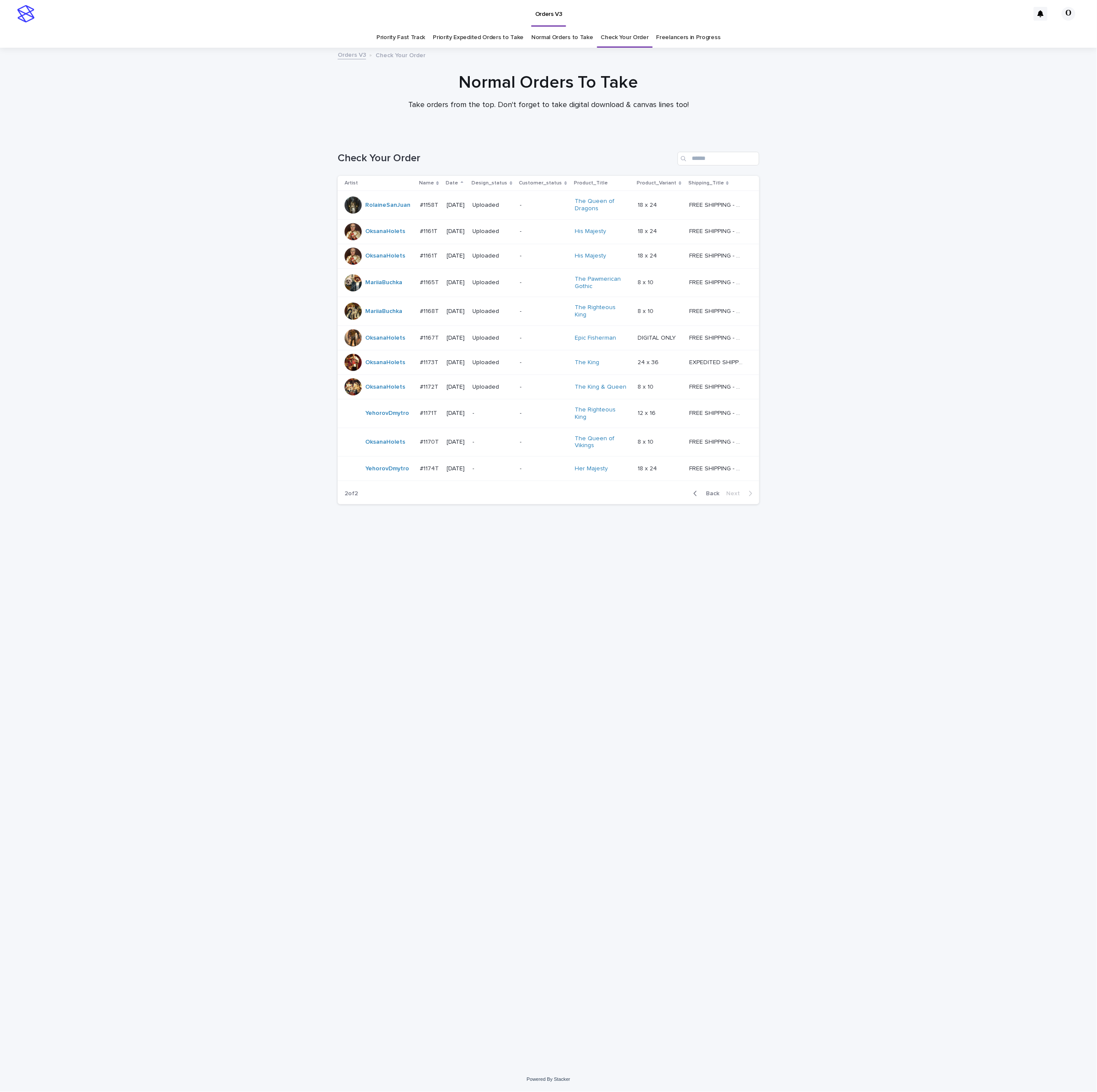
click at [447, 438] on p "[DATE]" at bounding box center [456, 442] width 19 height 7
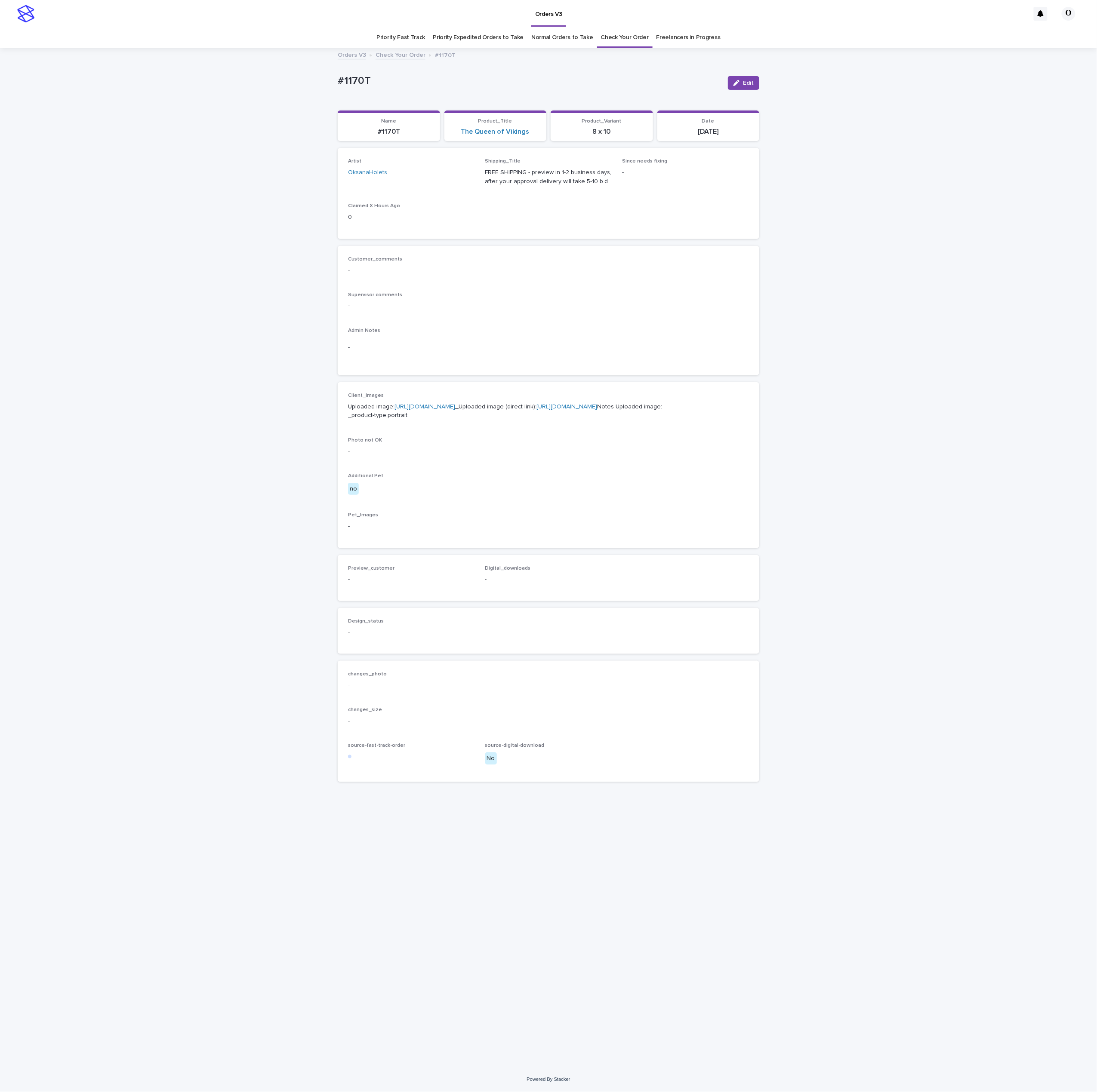
click at [413, 410] on link "[URL][DOMAIN_NAME]" at bounding box center [425, 407] width 61 height 6
drag, startPoint x: 553, startPoint y: 271, endPoint x: 551, endPoint y: 226, distance: 45.0
click at [554, 266] on p "-" at bounding box center [548, 270] width 401 height 9
drag, startPoint x: 399, startPoint y: 68, endPoint x: 328, endPoint y: 73, distance: 71.2
click at [303, 71] on div "Loading... Saving… Loading... Saving… #1170T Edit #1170T Edit Sorry, there was …" at bounding box center [548, 558] width 1097 height 1019
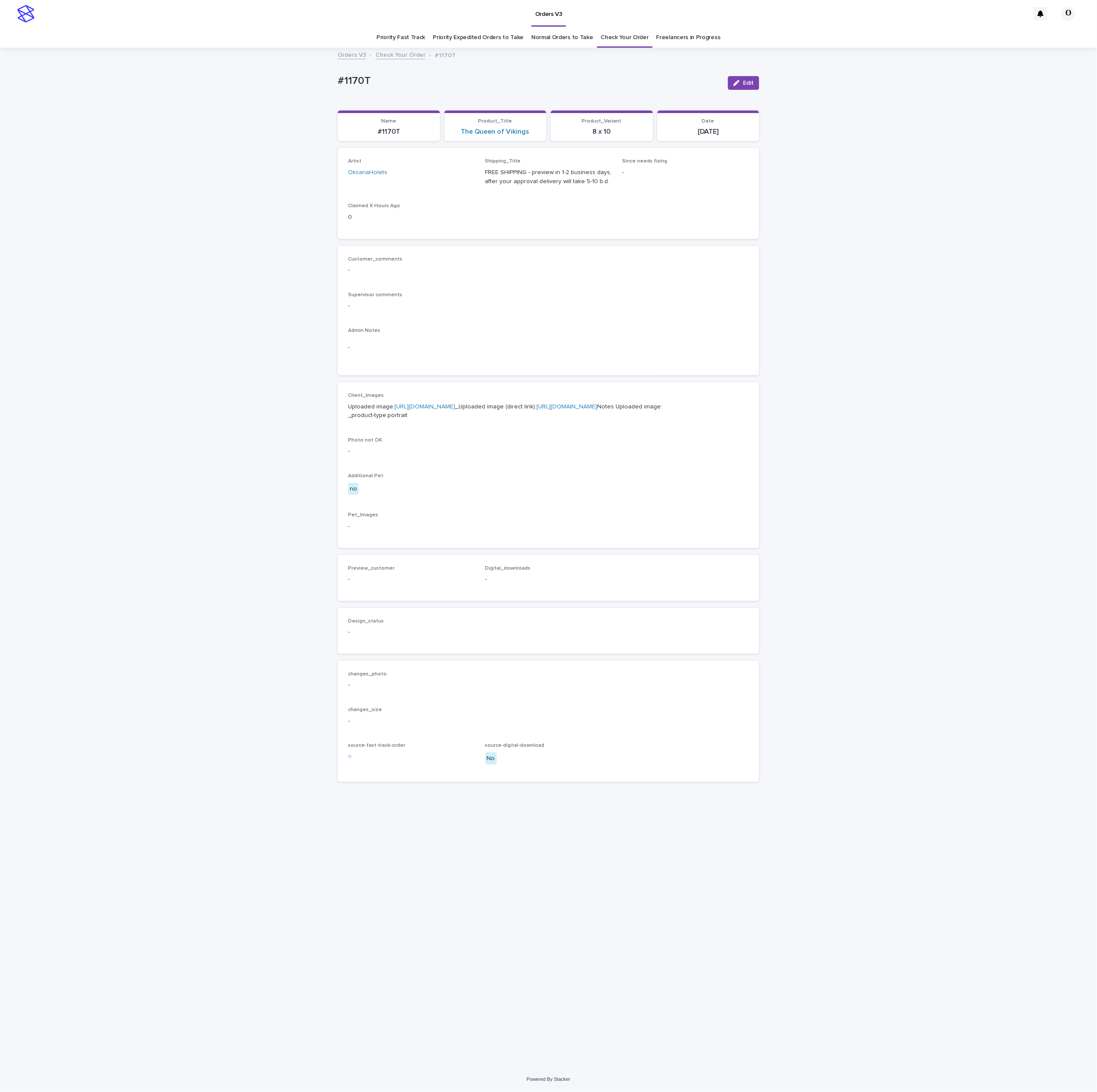
click at [812, 886] on div "Loading... Saving… Loading... Saving… #1170T Edit #1170T Edit Sorry, there was …" at bounding box center [548, 558] width 1097 height 1019
drag, startPoint x: 419, startPoint y: 234, endPoint x: 418, endPoint y: 220, distance: 14.0
click at [419, 234] on div "Artist OksanaHolets Shipping_Title FREE SHIPPING - preview in 1-2 business days…" at bounding box center [548, 193] width 421 height 90
drag, startPoint x: 408, startPoint y: 65, endPoint x: 354, endPoint y: 76, distance: 55.1
click at [324, 80] on div "Loading... Saving… Loading... Saving… #1170T Edit #1170T Edit Sorry, there was …" at bounding box center [548, 558] width 1097 height 1019
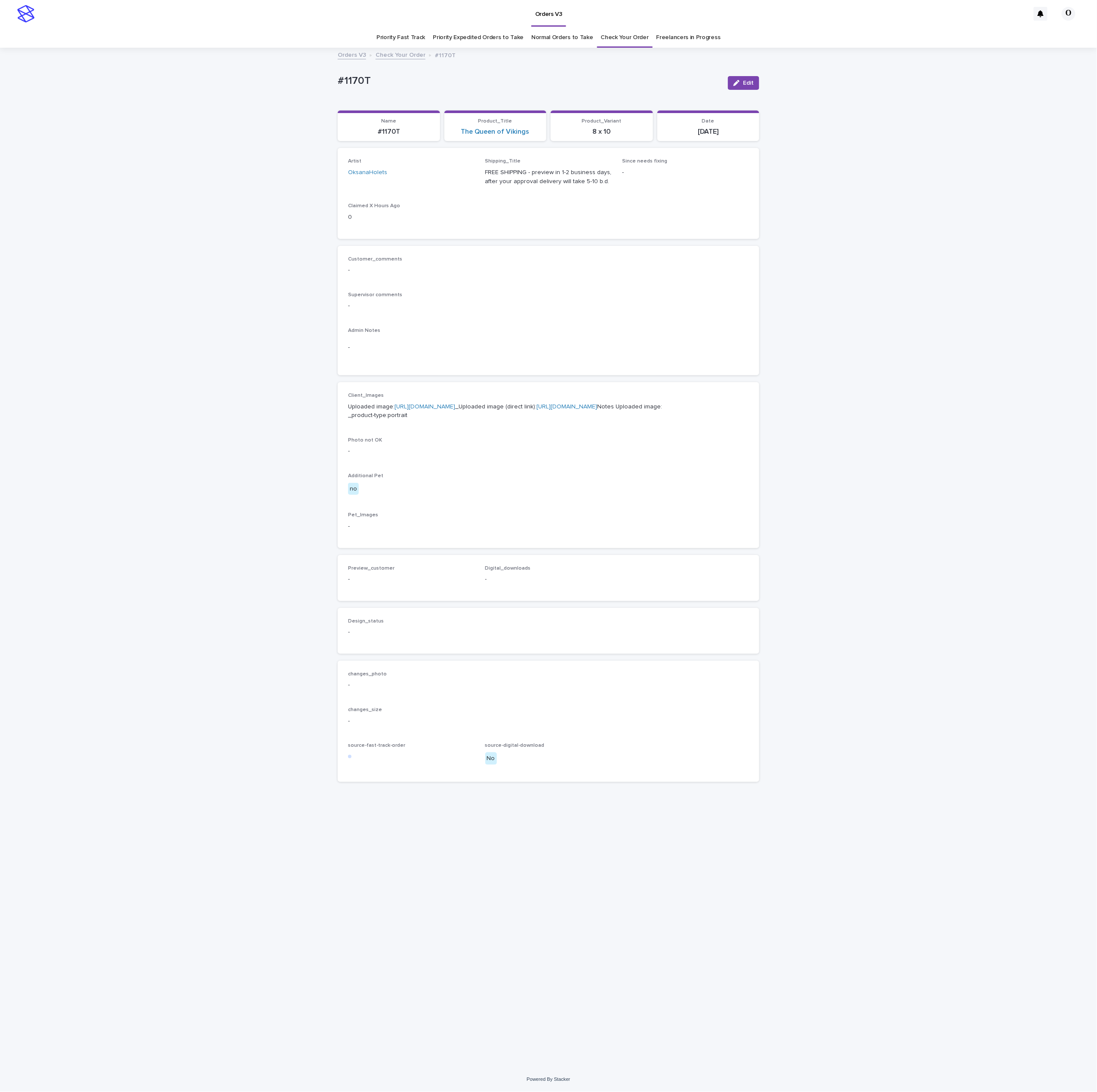
click at [362, 322] on div "Customer_comments - Supervisor comments - Admin Notes -" at bounding box center [548, 311] width 401 height 109
click at [745, 79] on button "Edit" at bounding box center [743, 83] width 31 height 14
click at [368, 597] on button "Add" at bounding box center [369, 589] width 41 height 14
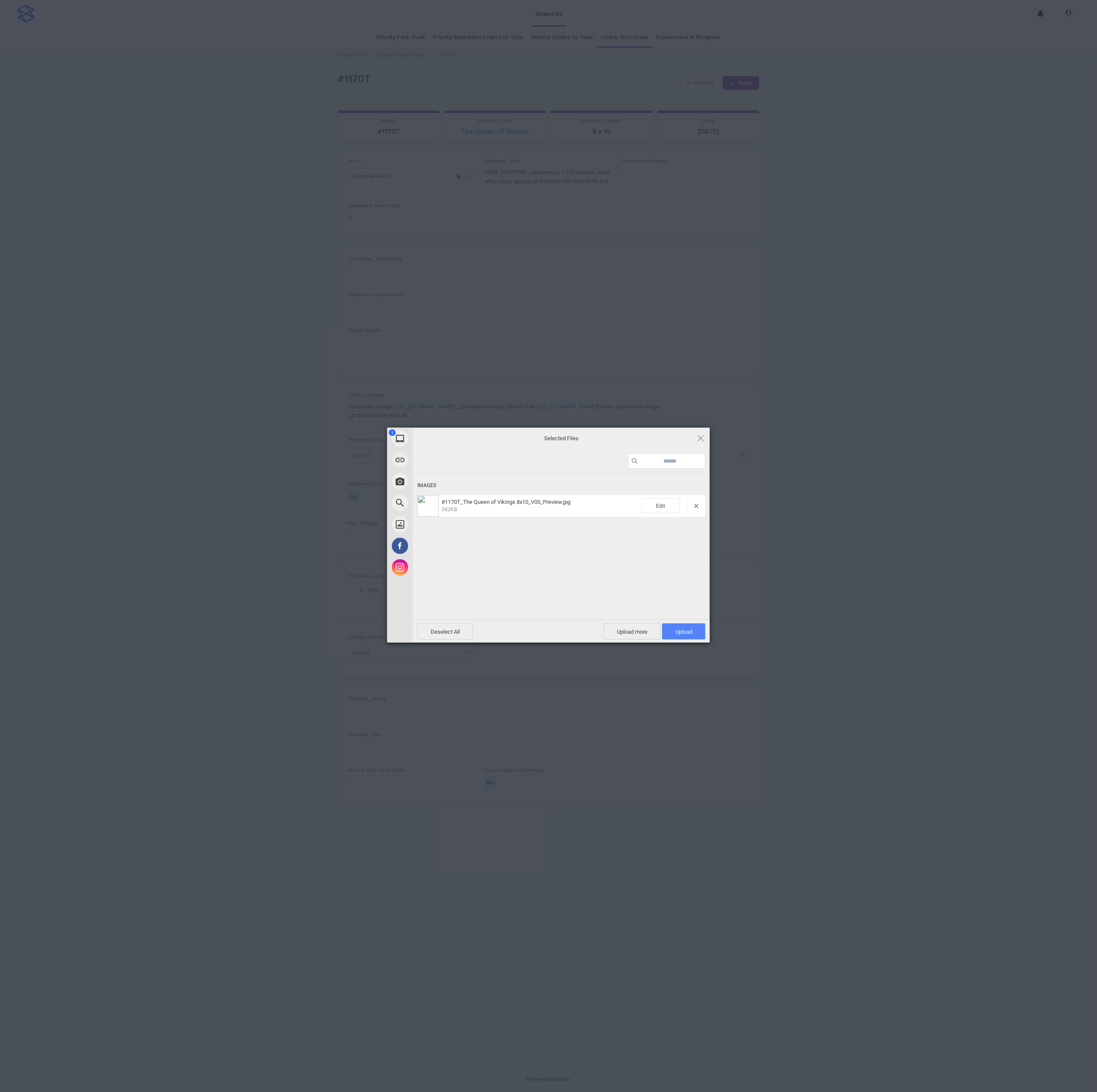
click at [688, 627] on span "Upload 1" at bounding box center [684, 631] width 43 height 16
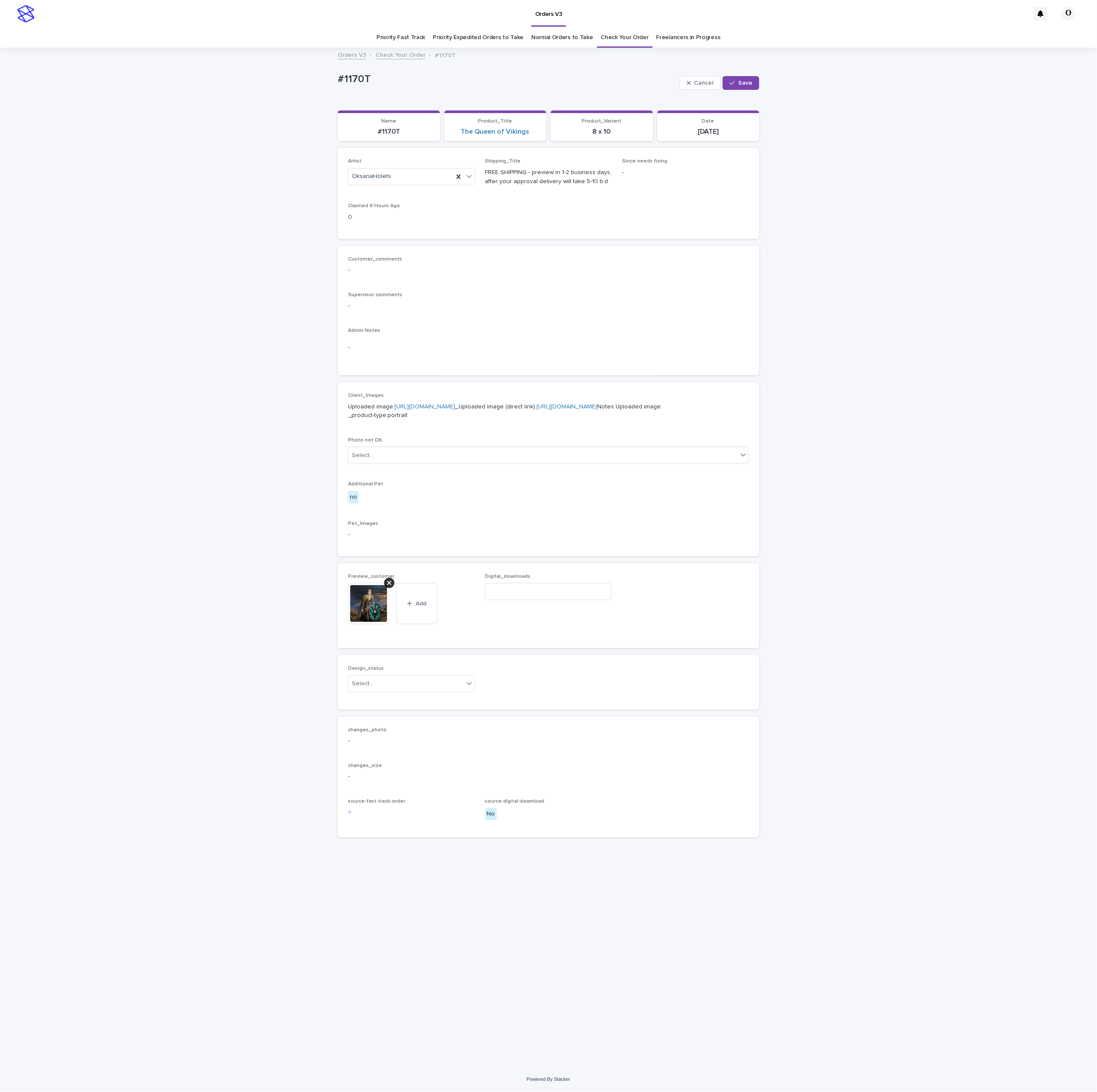
drag, startPoint x: 124, startPoint y: 404, endPoint x: 129, endPoint y: 402, distance: 5.4
click at [121, 404] on div "Loading... Saving… Loading... Saving… #1170T Cancel Save #1170T Cancel Save Sor…" at bounding box center [548, 558] width 1097 height 1019
click at [396, 691] on div "Select..." at bounding box center [406, 684] width 115 height 14
click at [384, 759] on div "Uploaded" at bounding box center [411, 754] width 126 height 15
drag, startPoint x: 751, startPoint y: 75, endPoint x: 734, endPoint y: 75, distance: 17.0
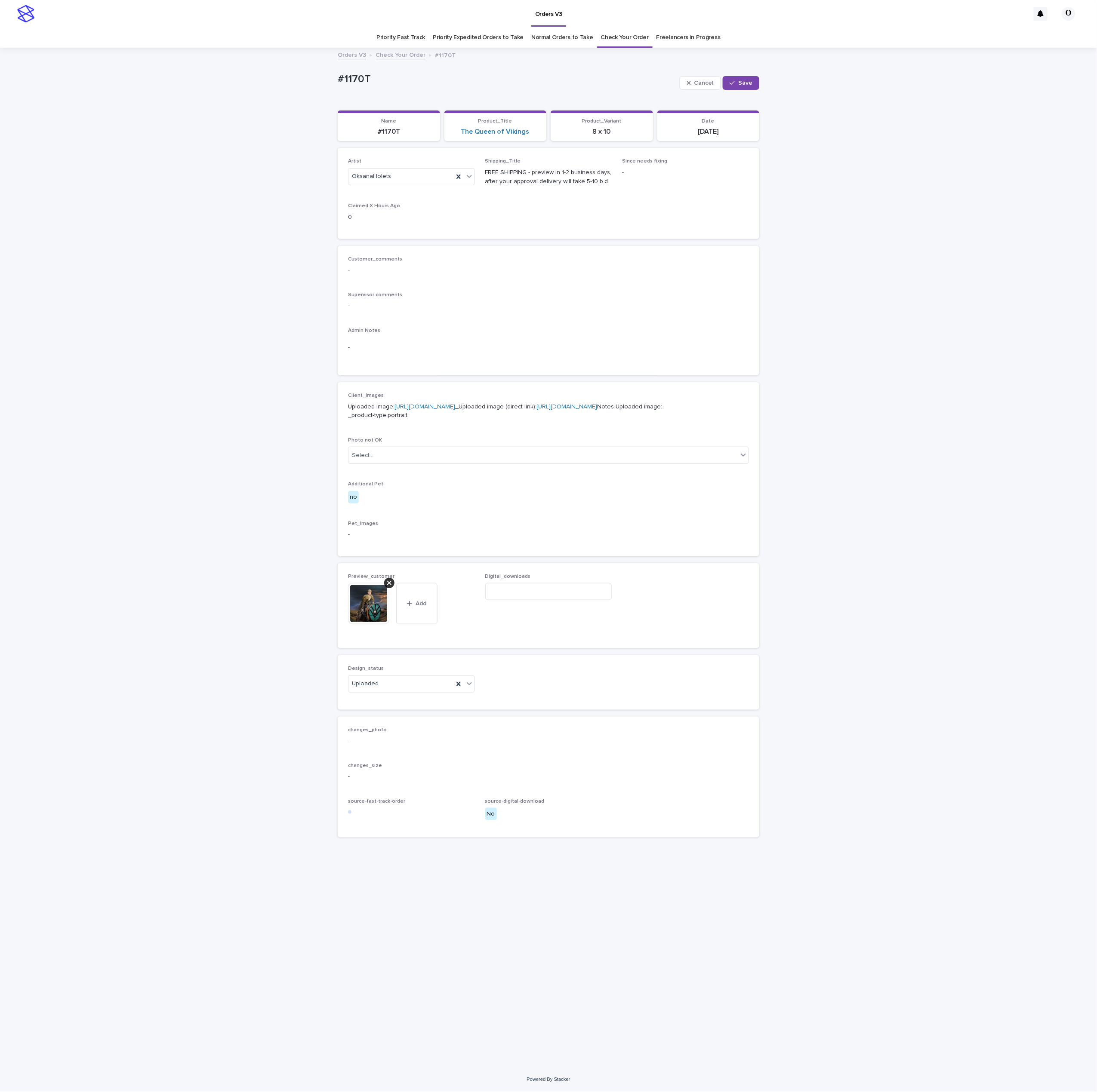
click at [751, 75] on div "Cancel Save" at bounding box center [719, 83] width 79 height 34
drag, startPoint x: 754, startPoint y: 84, endPoint x: 735, endPoint y: 84, distance: 19.0
click at [752, 84] on button "Save" at bounding box center [741, 83] width 36 height 14
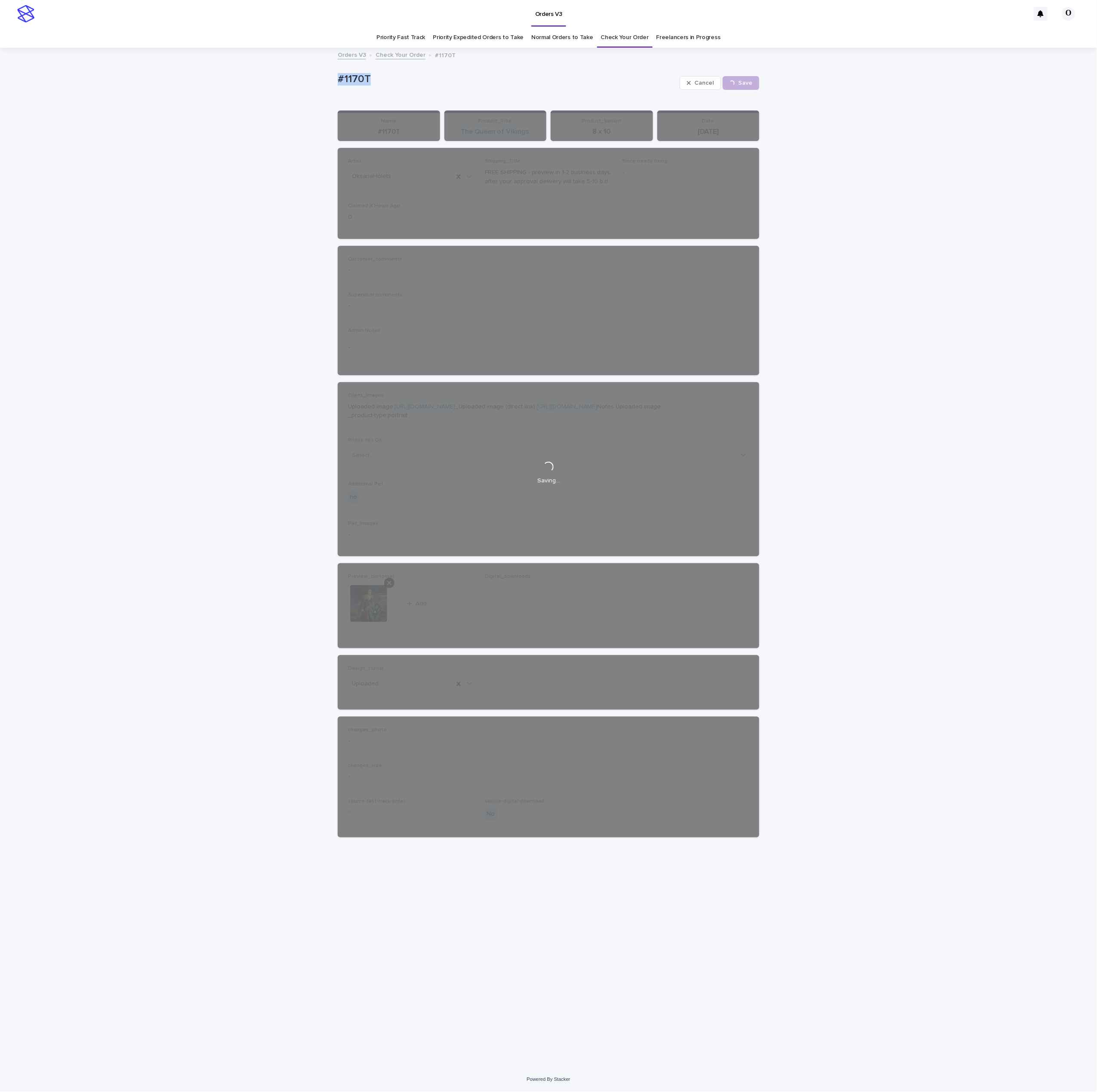
drag, startPoint x: 416, startPoint y: 82, endPoint x: 328, endPoint y: 65, distance: 89.6
click at [328, 65] on div "Loading... Saving… Loading... Saving… #1170T Cancel Save #1170T Cancel Loading.…" at bounding box center [548, 558] width 1097 height 1019
